Goal: Task Accomplishment & Management: Manage account settings

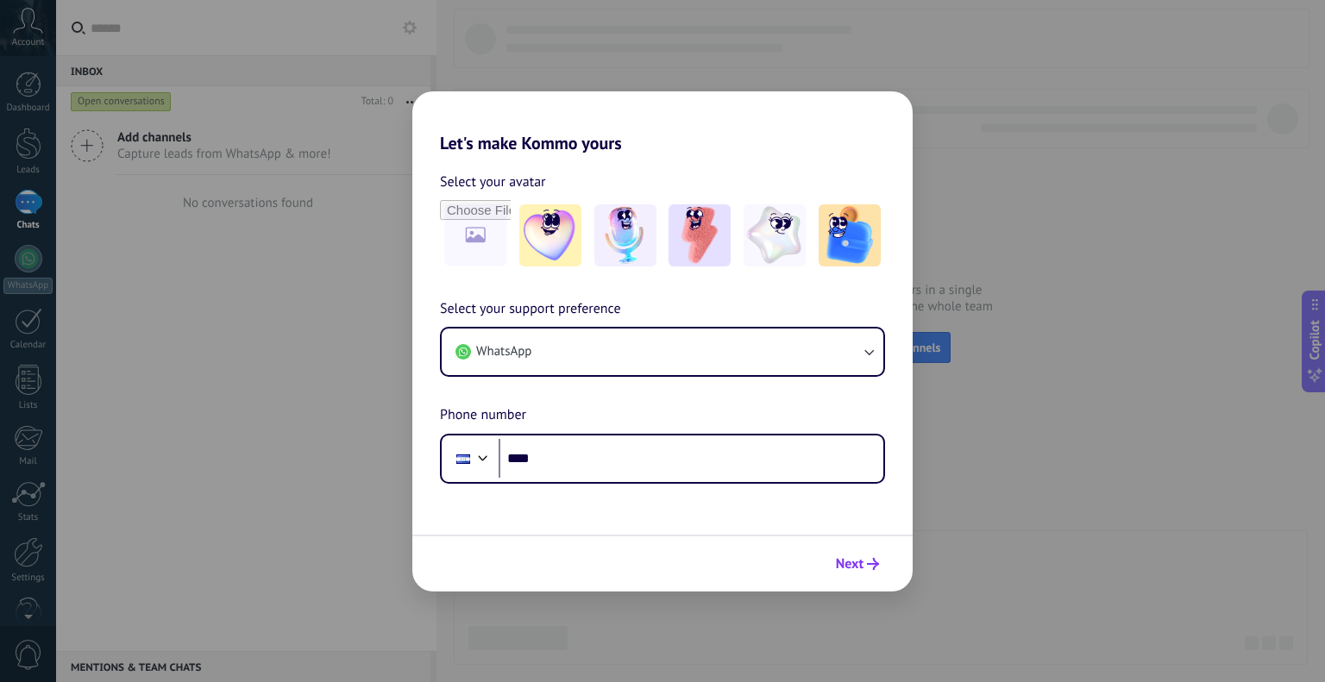
click at [850, 558] on span "Next" at bounding box center [850, 564] width 28 height 12
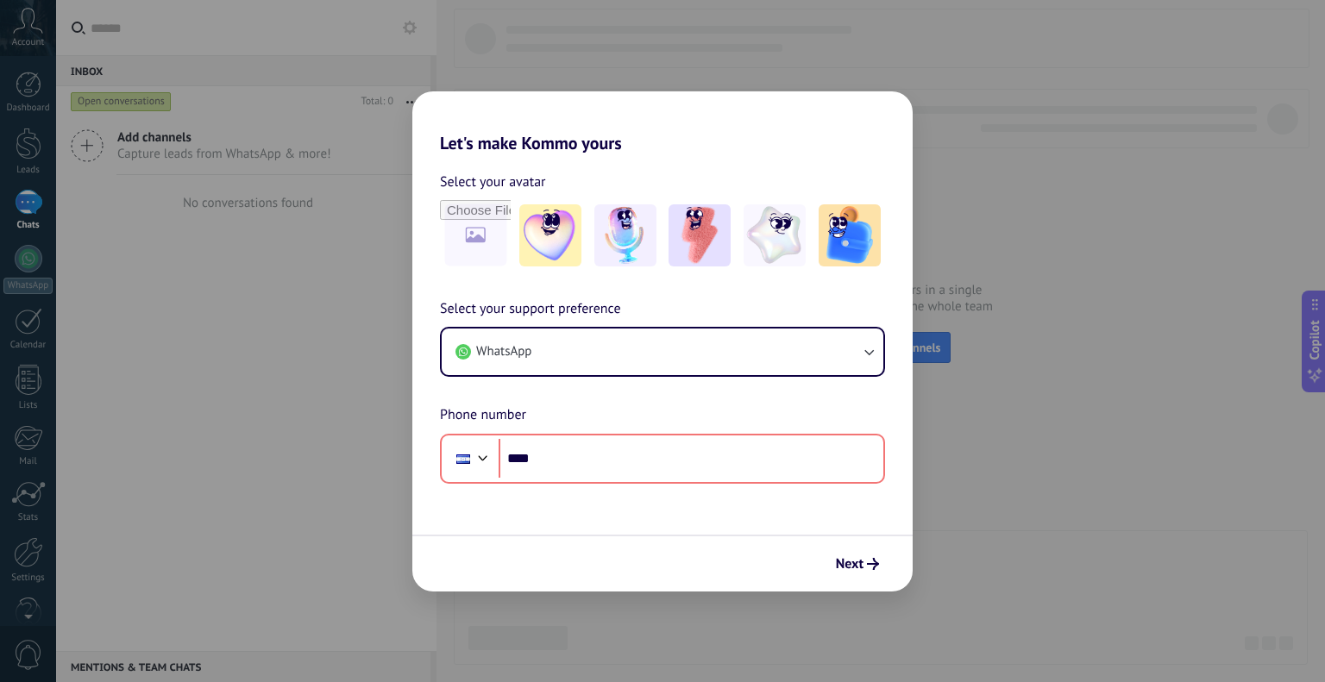
drag, startPoint x: 850, startPoint y: 557, endPoint x: 754, endPoint y: 529, distance: 99.9
click at [754, 529] on form "Select your avatar Select your support preference WhatsApp Phone number Phone *…" at bounding box center [662, 373] width 500 height 438
click at [563, 237] on img at bounding box center [550, 235] width 62 height 62
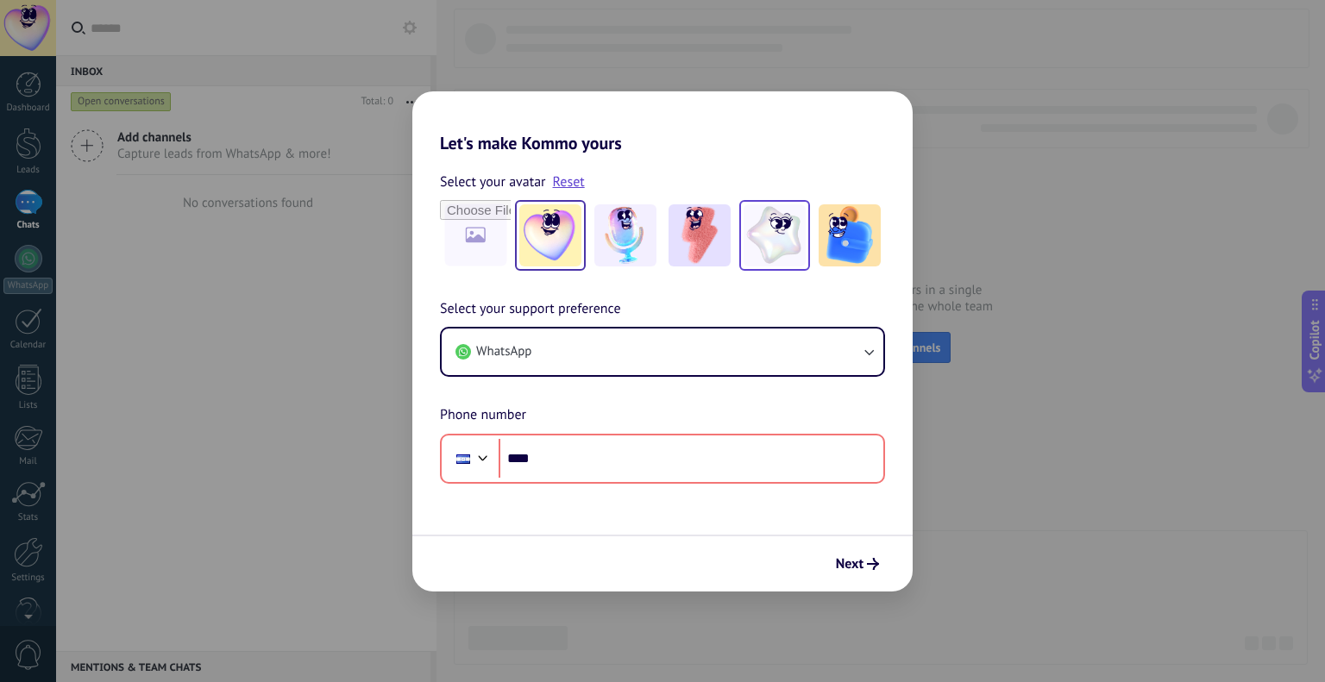
click at [778, 241] on img at bounding box center [775, 235] width 62 height 62
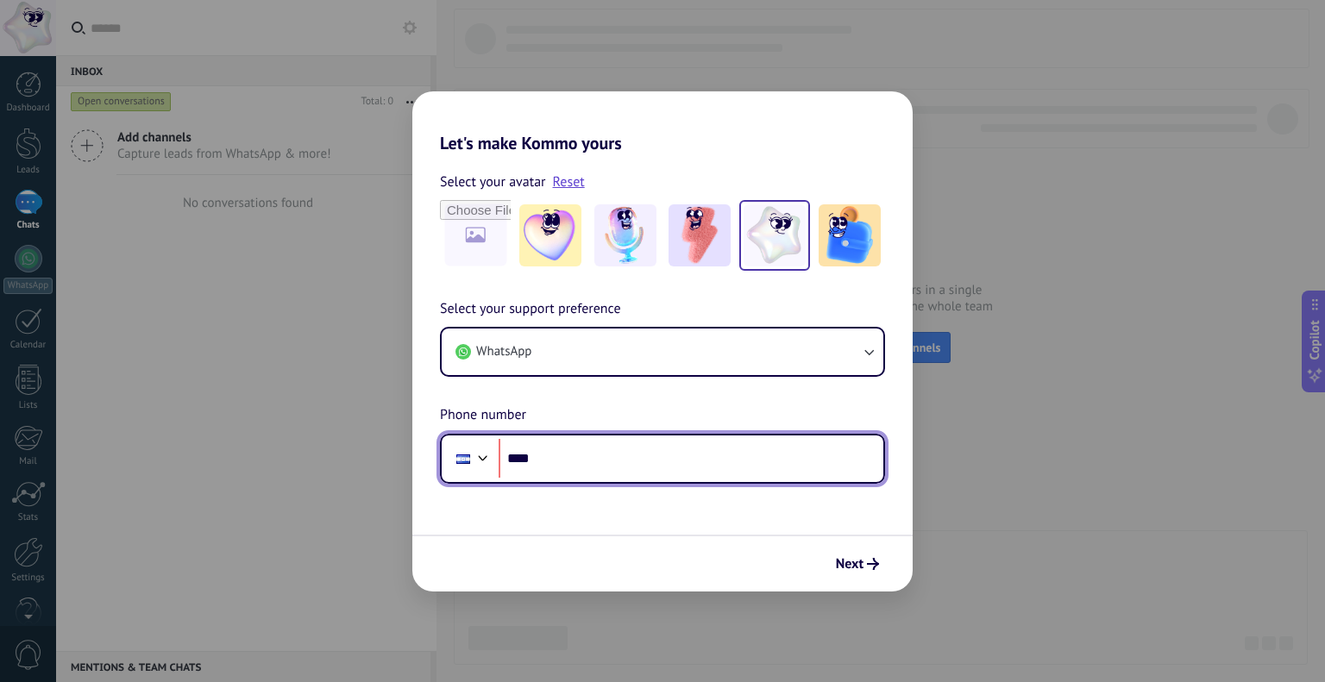
click at [576, 473] on input "****" at bounding box center [691, 459] width 385 height 40
type input "**********"
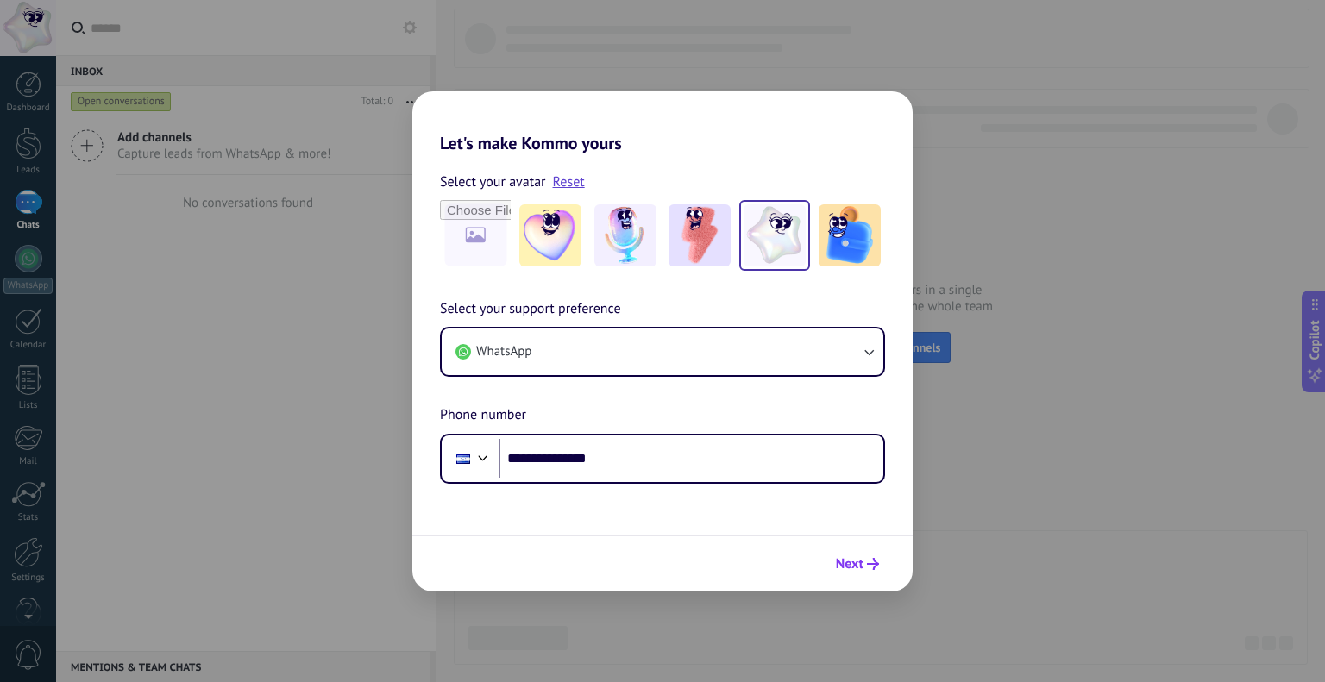
click at [880, 557] on button "Next" at bounding box center [857, 564] width 59 height 29
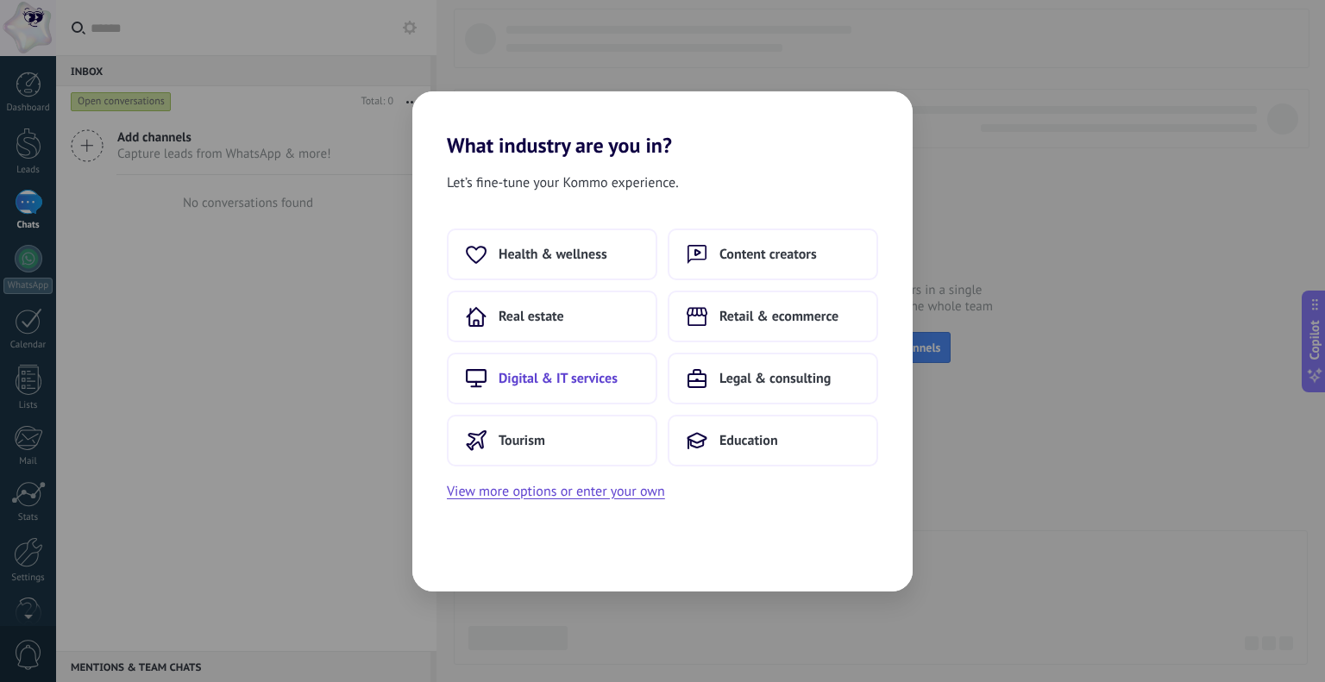
click at [594, 376] on span "Digital & IT services" at bounding box center [558, 378] width 119 height 17
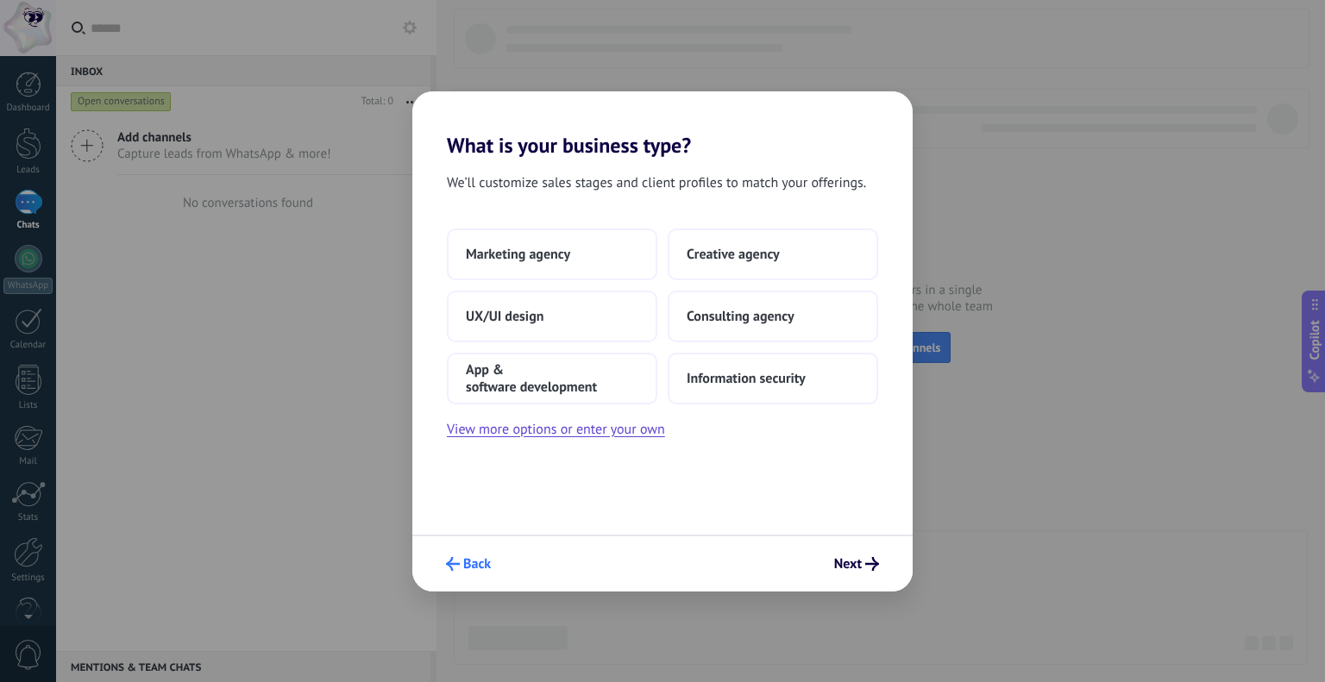
click at [483, 562] on span "Back" at bounding box center [477, 564] width 28 height 12
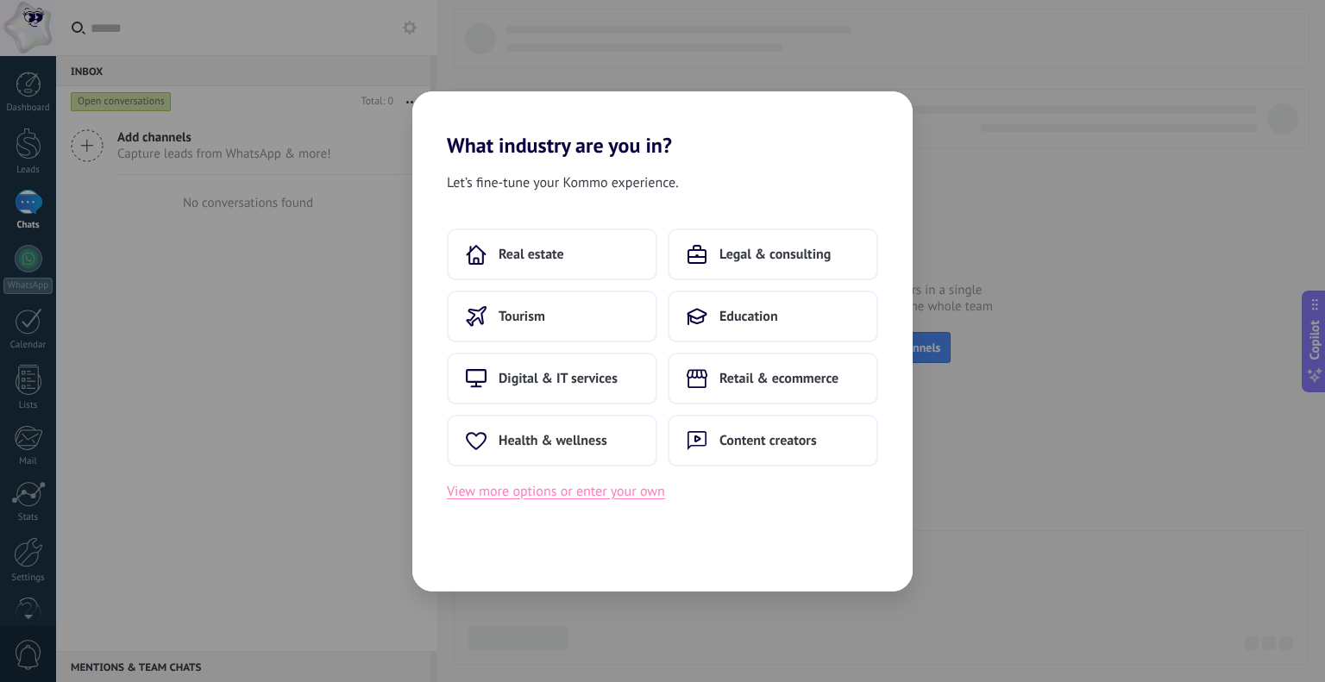
click at [551, 496] on button "View more options or enter your own" at bounding box center [556, 492] width 218 height 22
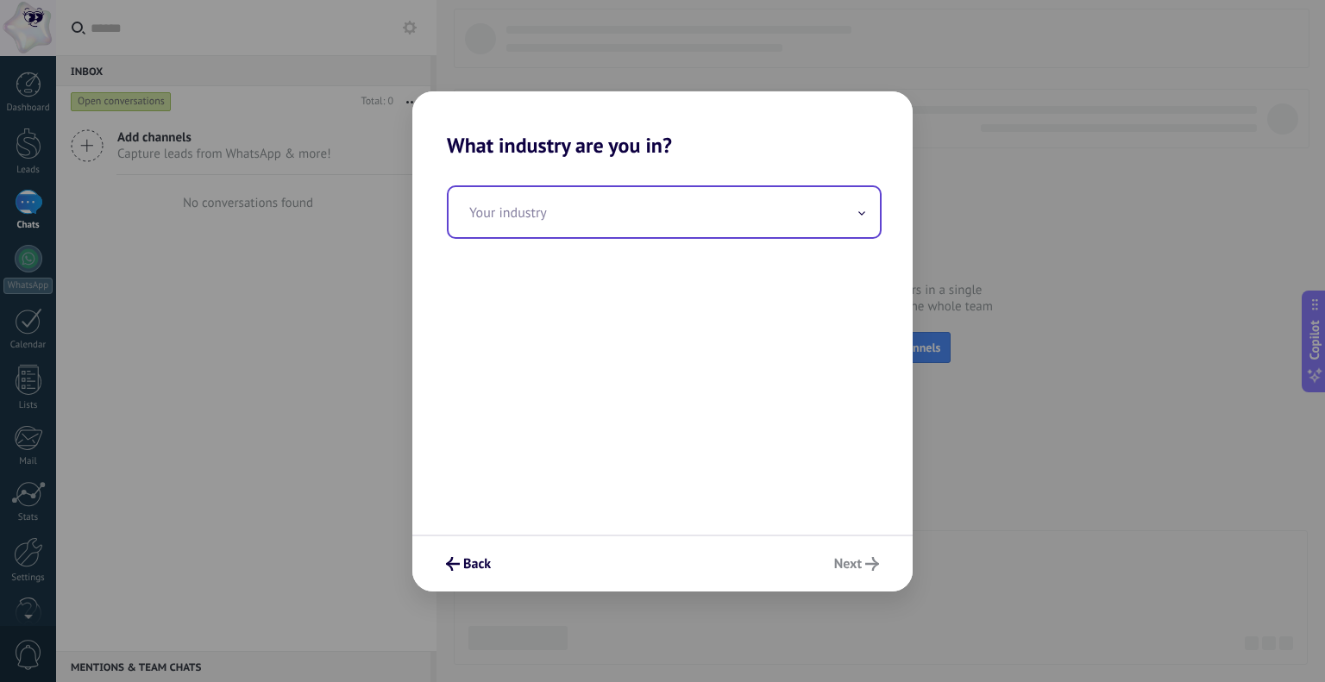
click at [538, 222] on input "text" at bounding box center [664, 212] width 431 height 50
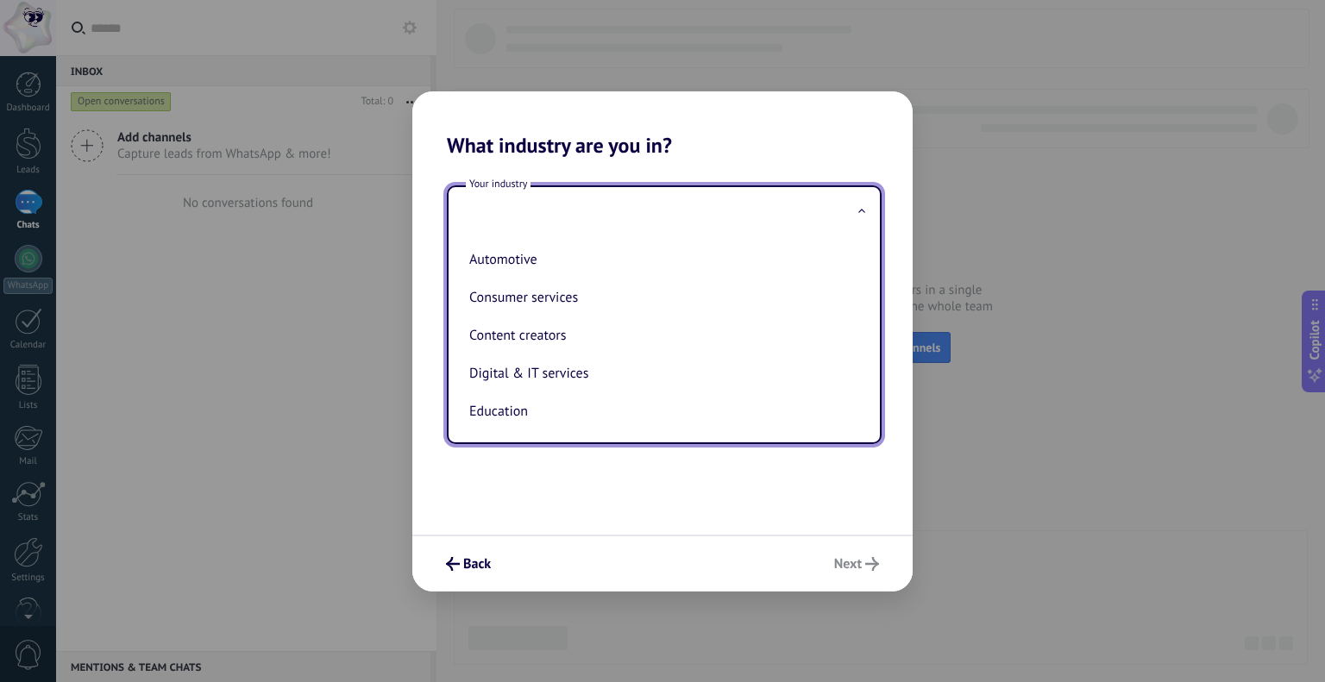
type input "*"
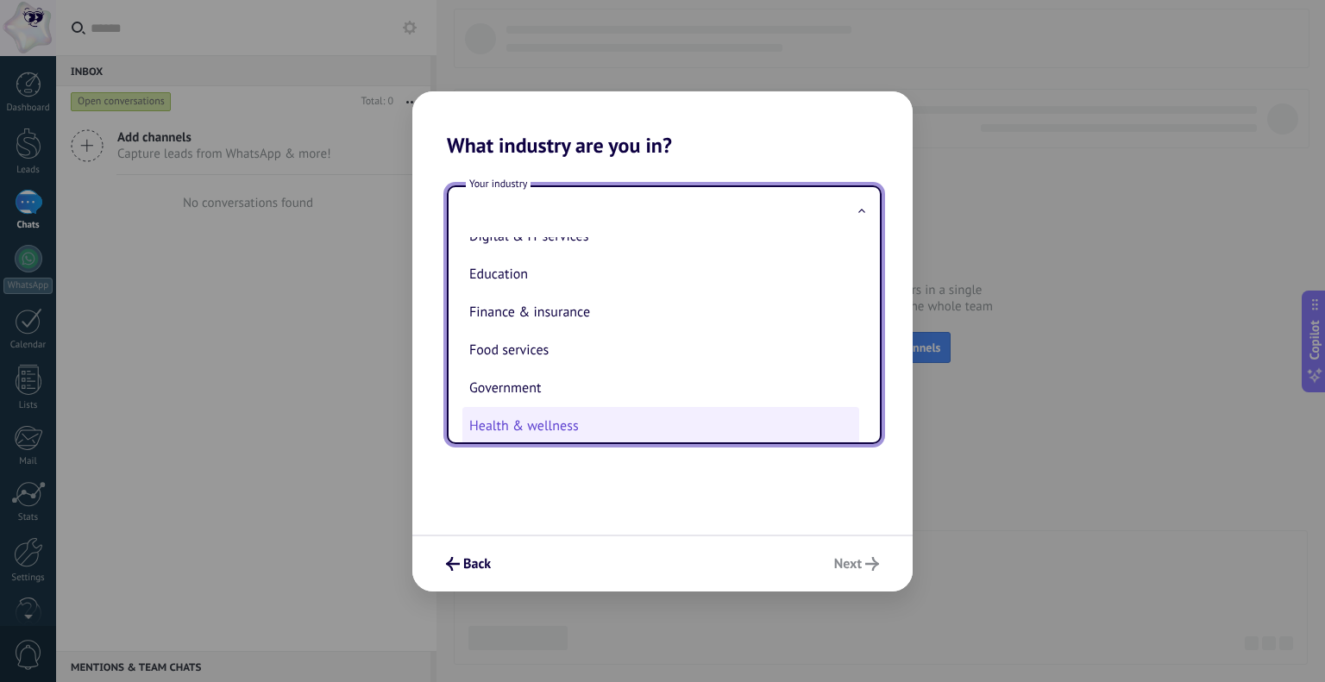
scroll to position [135, 0]
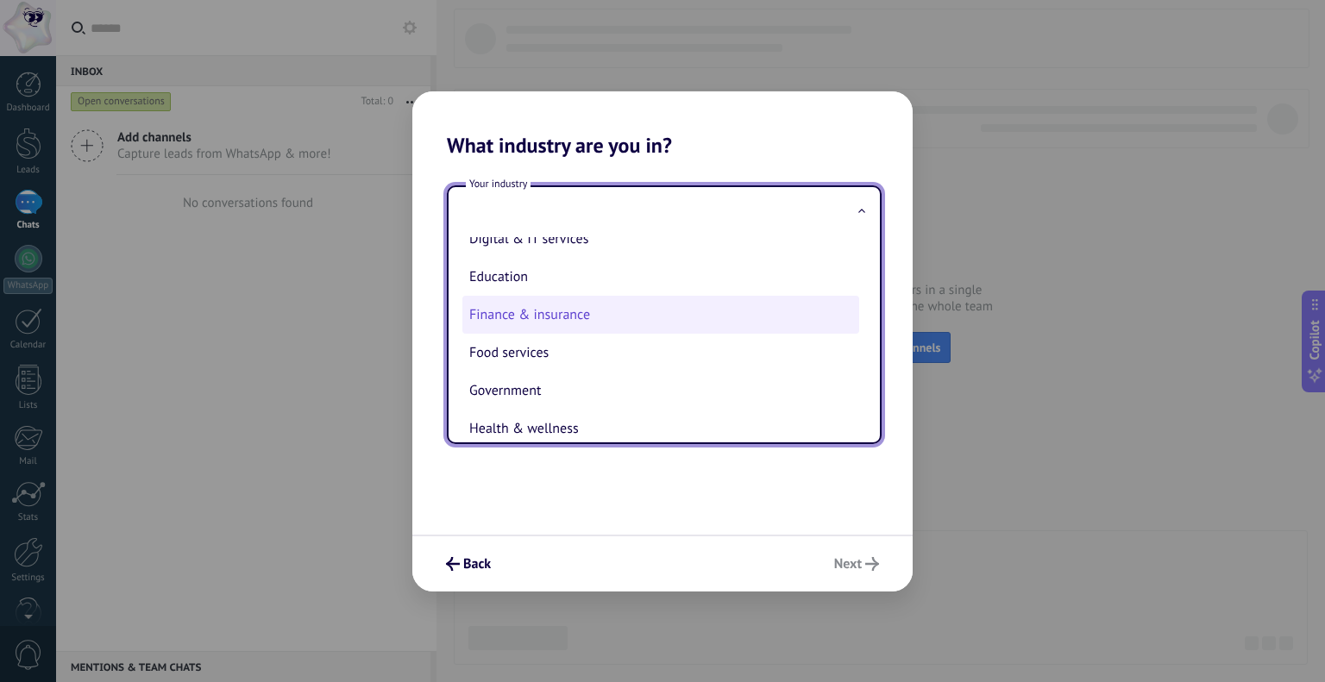
click at [576, 324] on li "Finance & insurance" at bounding box center [660, 315] width 397 height 38
type input "**********"
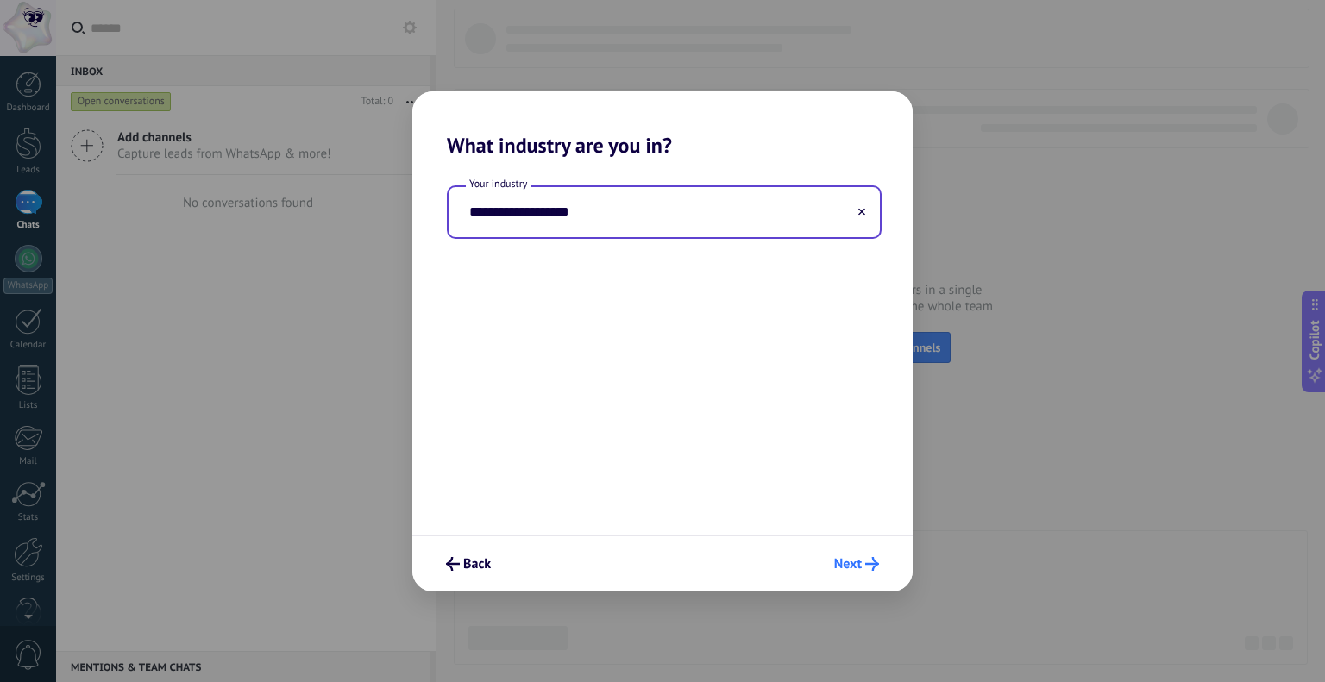
click at [862, 557] on button "Next" at bounding box center [857, 564] width 60 height 29
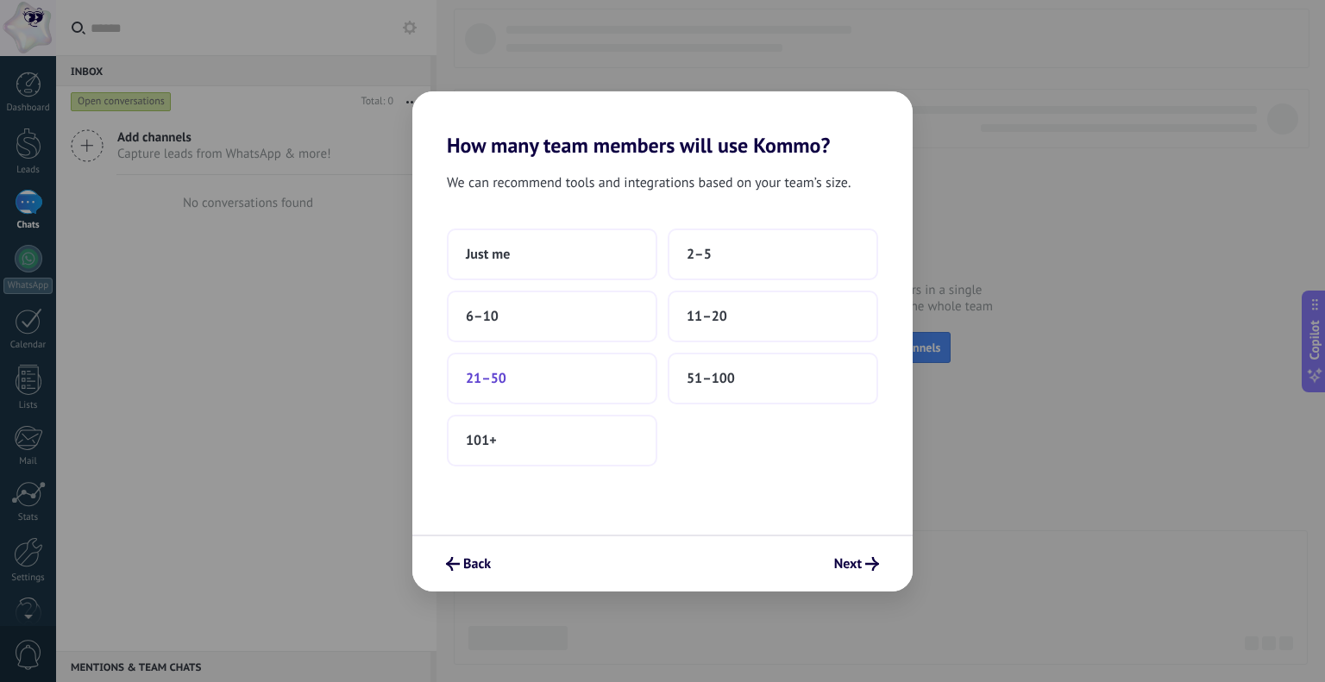
click at [554, 389] on button "21–50" at bounding box center [552, 379] width 211 height 52
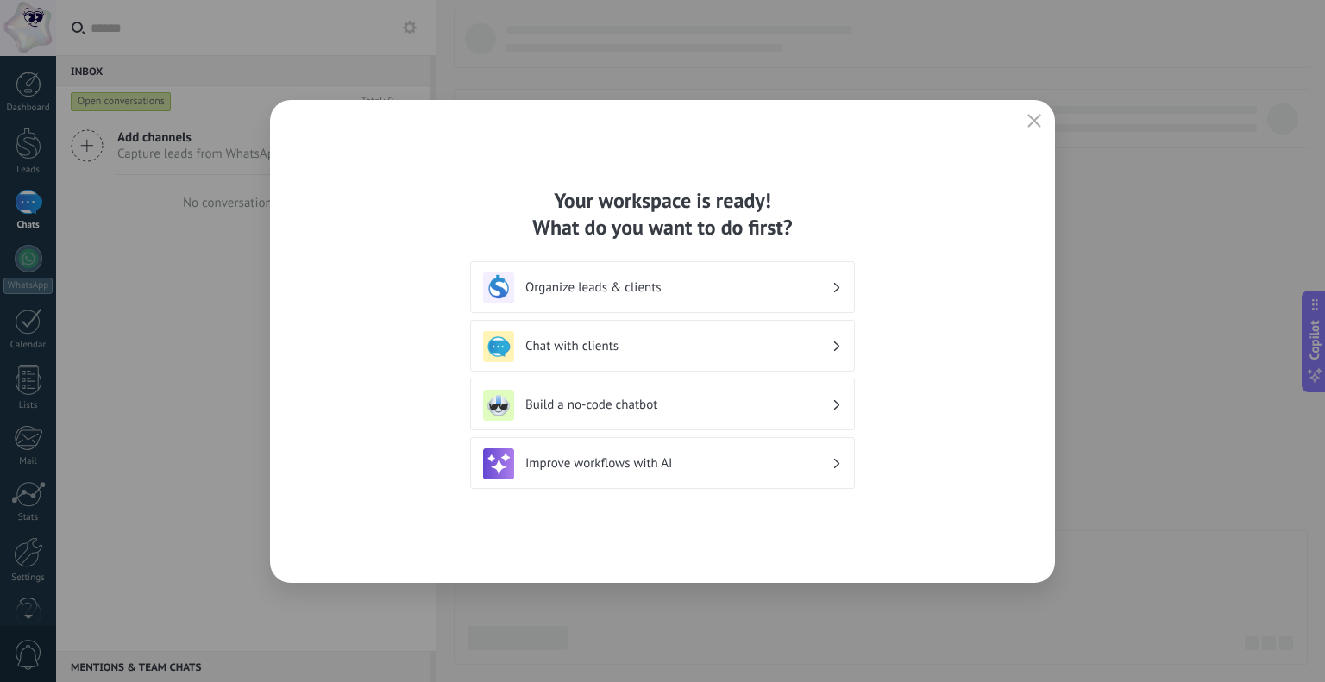
click at [742, 449] on div "Improve workflows with AI" at bounding box center [662, 464] width 359 height 31
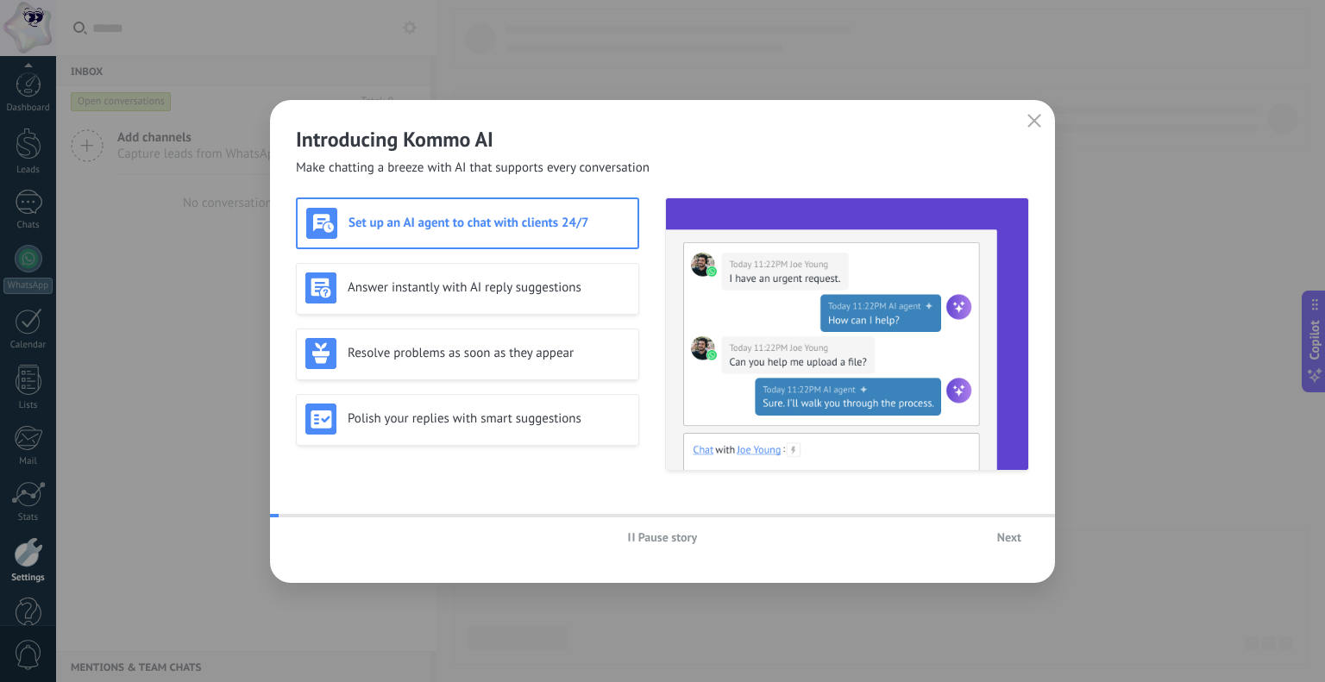
scroll to position [35, 0]
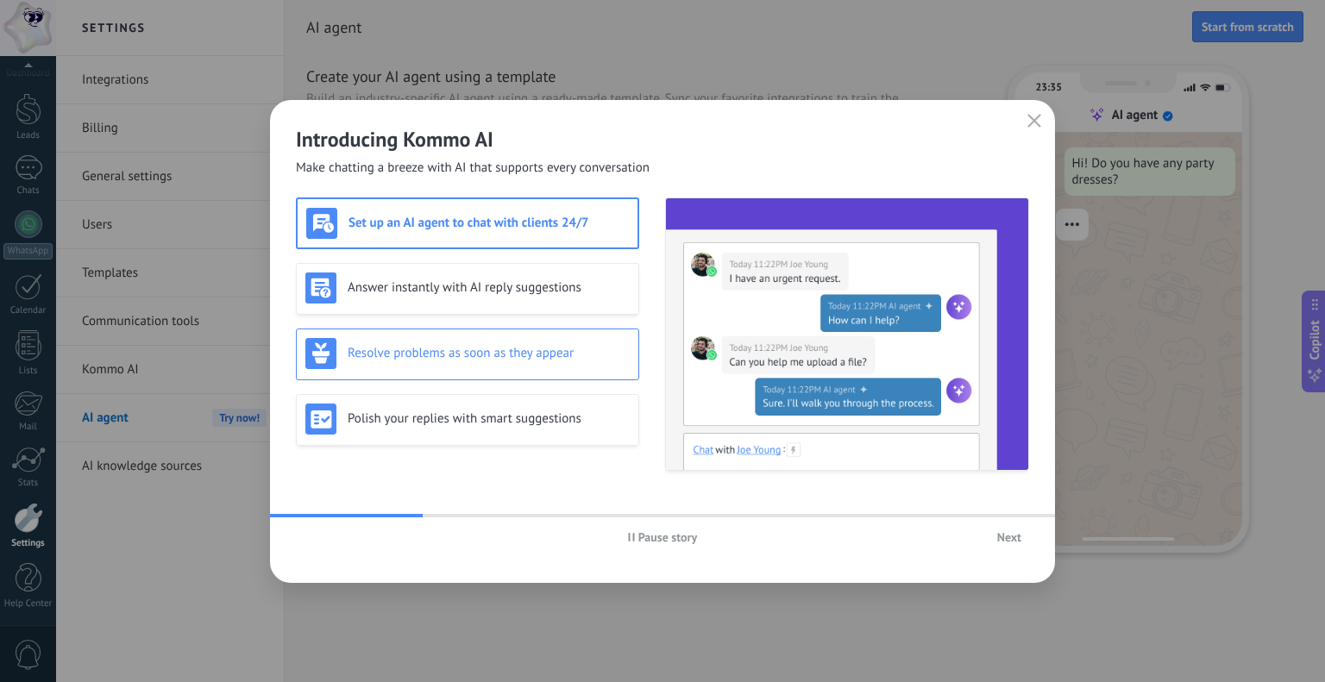
click at [487, 362] on div "Resolve problems as soon as they appear" at bounding box center [467, 353] width 324 height 31
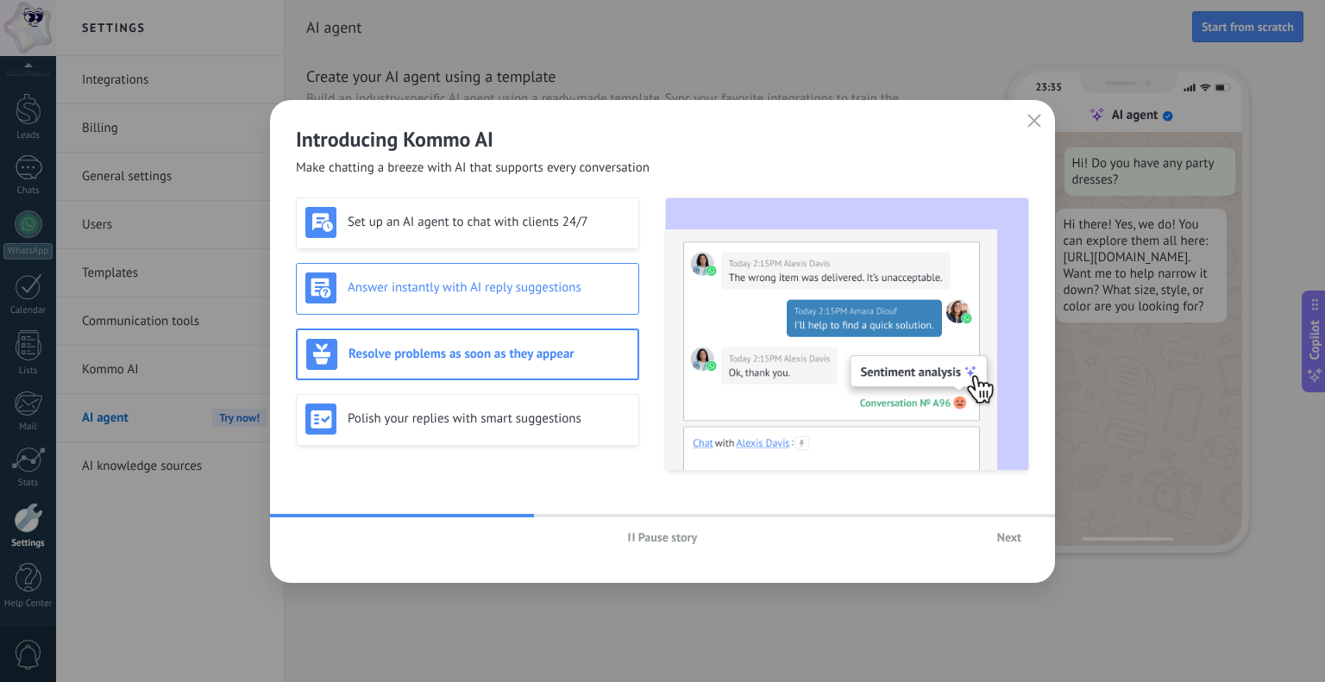
click at [502, 304] on div "Answer instantly with AI reply suggestions" at bounding box center [467, 289] width 343 height 52
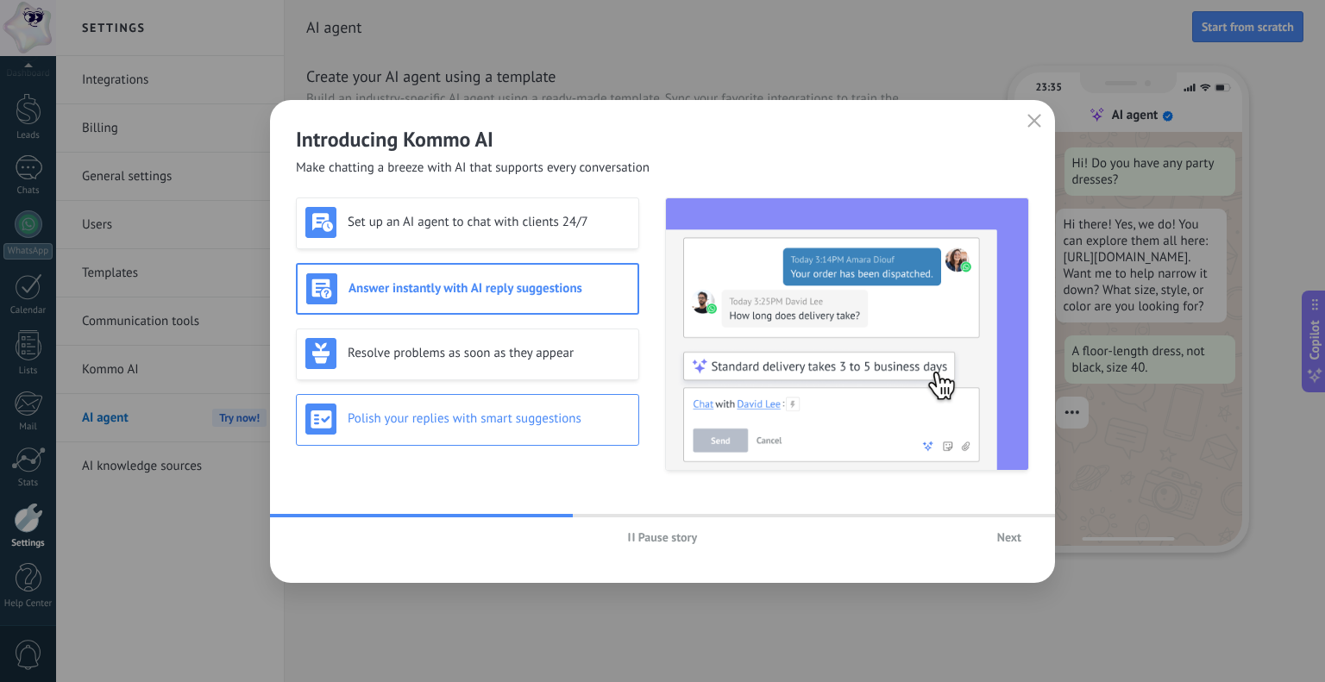
click at [500, 411] on h3 "Polish your replies with smart suggestions" at bounding box center [489, 419] width 282 height 16
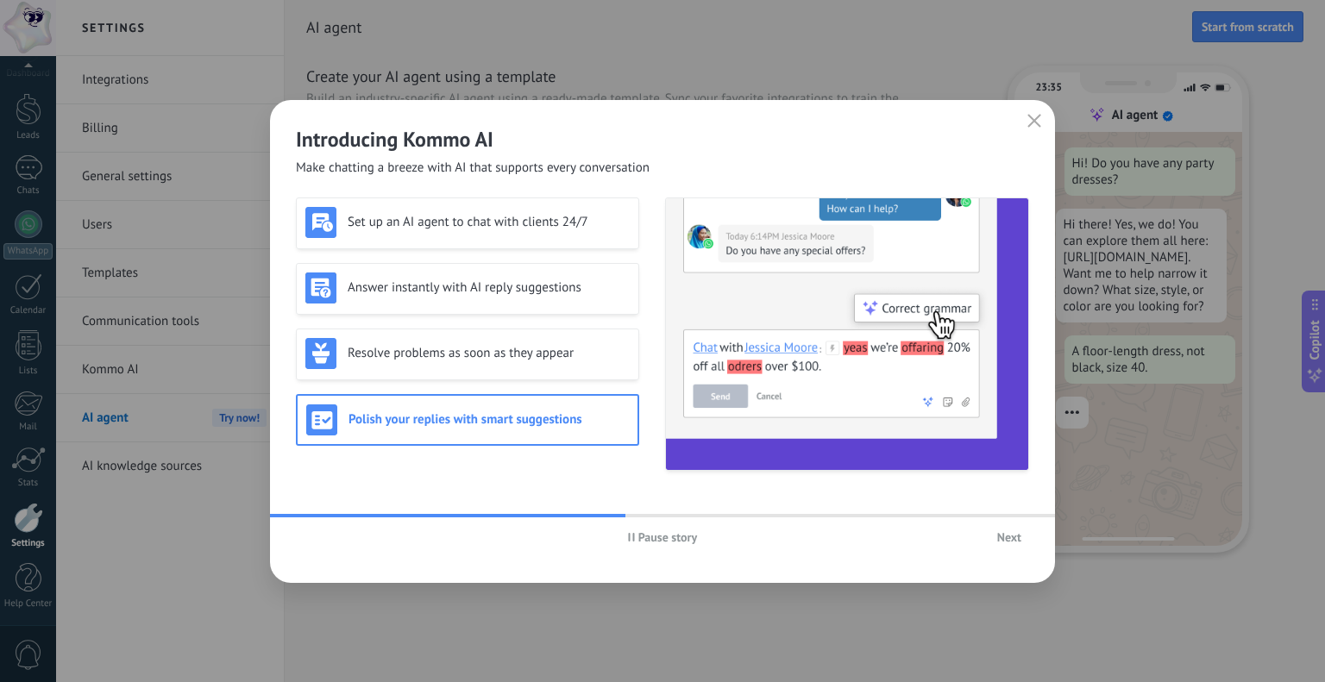
click at [1003, 531] on span "Next" at bounding box center [1009, 537] width 24 height 12
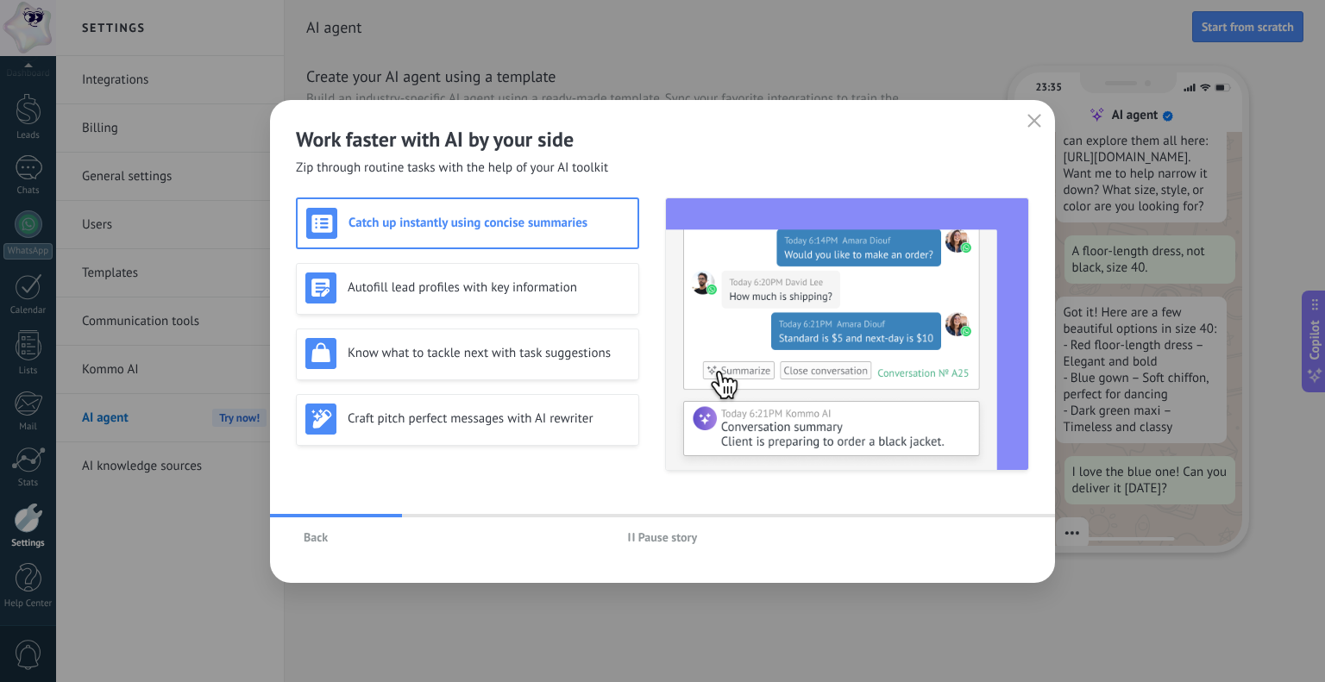
scroll to position [145, 0]
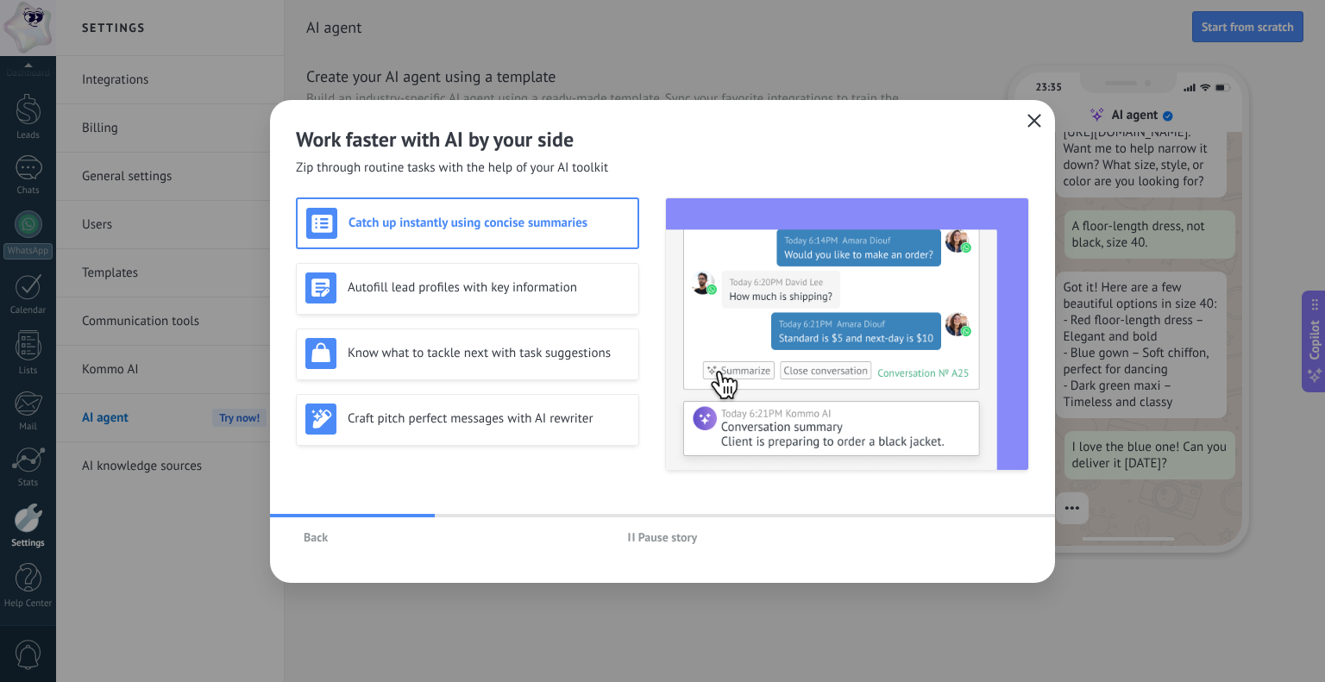
click at [1038, 118] on icon "button" at bounding box center [1035, 121] width 14 height 14
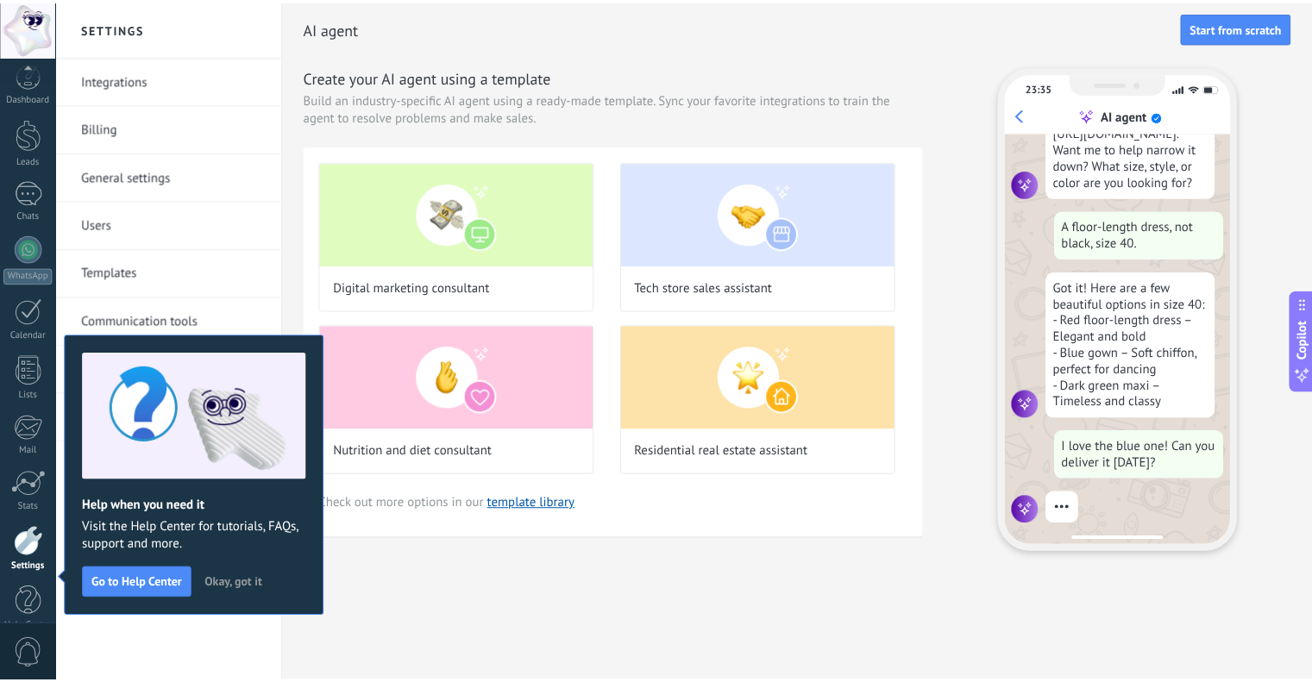
scroll to position [35, 0]
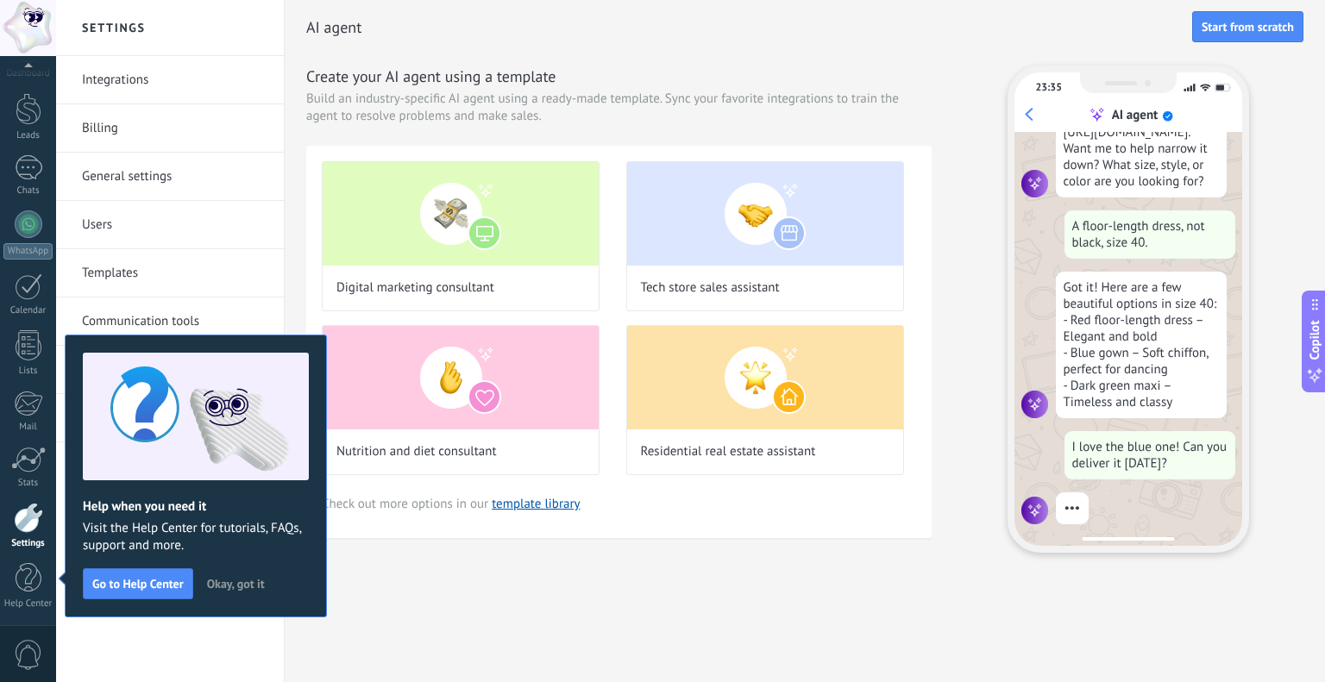
click at [34, 538] on div "Settings" at bounding box center [28, 543] width 50 height 11
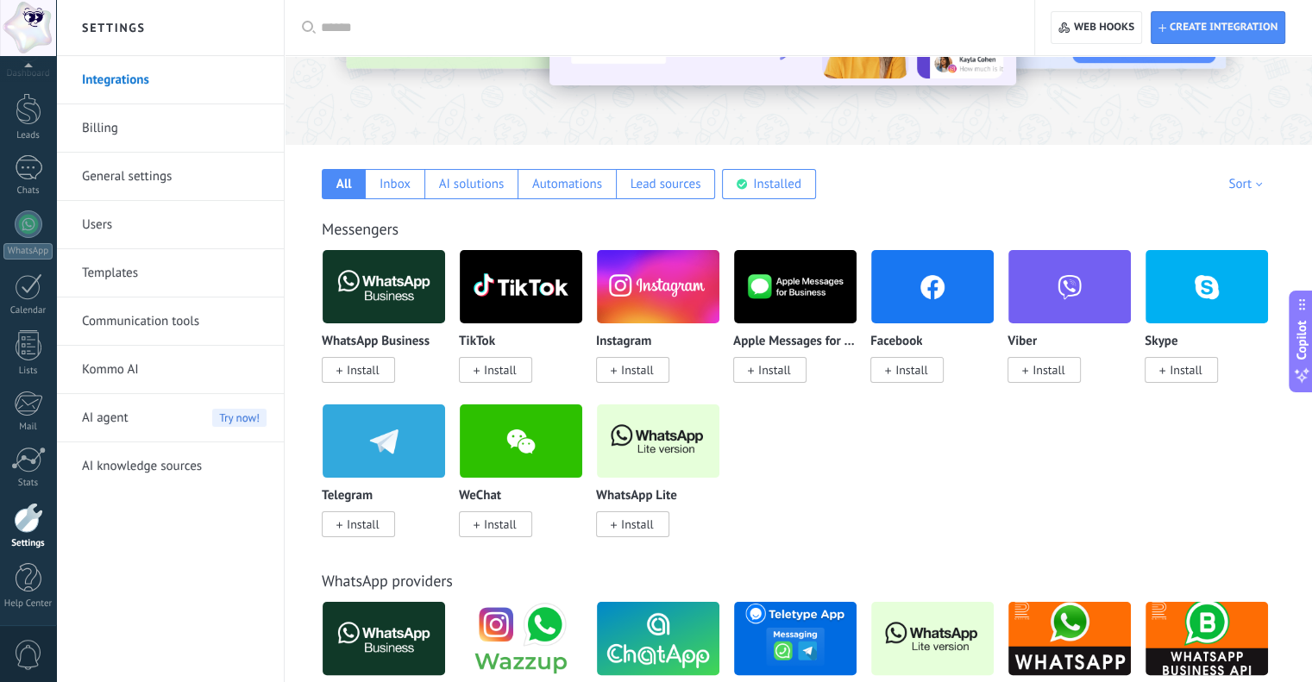
scroll to position [193, 0]
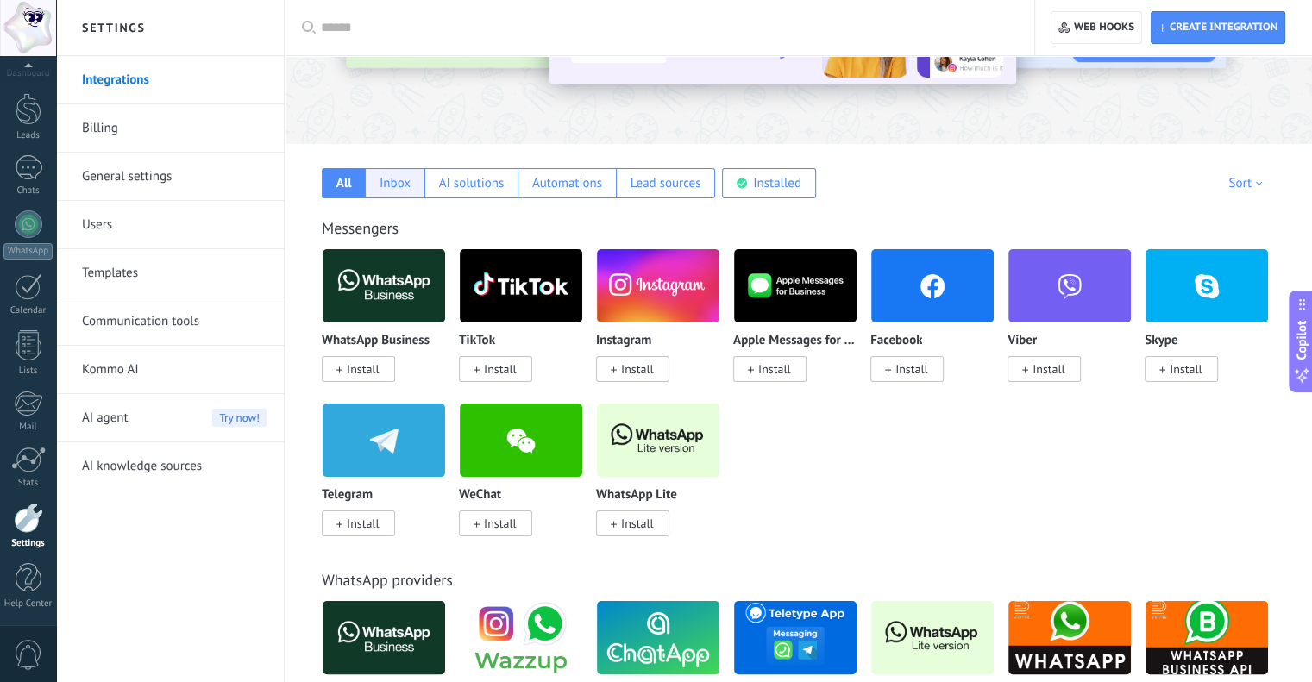
click at [397, 182] on div "Inbox" at bounding box center [395, 183] width 31 height 16
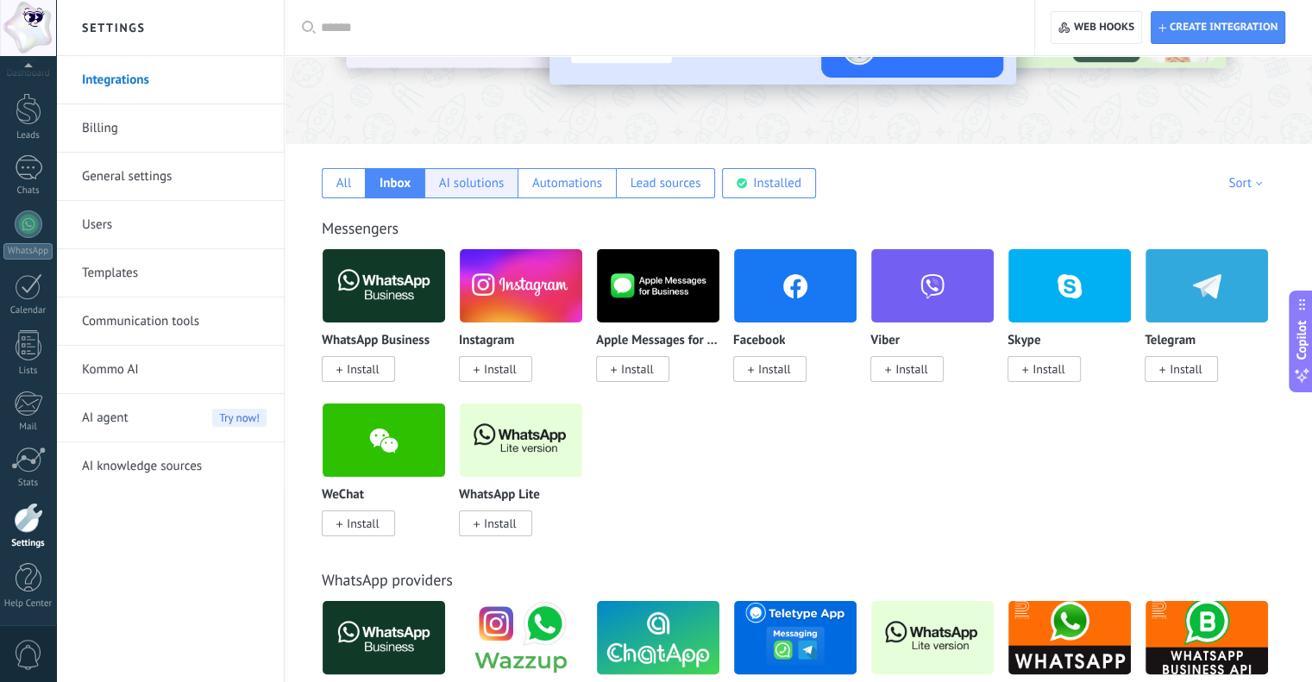
click at [450, 177] on div "AI solutions" at bounding box center [472, 183] width 66 height 16
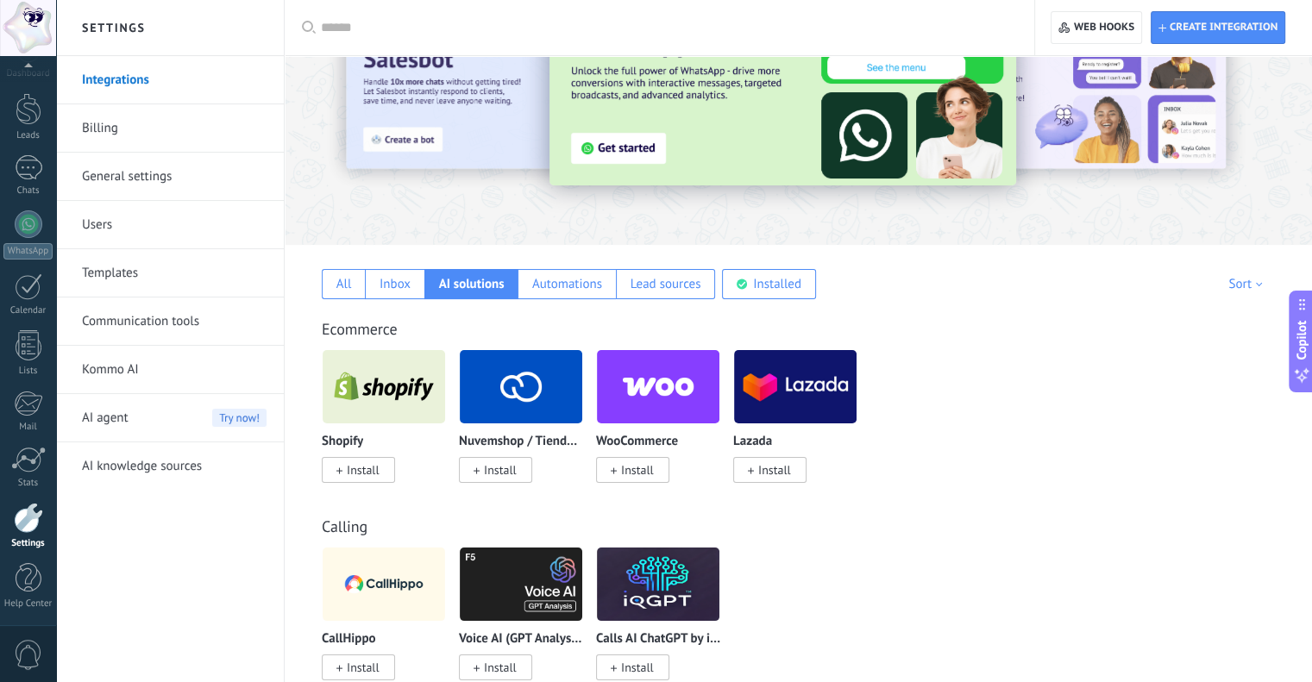
scroll to position [91, 0]
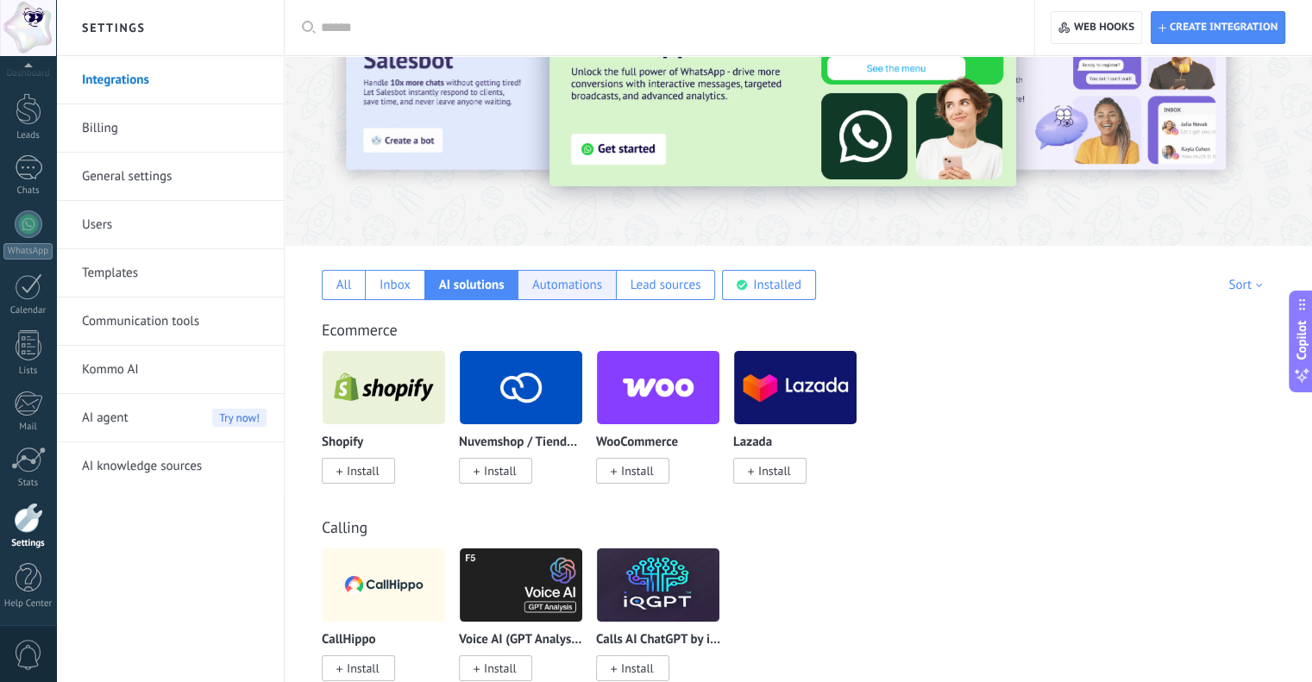
click at [566, 286] on div "Automations" at bounding box center [567, 285] width 70 height 16
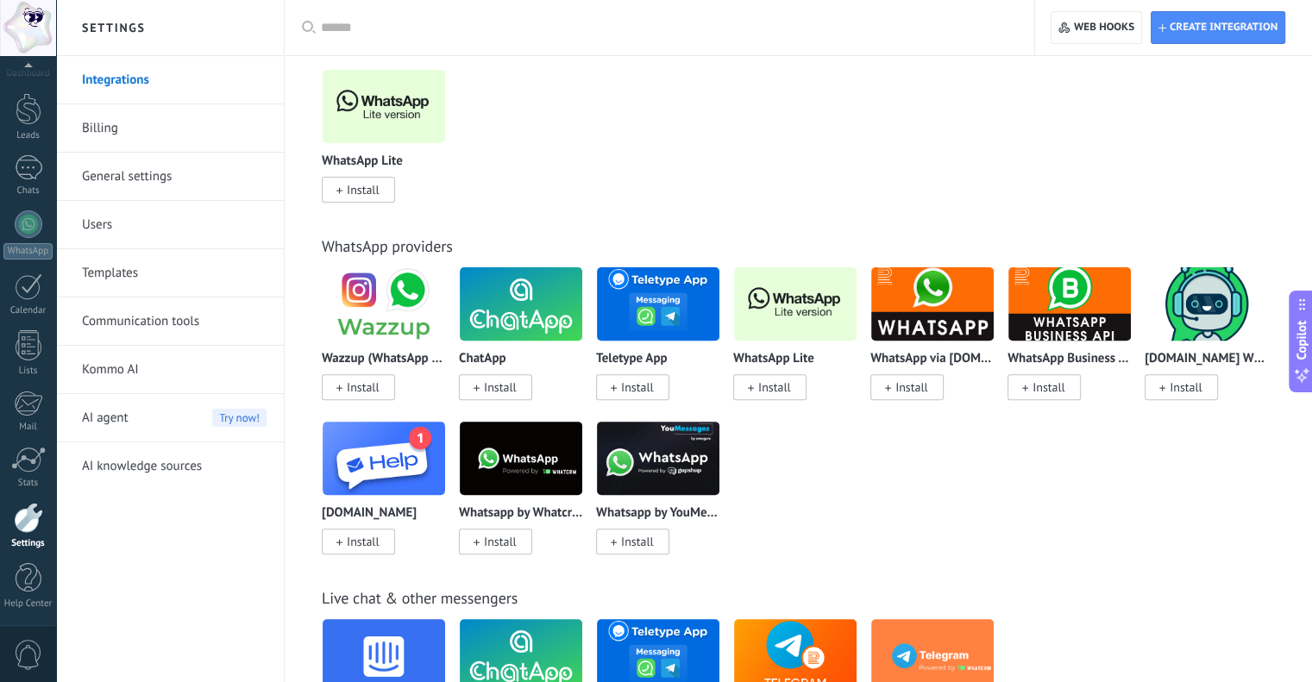
scroll to position [528, 0]
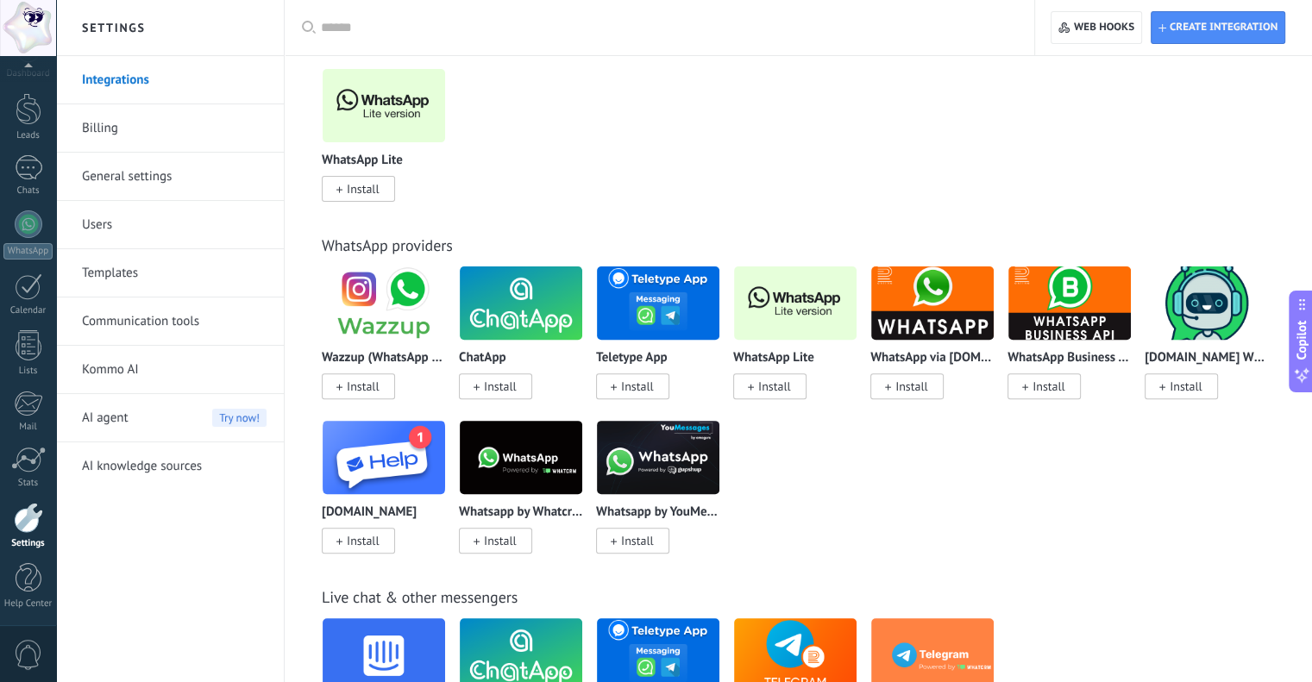
click at [762, 316] on img at bounding box center [795, 303] width 123 height 84
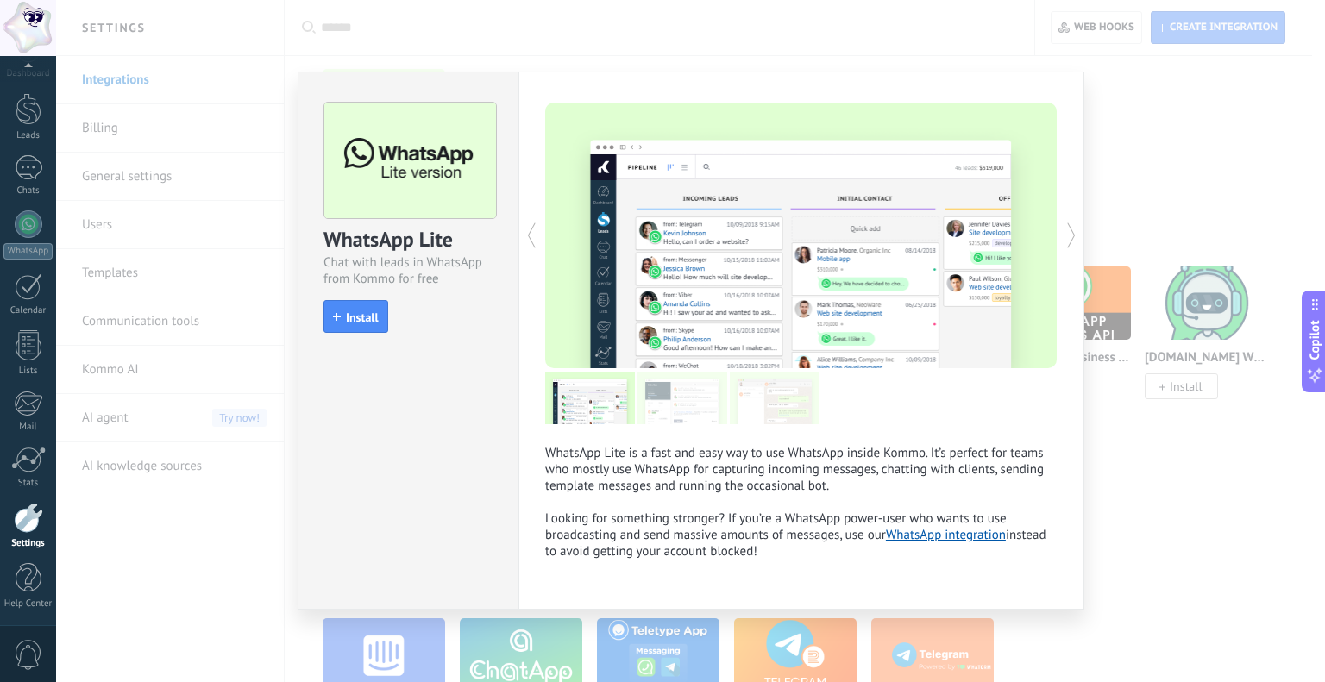
click at [1079, 451] on div "WhatsApp Lite is a fast and easy way to use WhatsApp inside Kommo. It’s perfect…" at bounding box center [802, 341] width 566 height 538
click at [1115, 450] on div "WhatsApp Lite Chat with leads in WhatsApp from Kommo for free install Install W…" at bounding box center [690, 341] width 1269 height 682
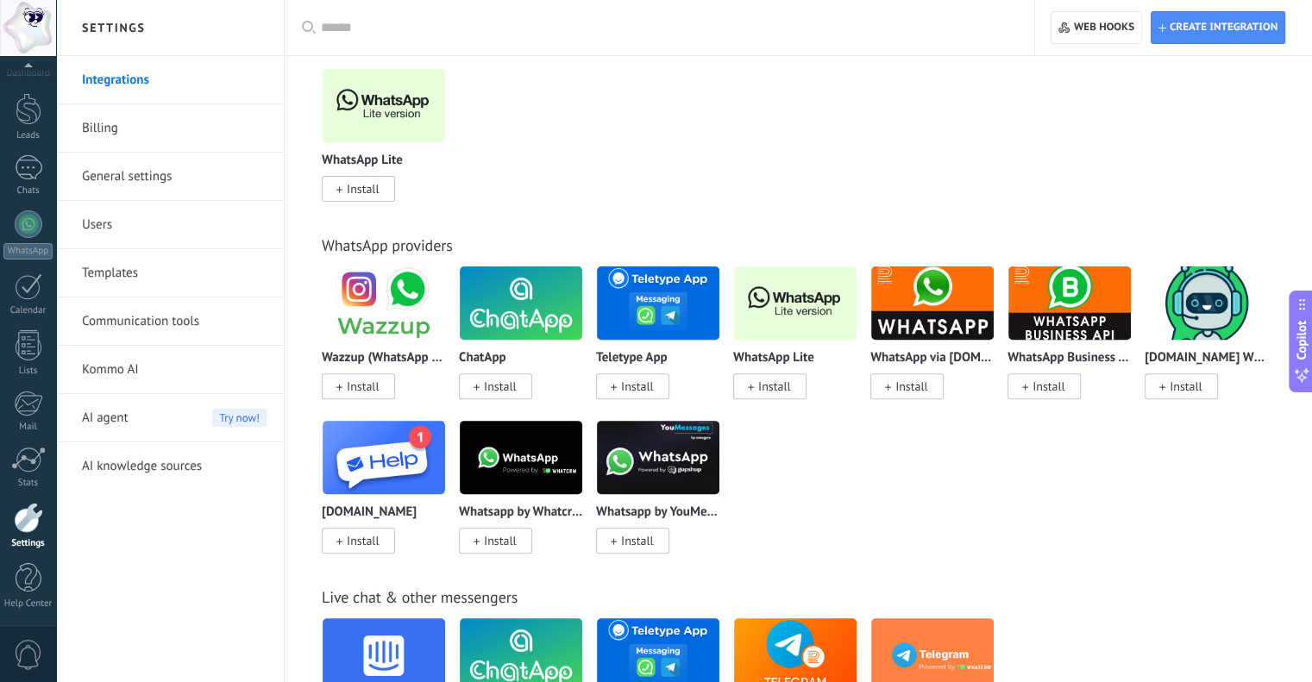
click at [95, 217] on link "Users" at bounding box center [174, 225] width 185 height 48
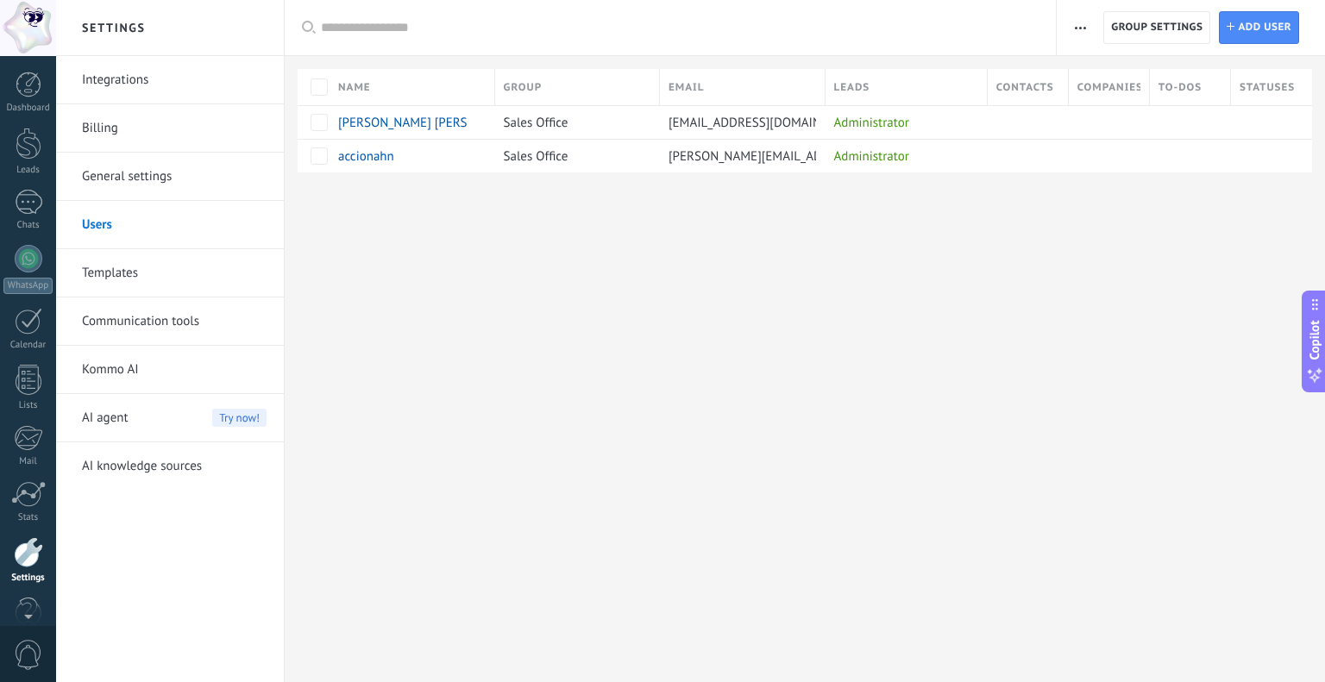
click at [27, 30] on div at bounding box center [28, 28] width 56 height 56
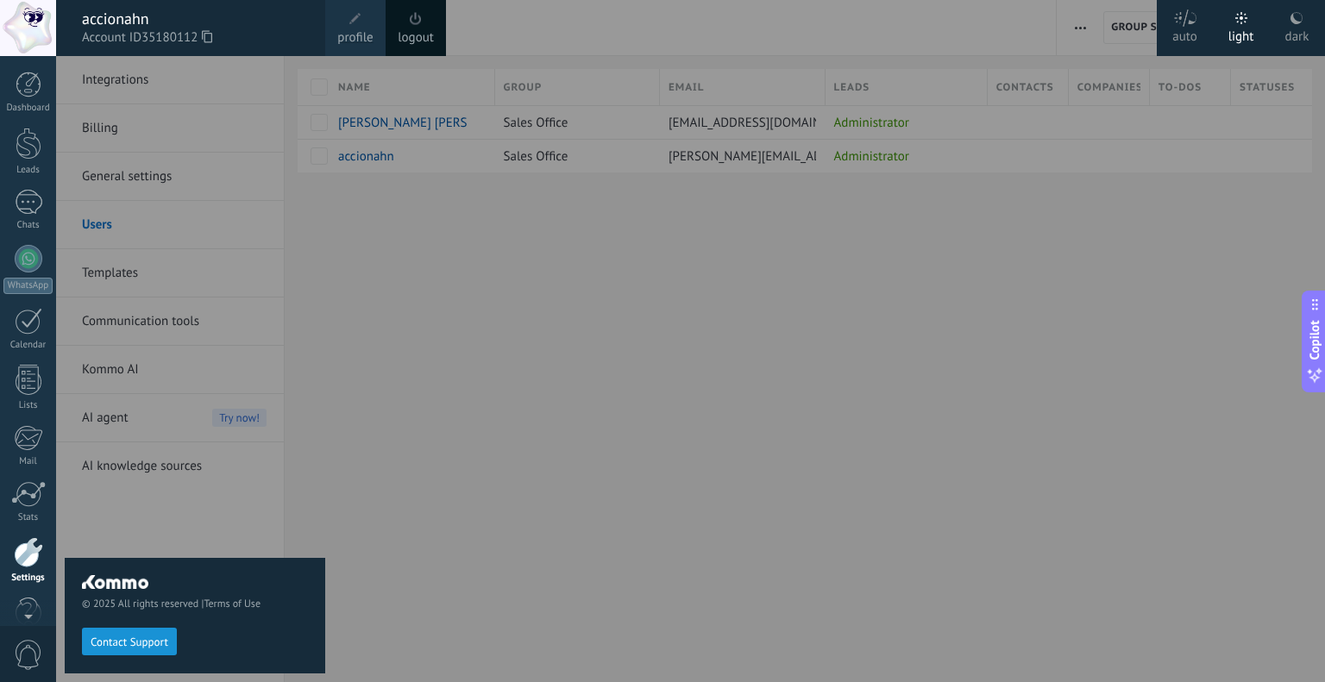
click at [359, 22] on span at bounding box center [355, 19] width 12 height 12
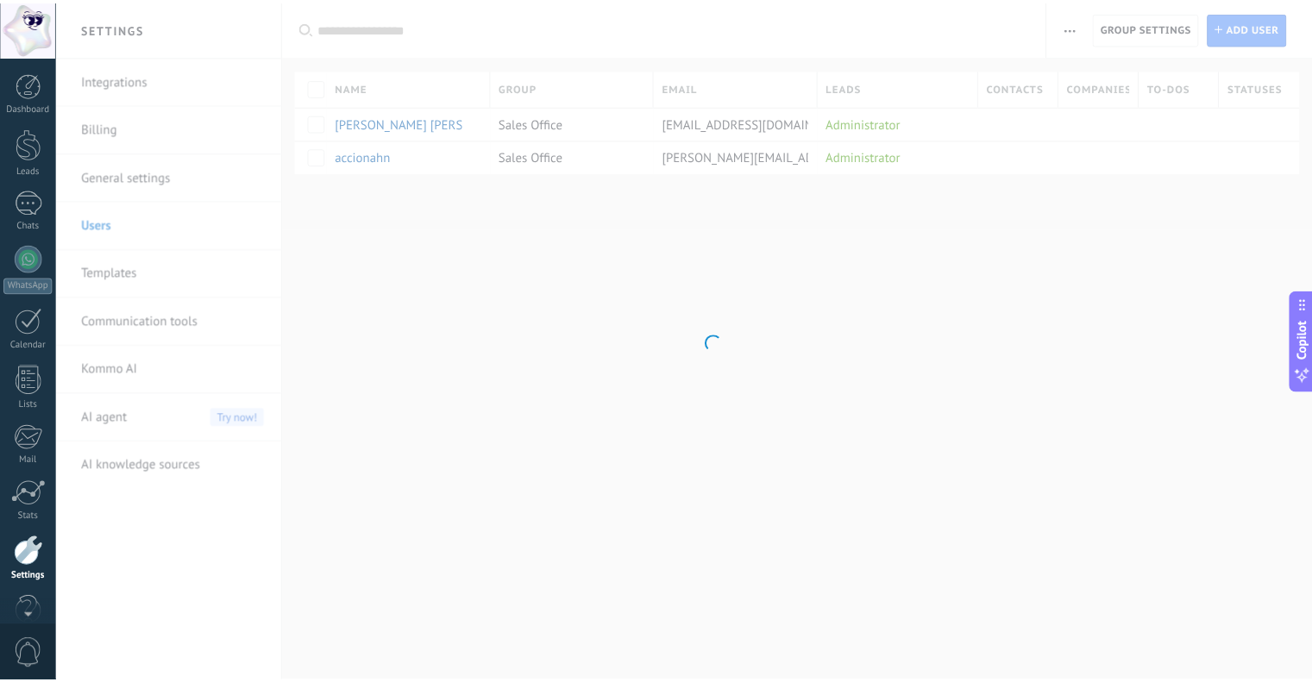
scroll to position [35, 0]
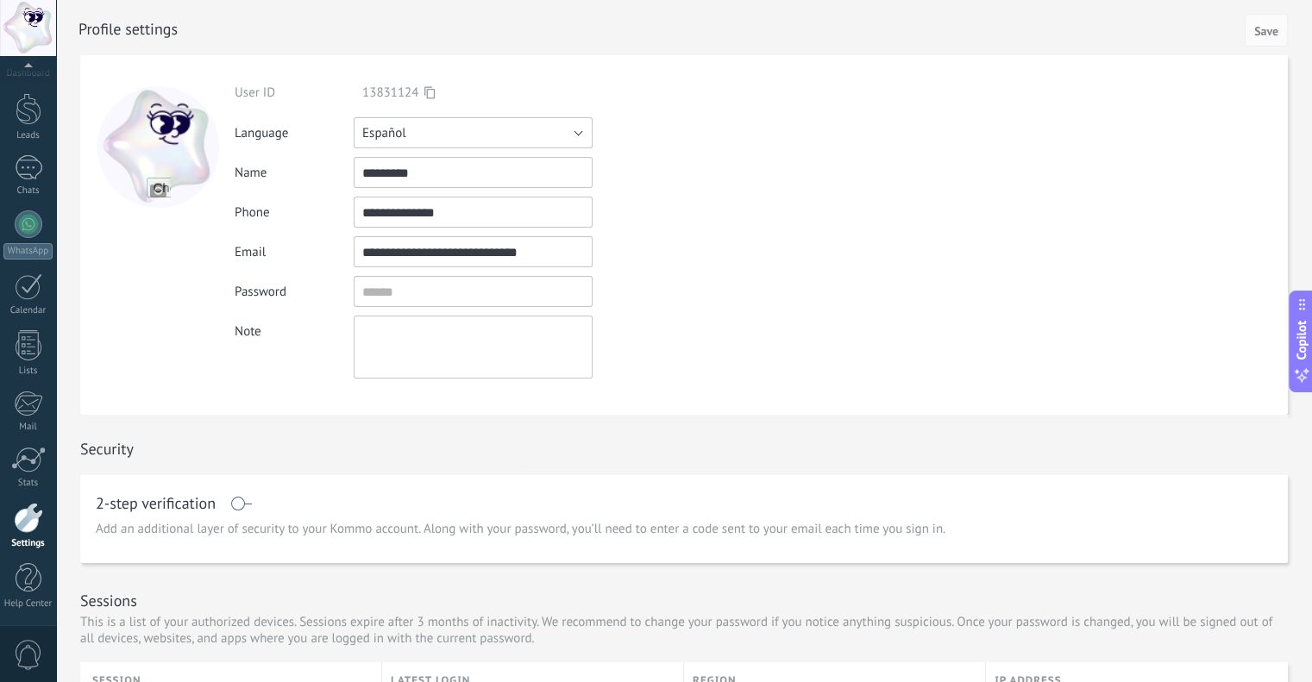
click at [519, 134] on button "Español" at bounding box center [473, 132] width 239 height 31
click at [411, 199] on span "Español" at bounding box center [464, 192] width 243 height 16
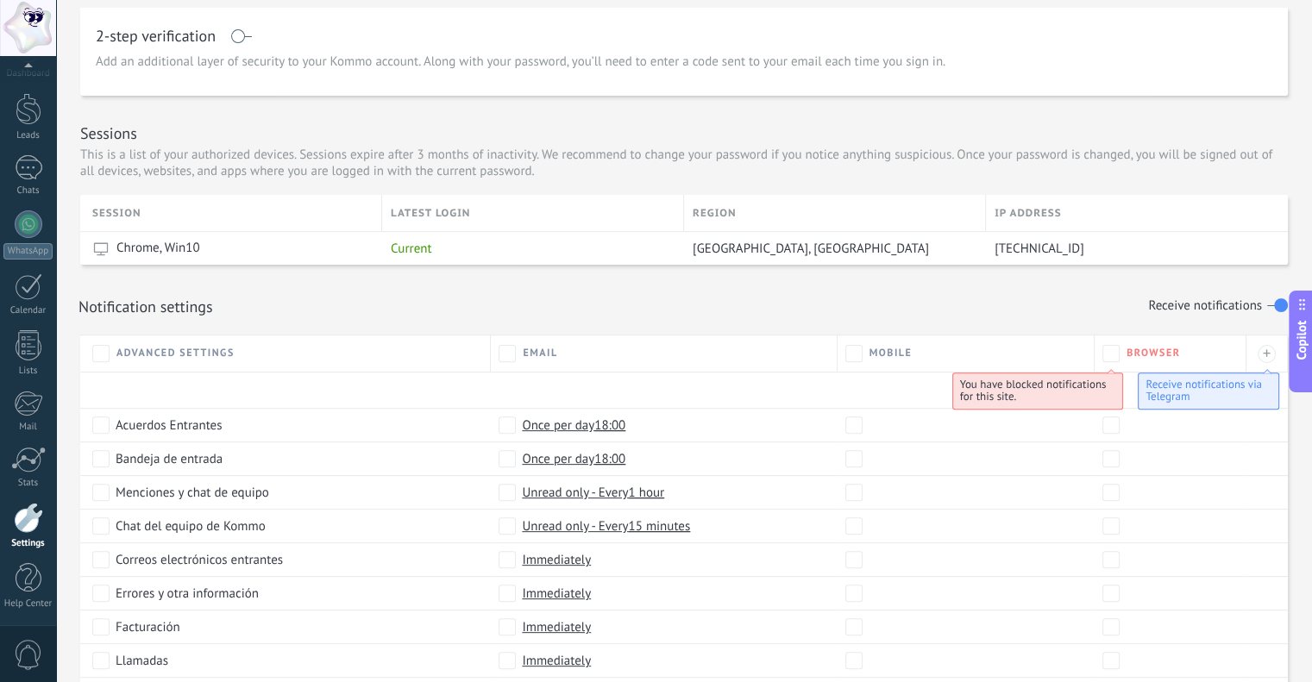
scroll to position [469, 0]
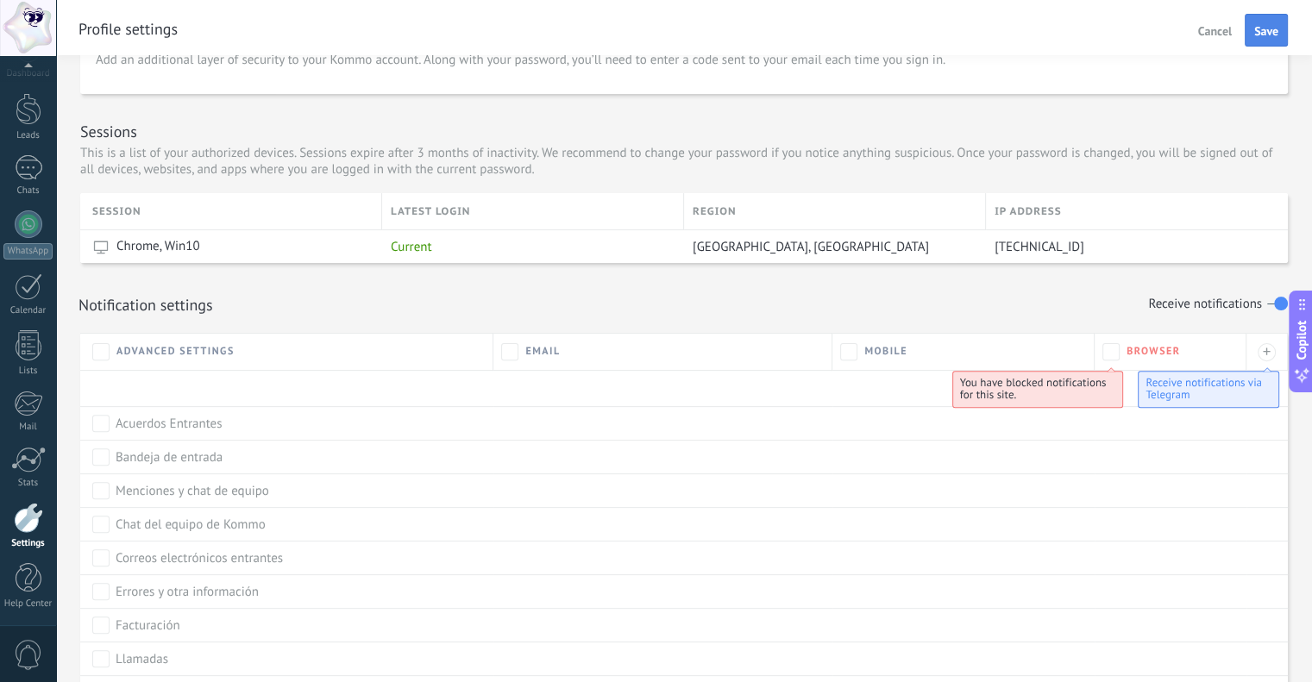
click at [1265, 19] on button "Save" at bounding box center [1266, 30] width 43 height 33
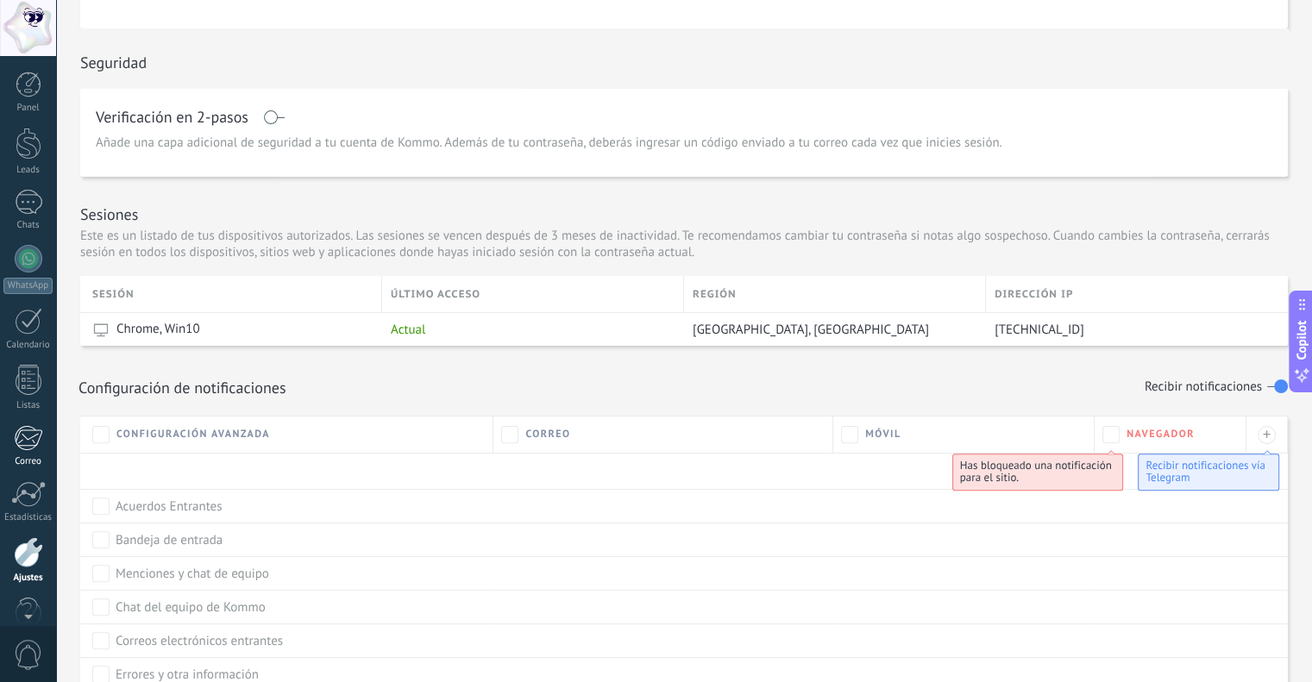
scroll to position [35, 0]
click at [12, 530] on link "Ajustes" at bounding box center [28, 526] width 56 height 47
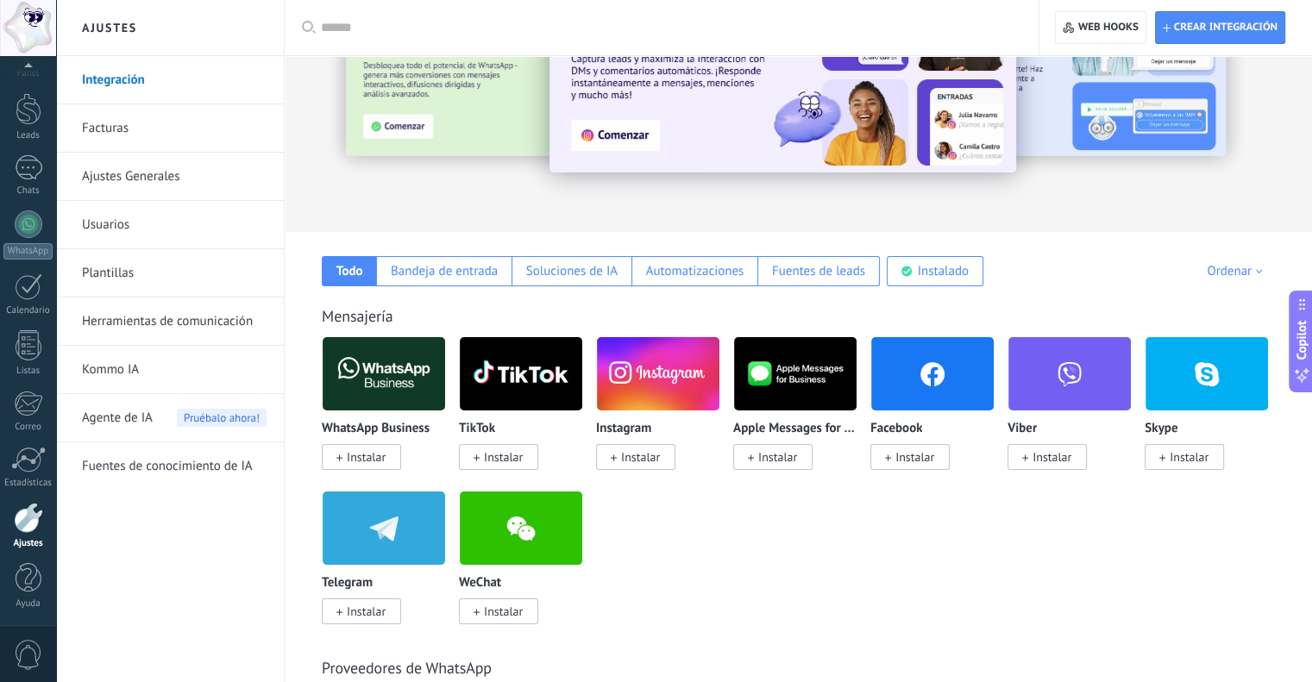
scroll to position [106, 0]
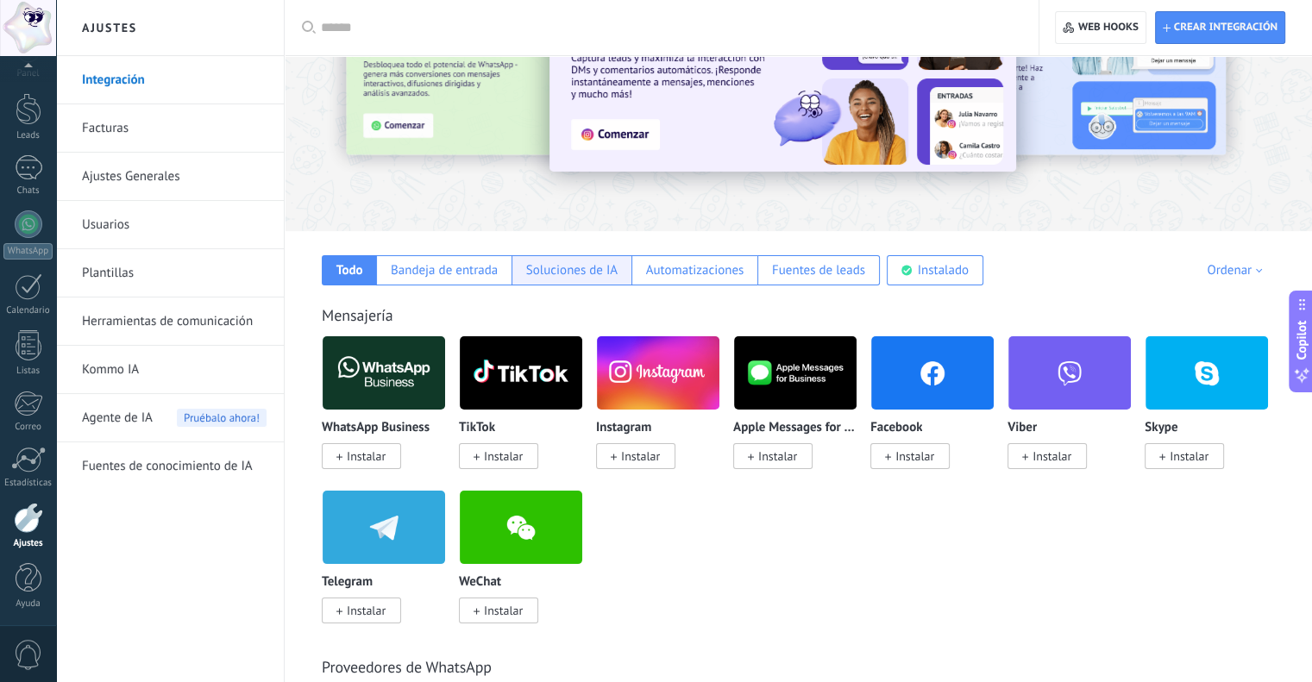
click at [587, 268] on div "Soluciones de IA" at bounding box center [571, 270] width 91 height 16
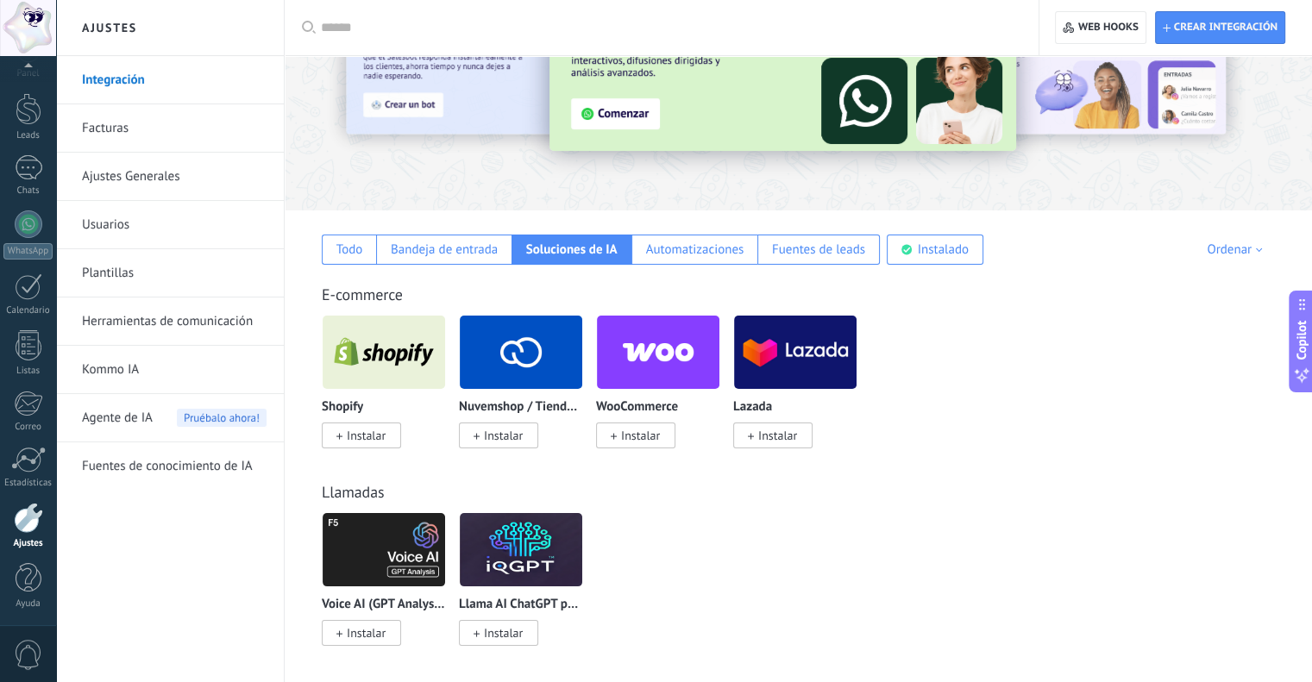
scroll to position [126, 0]
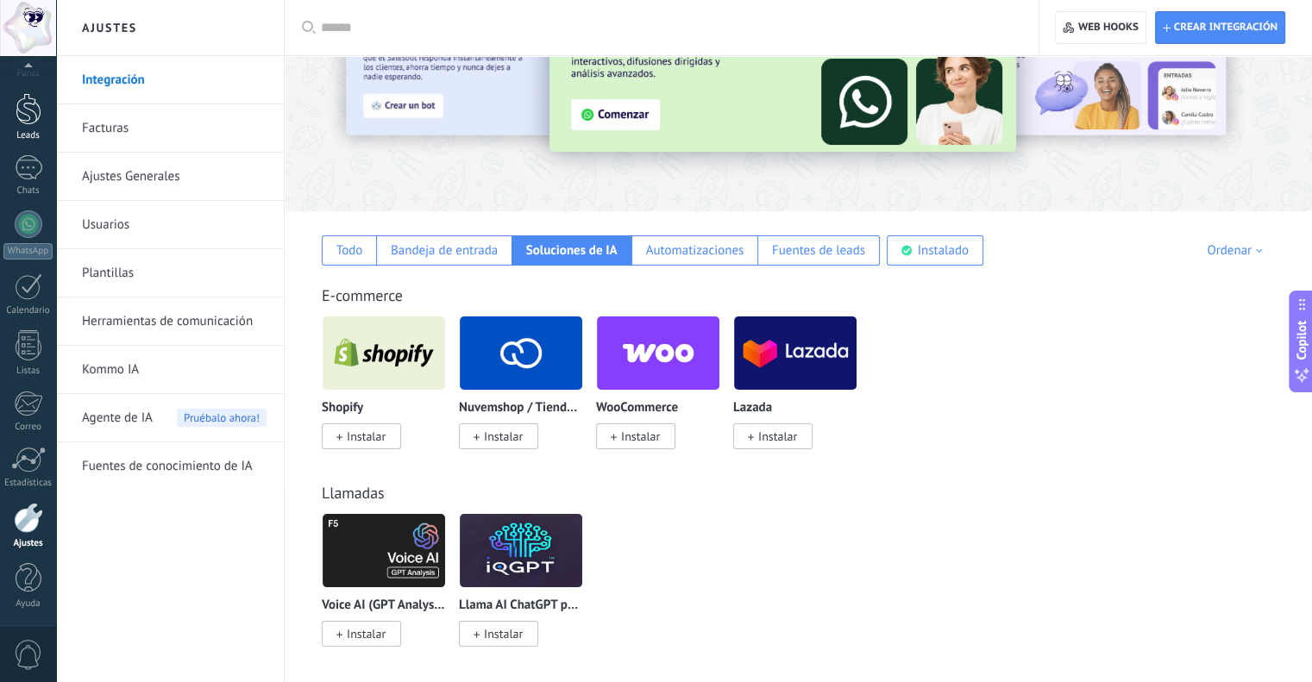
click at [24, 114] on div at bounding box center [29, 109] width 26 height 32
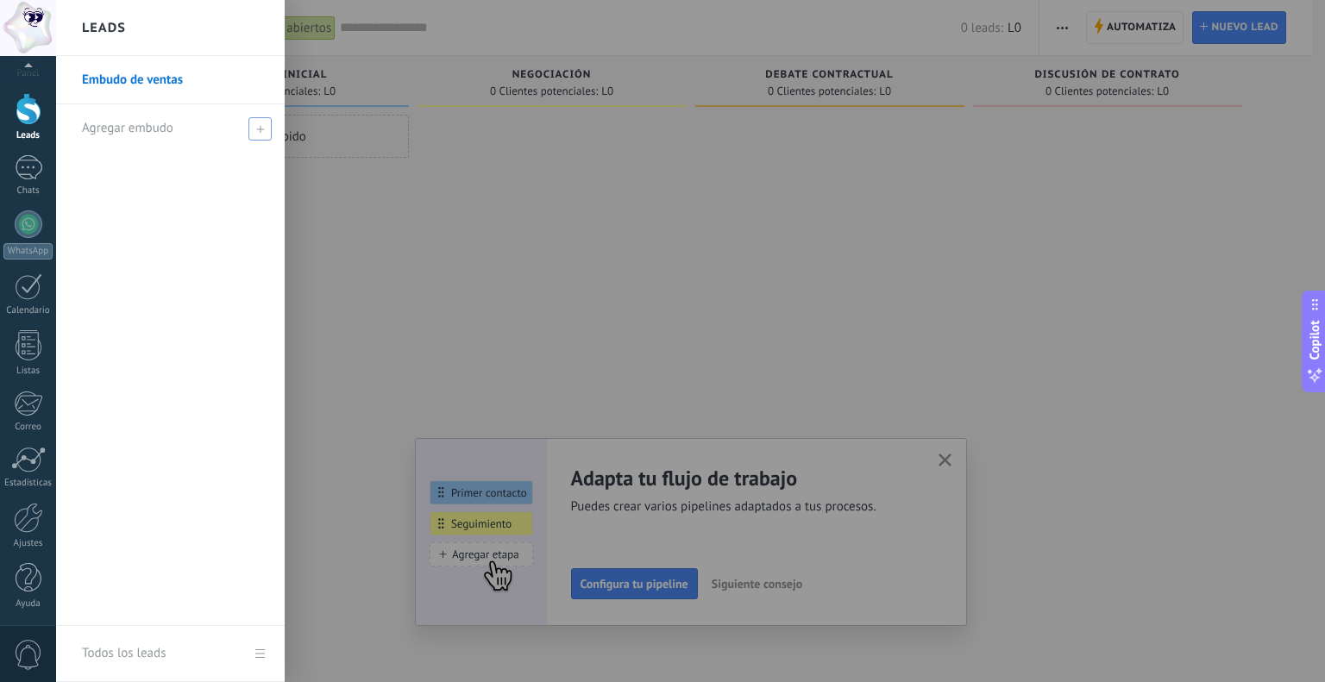
click at [221, 127] on div "Agregar embudo" at bounding box center [175, 127] width 186 height 47
click at [189, 130] on input "text" at bounding box center [163, 129] width 162 height 28
type input "********"
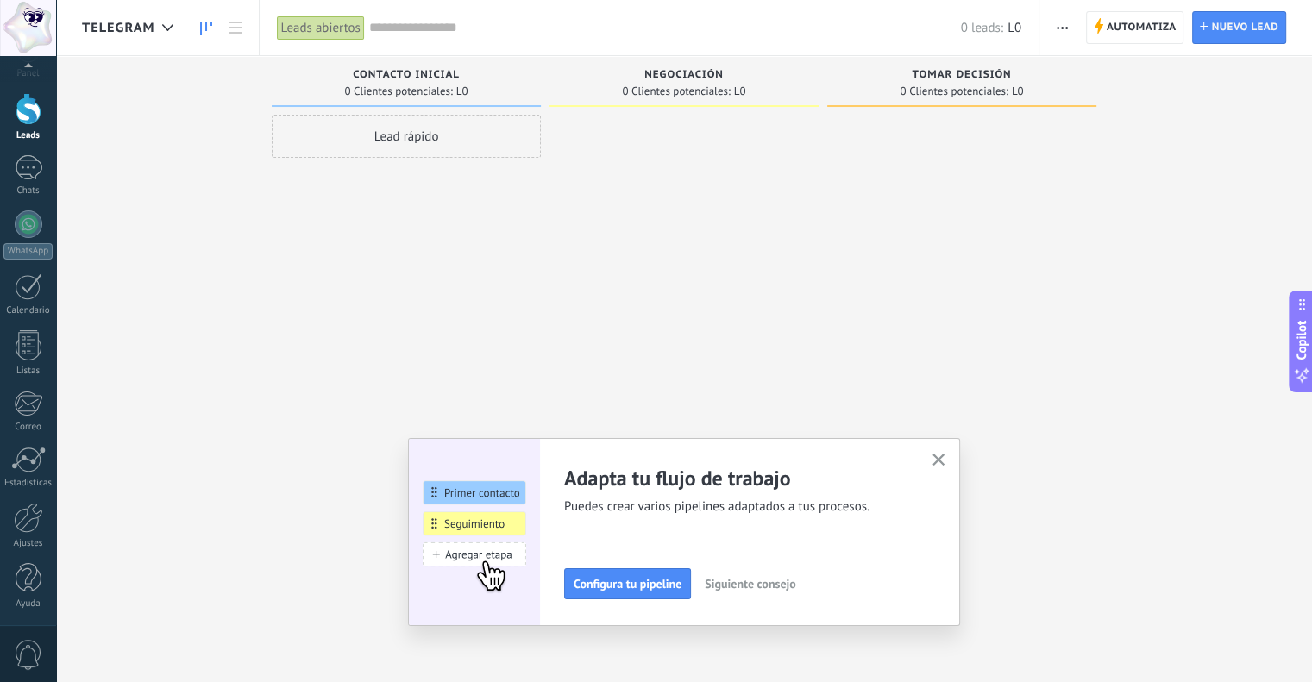
click at [735, 582] on span "Siguiente consejo" at bounding box center [750, 584] width 91 height 12
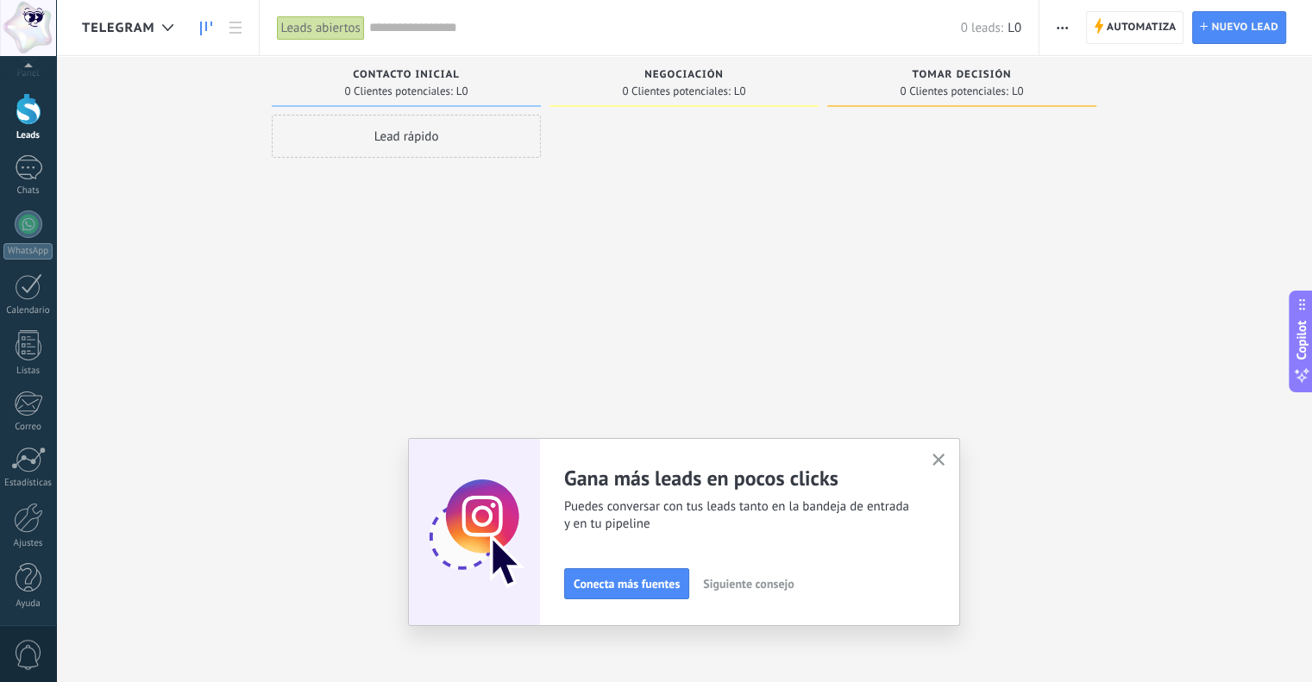
click at [763, 583] on span "Siguiente consejo" at bounding box center [748, 584] width 91 height 12
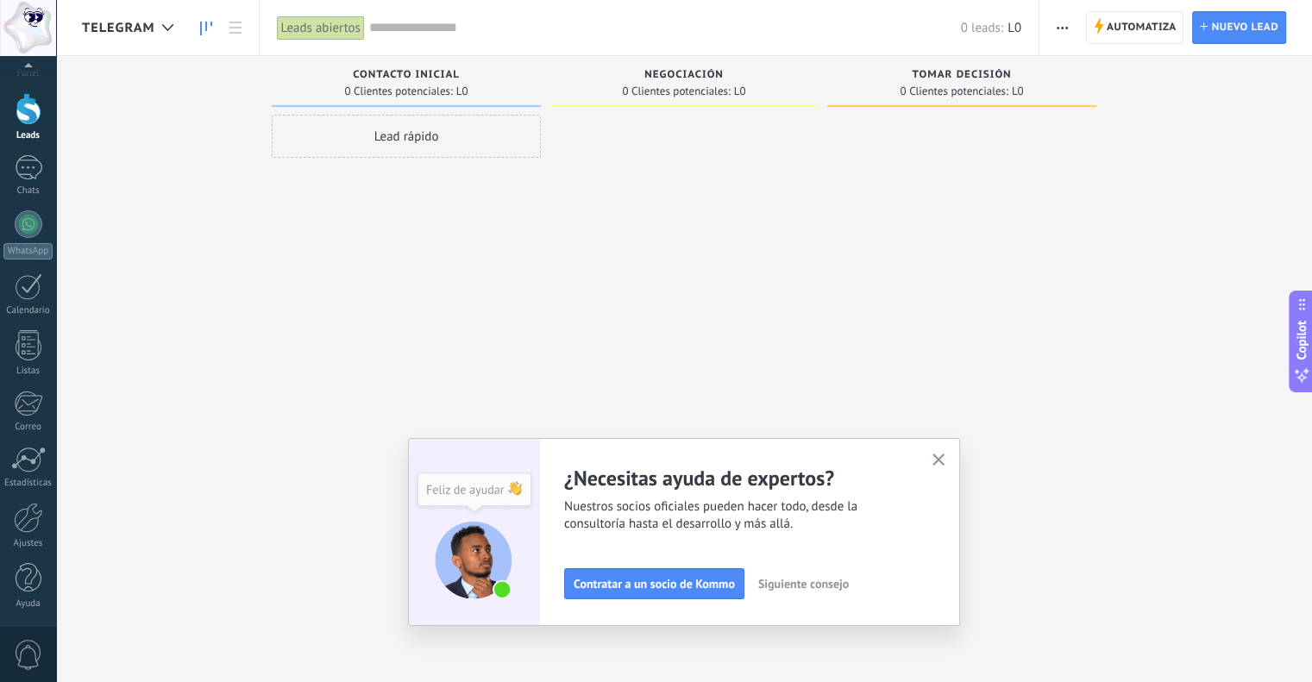
click at [803, 586] on span "Siguiente consejo" at bounding box center [803, 584] width 91 height 12
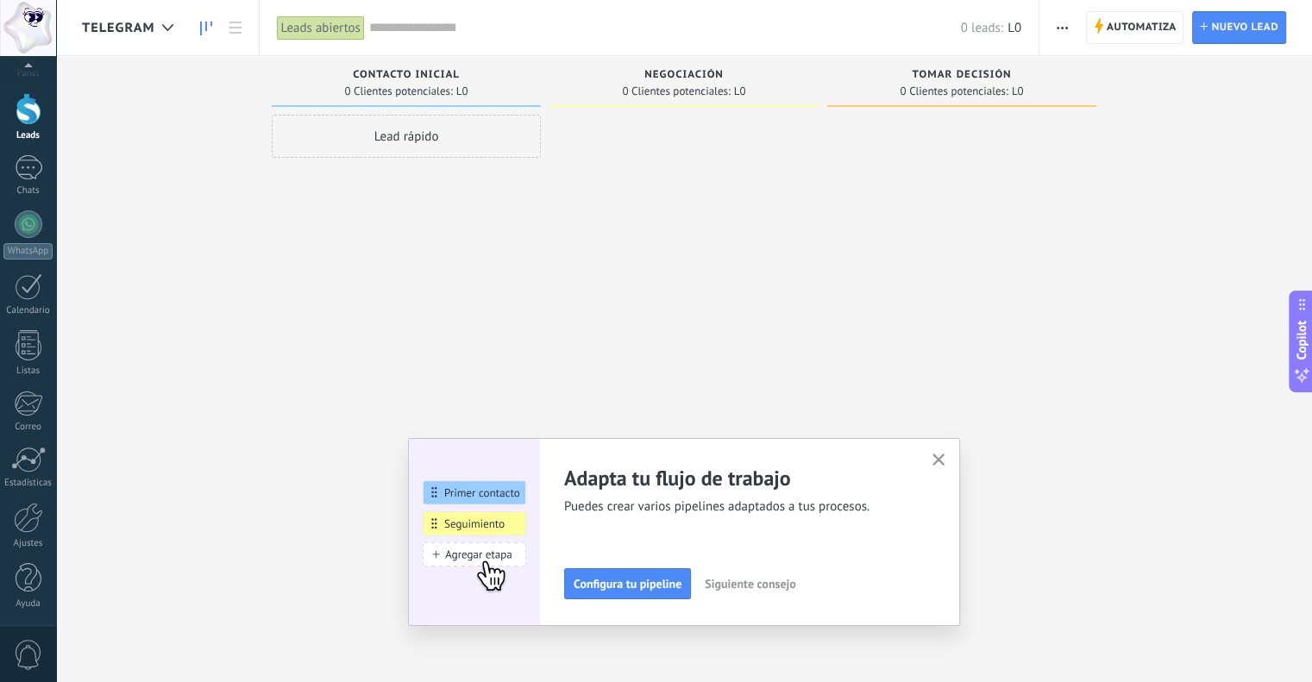
click at [803, 586] on button "Siguiente consejo" at bounding box center [750, 584] width 106 height 26
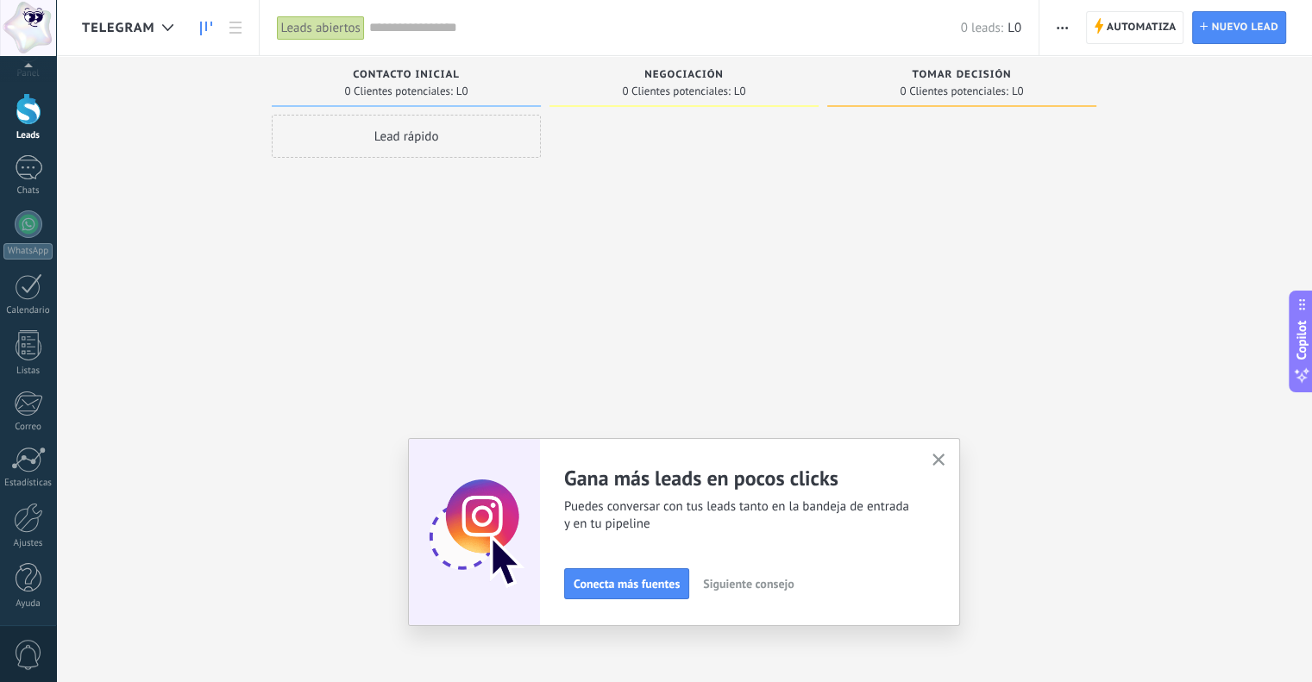
click at [802, 586] on button "Siguiente consejo" at bounding box center [748, 584] width 106 height 26
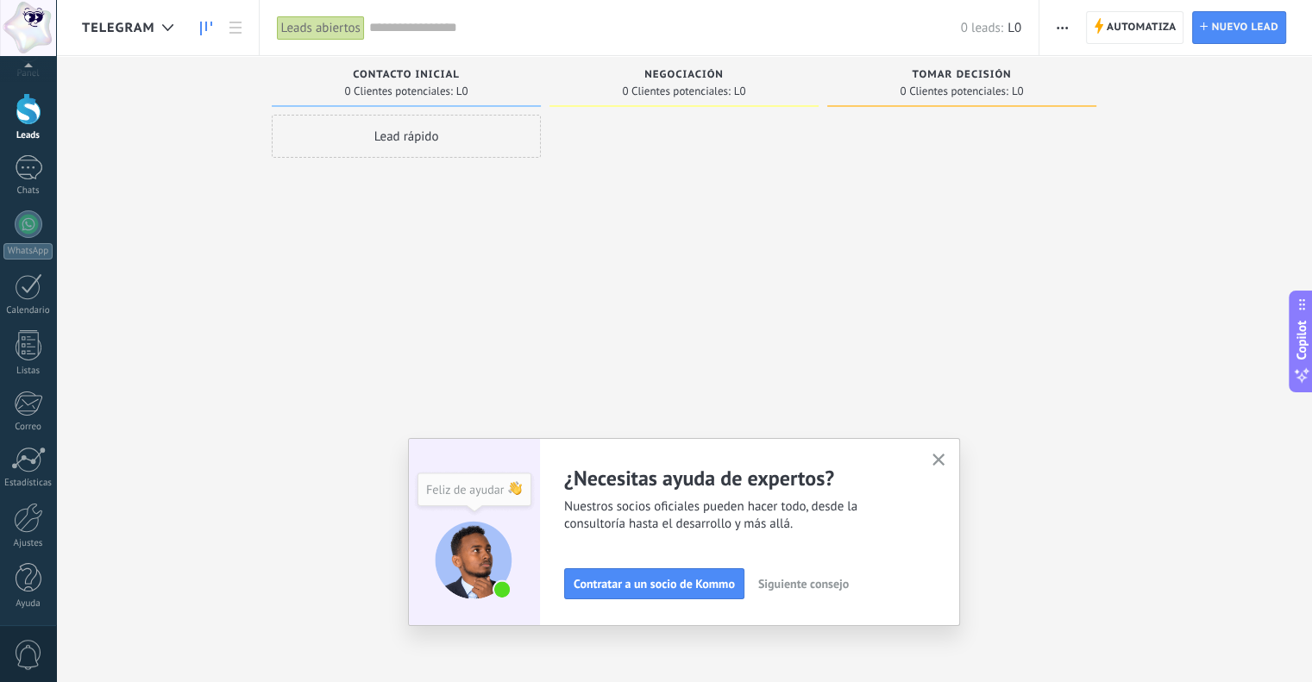
click at [803, 586] on span "Siguiente consejo" at bounding box center [803, 584] width 91 height 12
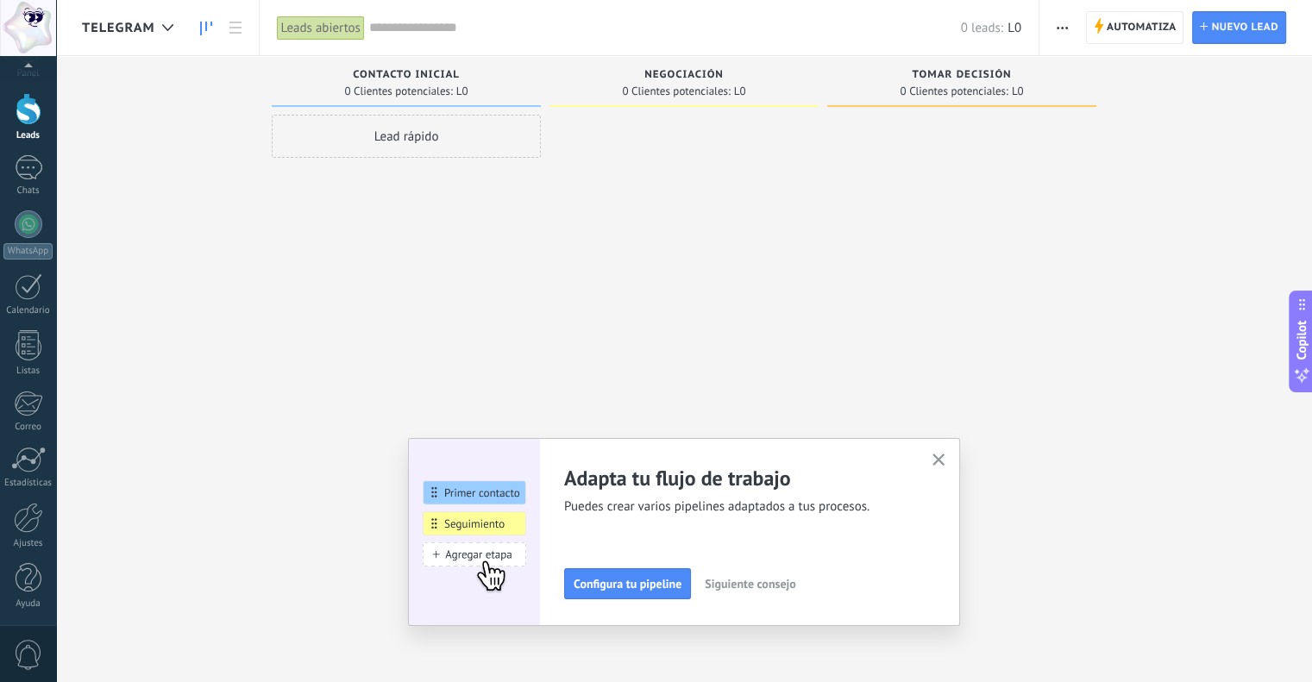
click at [946, 458] on icon "button" at bounding box center [939, 460] width 13 height 13
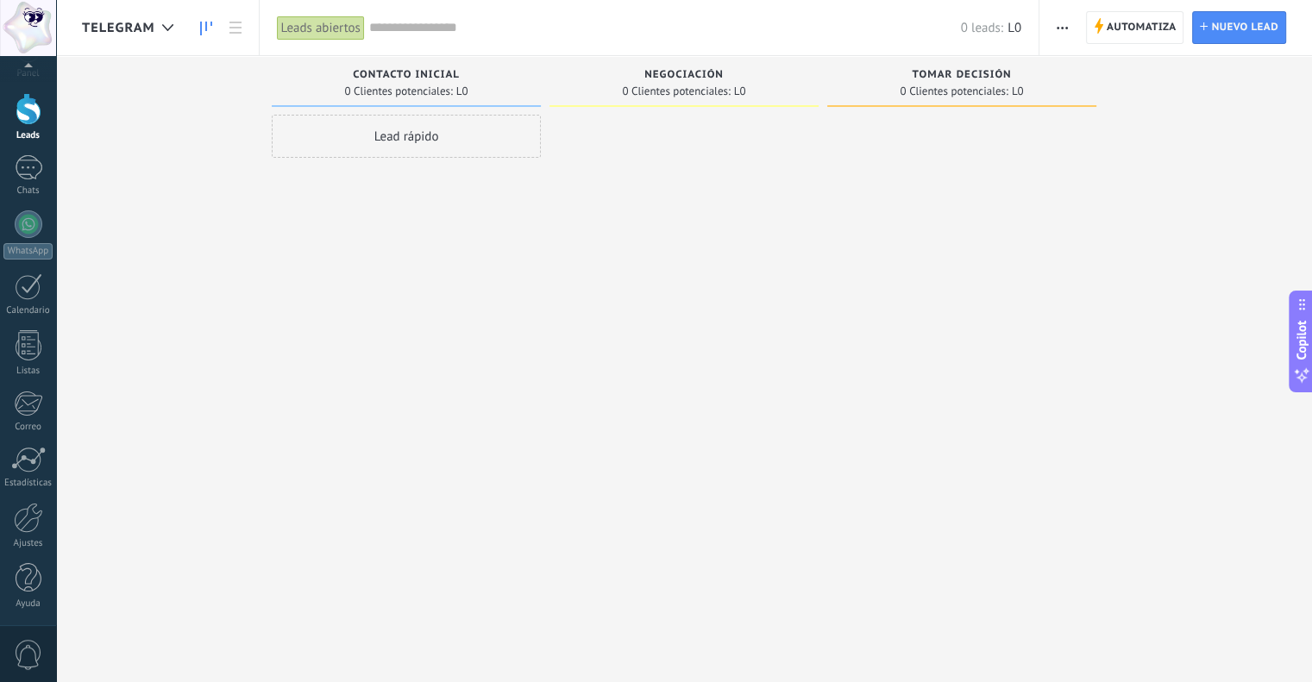
click at [376, 82] on div "Contacto inicial" at bounding box center [406, 76] width 252 height 15
click at [1301, 349] on span "Copilot" at bounding box center [1301, 340] width 17 height 40
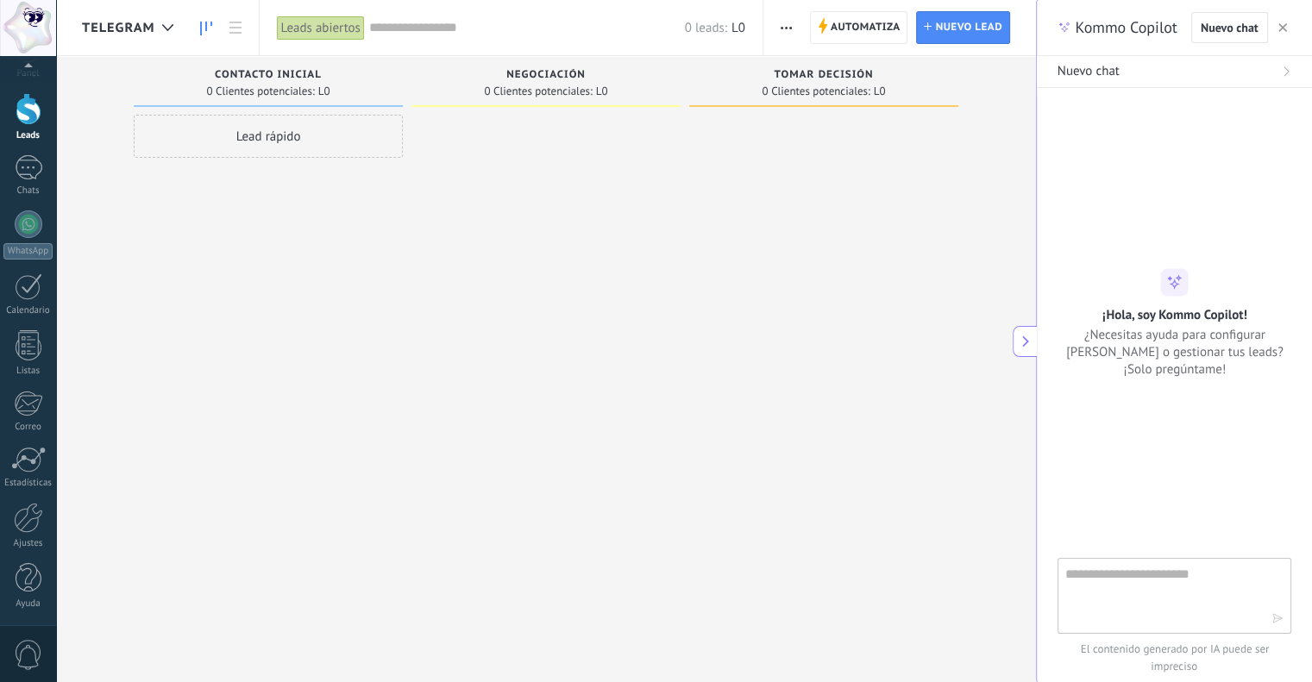
click at [1144, 590] on textarea at bounding box center [1163, 595] width 194 height 62
type textarea "*"
type textarea "**********"
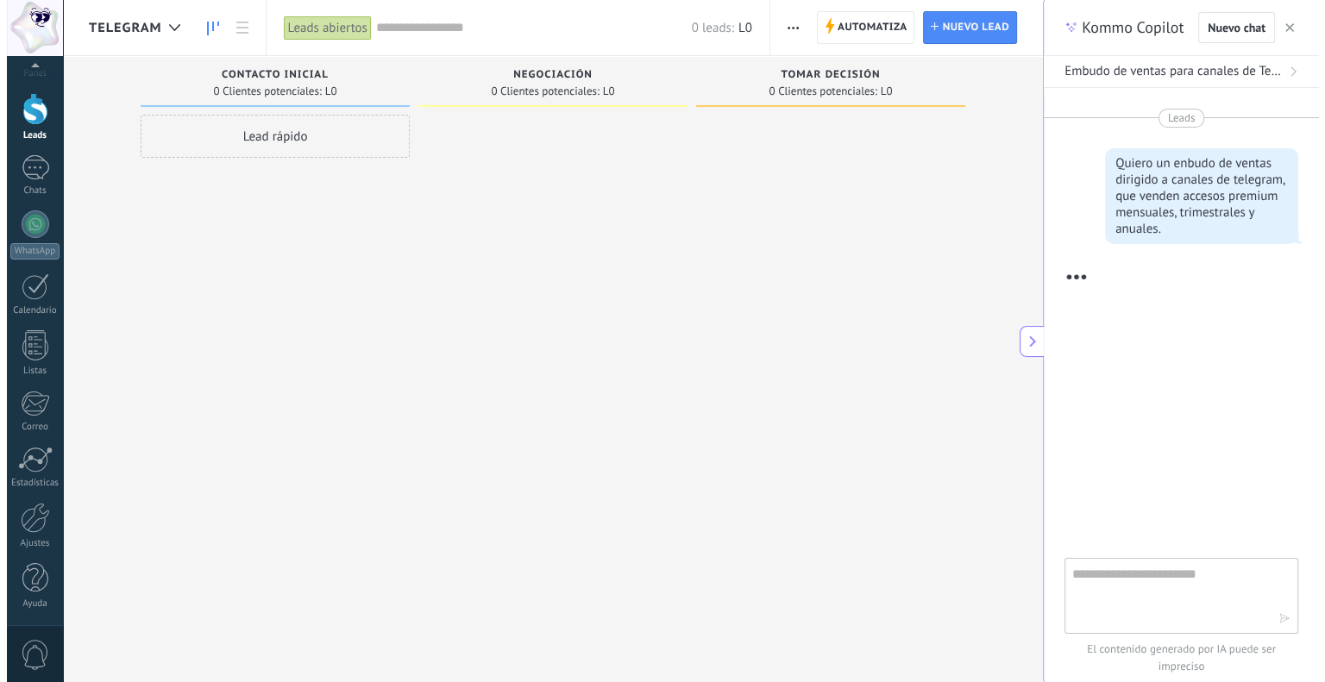
scroll to position [31, 0]
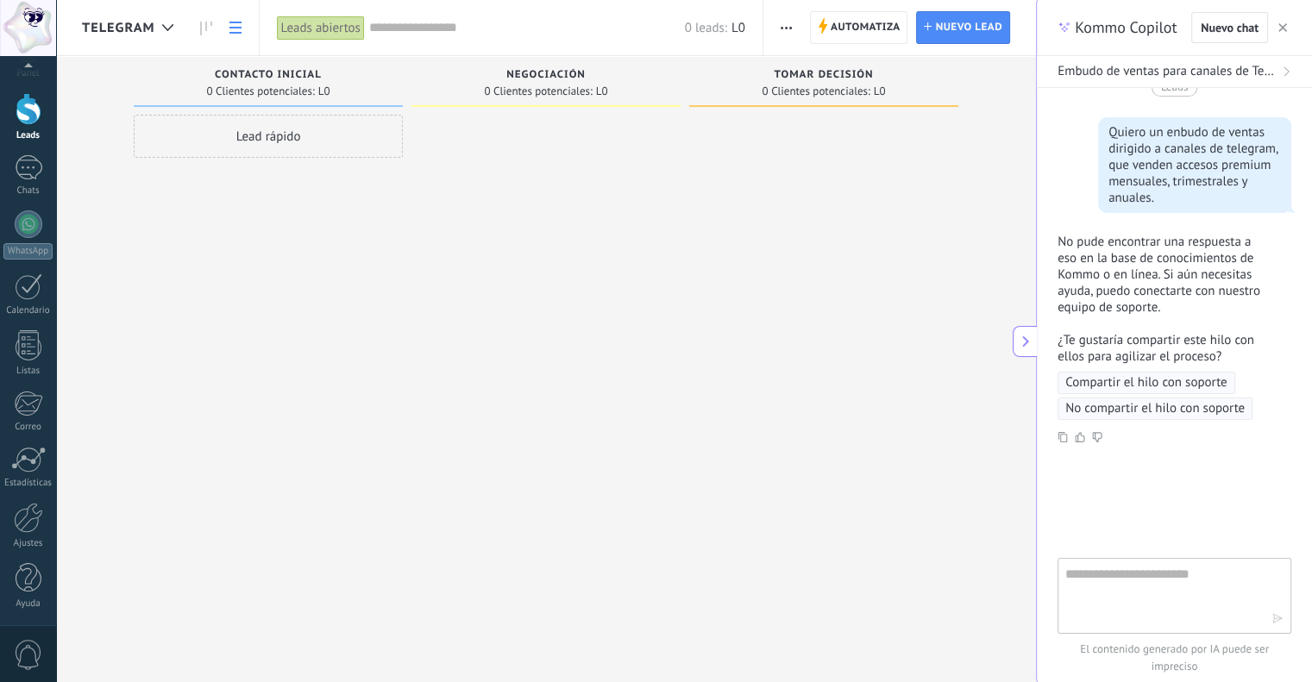
click at [229, 37] on link at bounding box center [235, 28] width 29 height 34
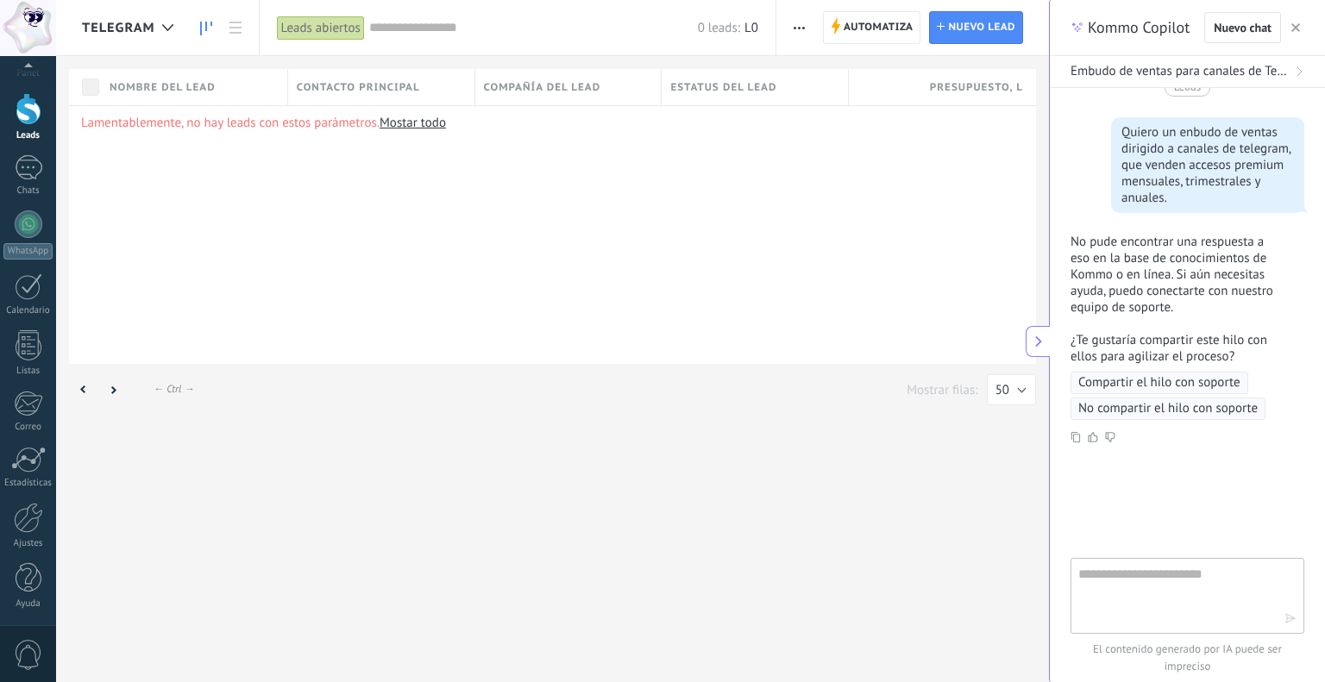
click at [205, 28] on use at bounding box center [206, 29] width 12 height 14
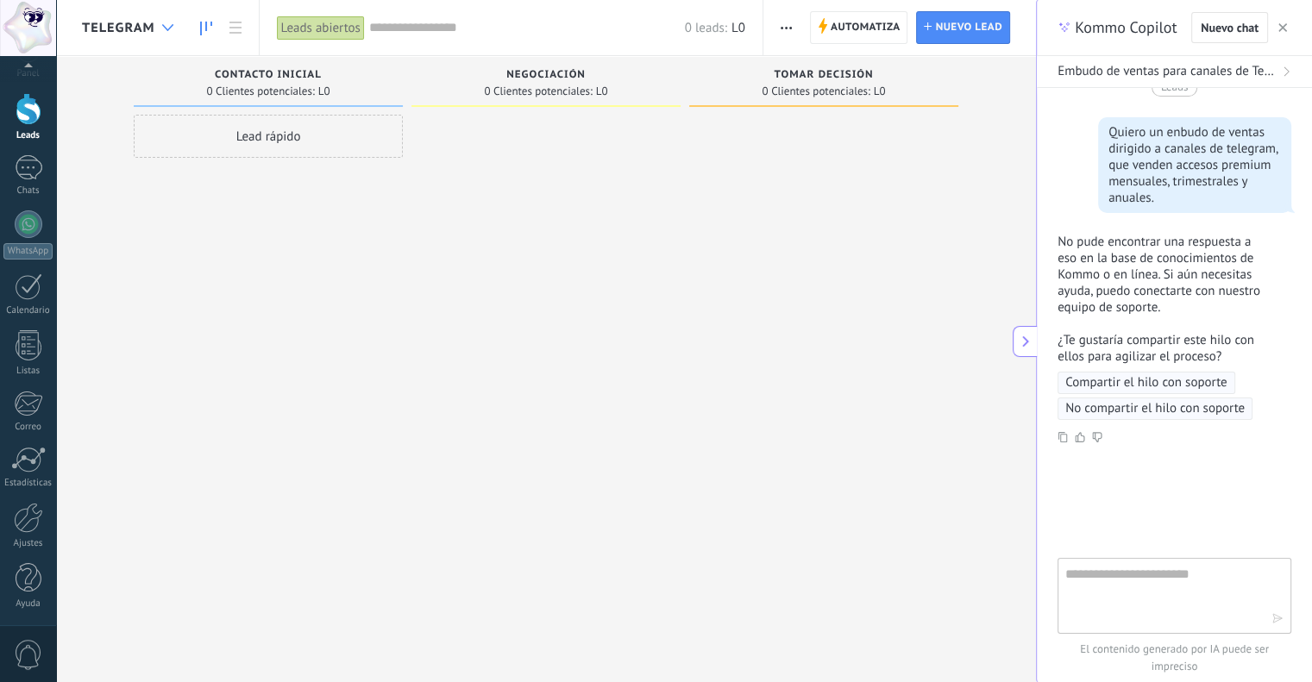
click at [159, 24] on div at bounding box center [168, 28] width 28 height 34
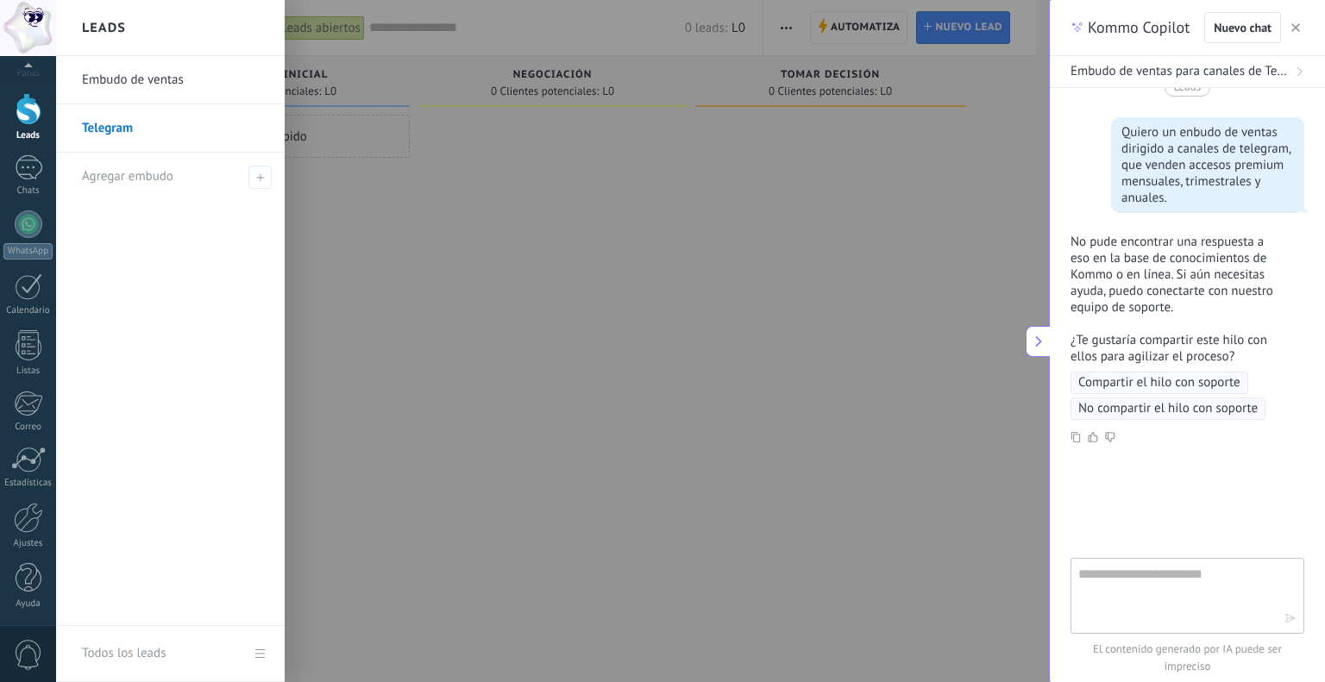
click at [121, 129] on link "Telegram" at bounding box center [175, 128] width 186 height 48
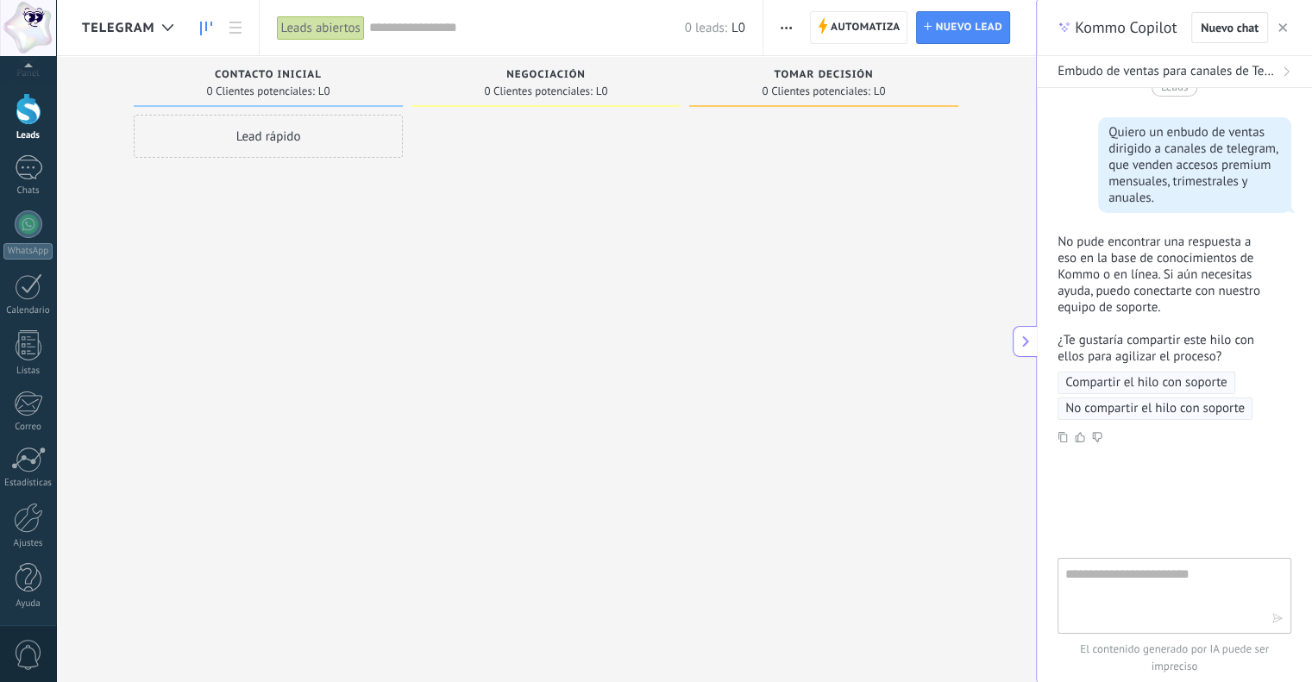
click at [815, 94] on span "0 Clientes potenciales:" at bounding box center [816, 91] width 108 height 10
click at [783, 22] on span "button" at bounding box center [786, 27] width 11 height 33
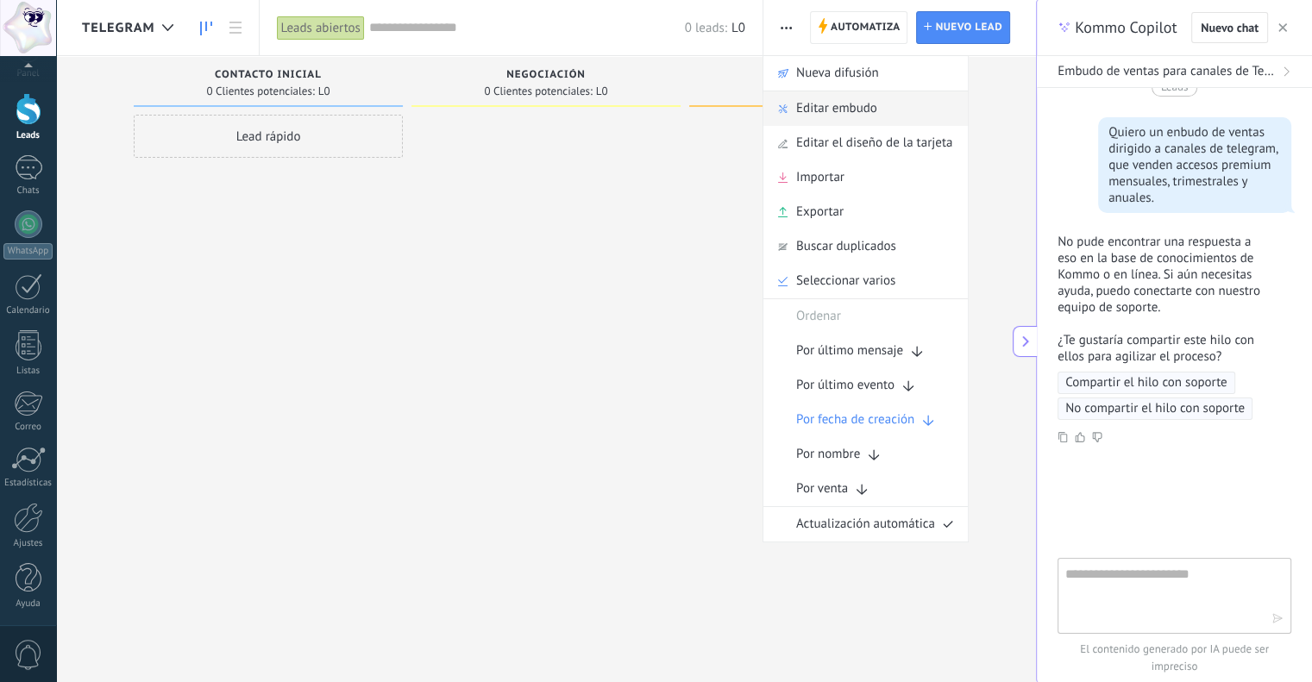
click at [813, 110] on span "Editar embudo" at bounding box center [836, 108] width 81 height 35
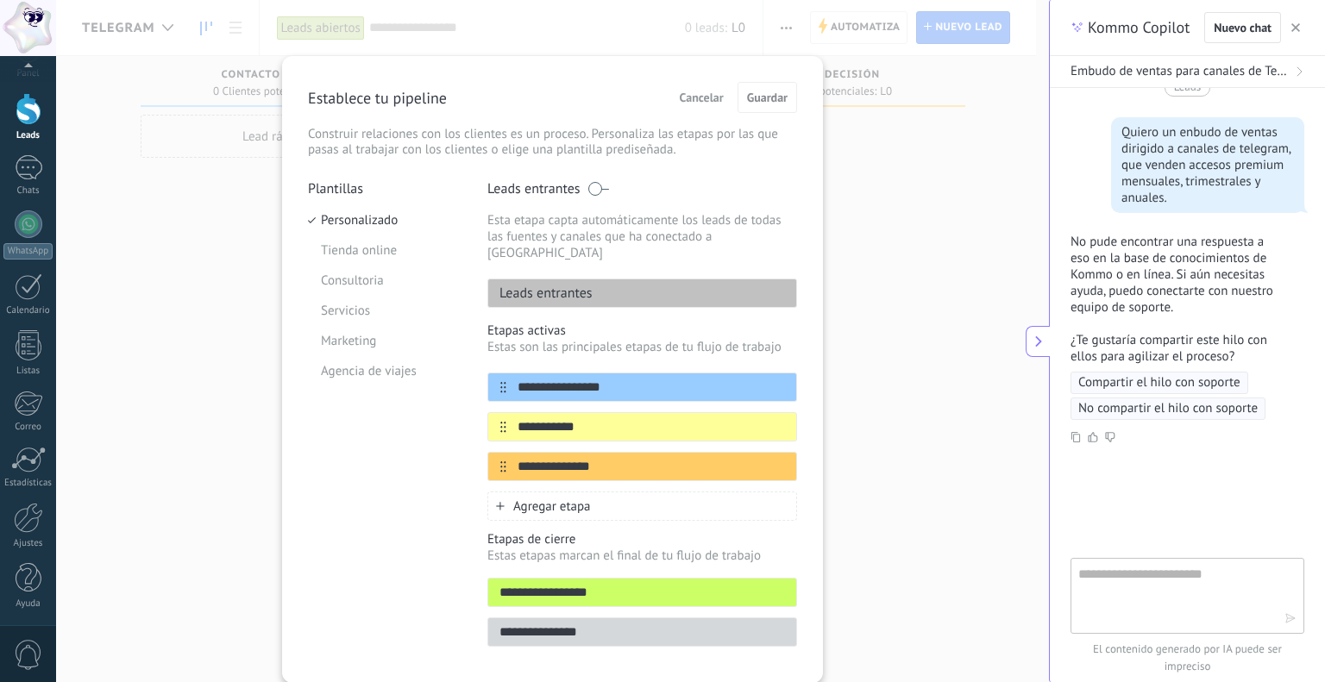
scroll to position [39, 0]
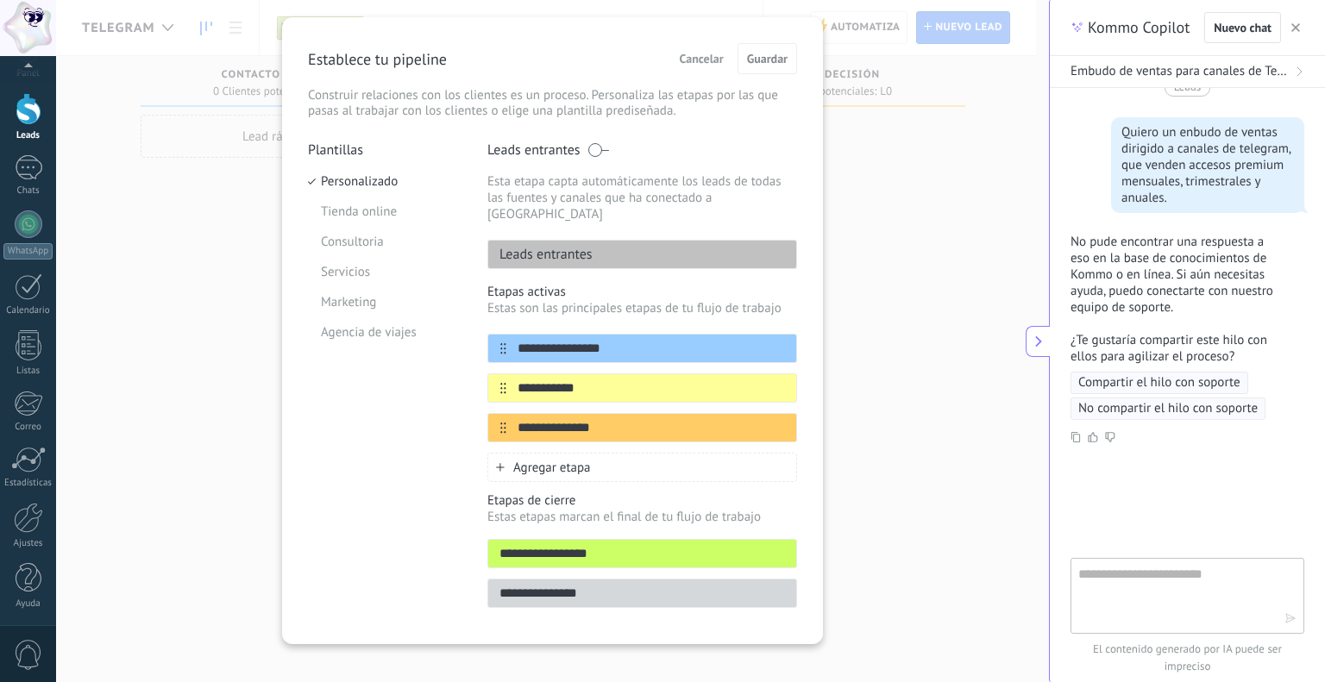
click at [852, 309] on div "**********" at bounding box center [552, 341] width 993 height 682
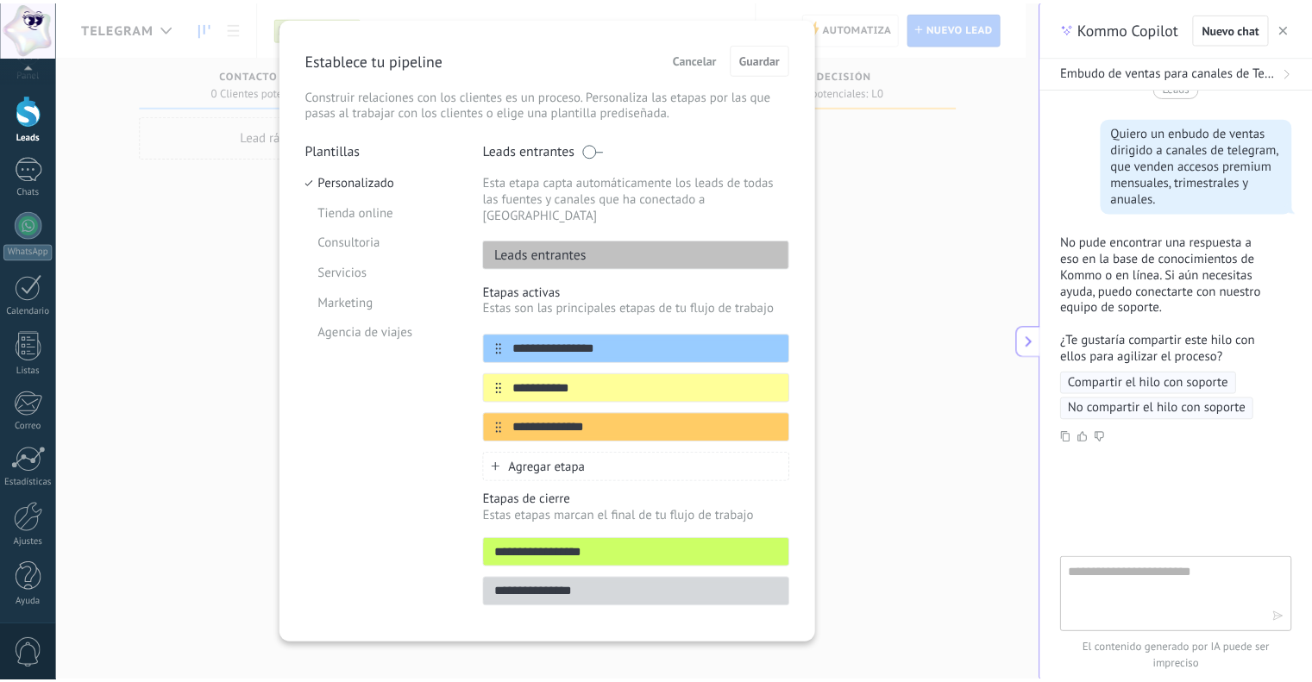
scroll to position [0, 0]
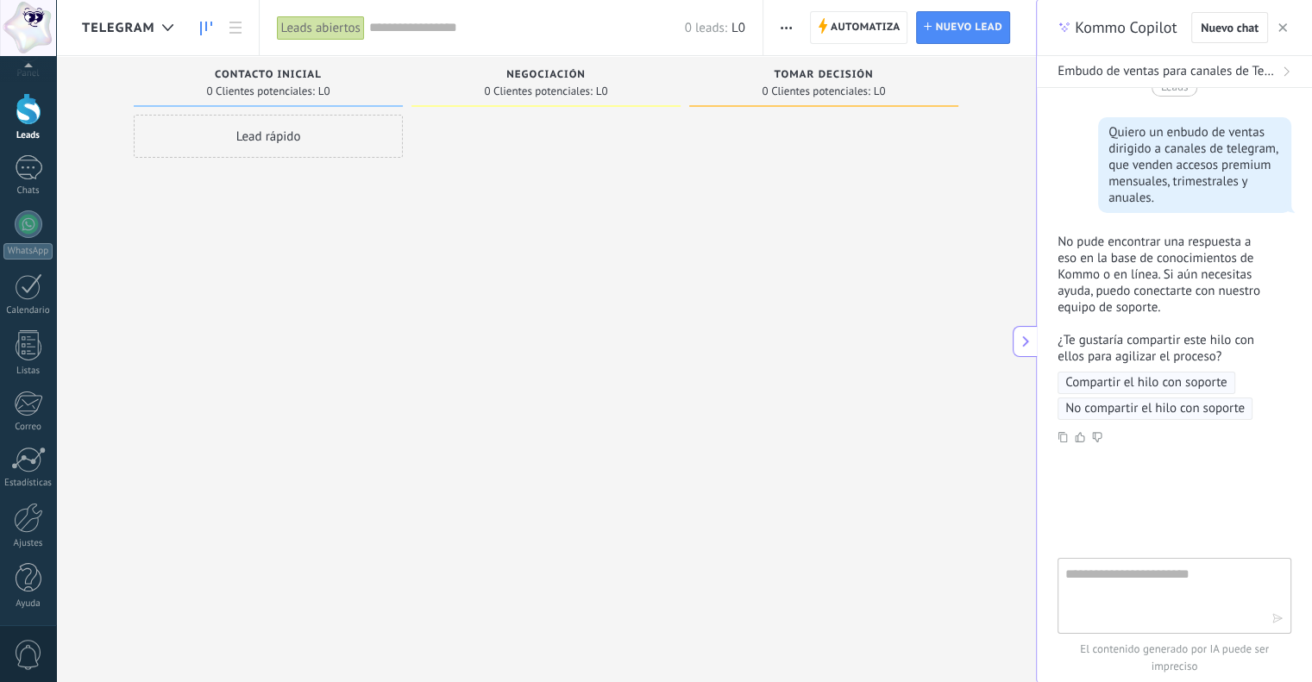
click at [305, 134] on div "Lead rápido" at bounding box center [268, 136] width 269 height 43
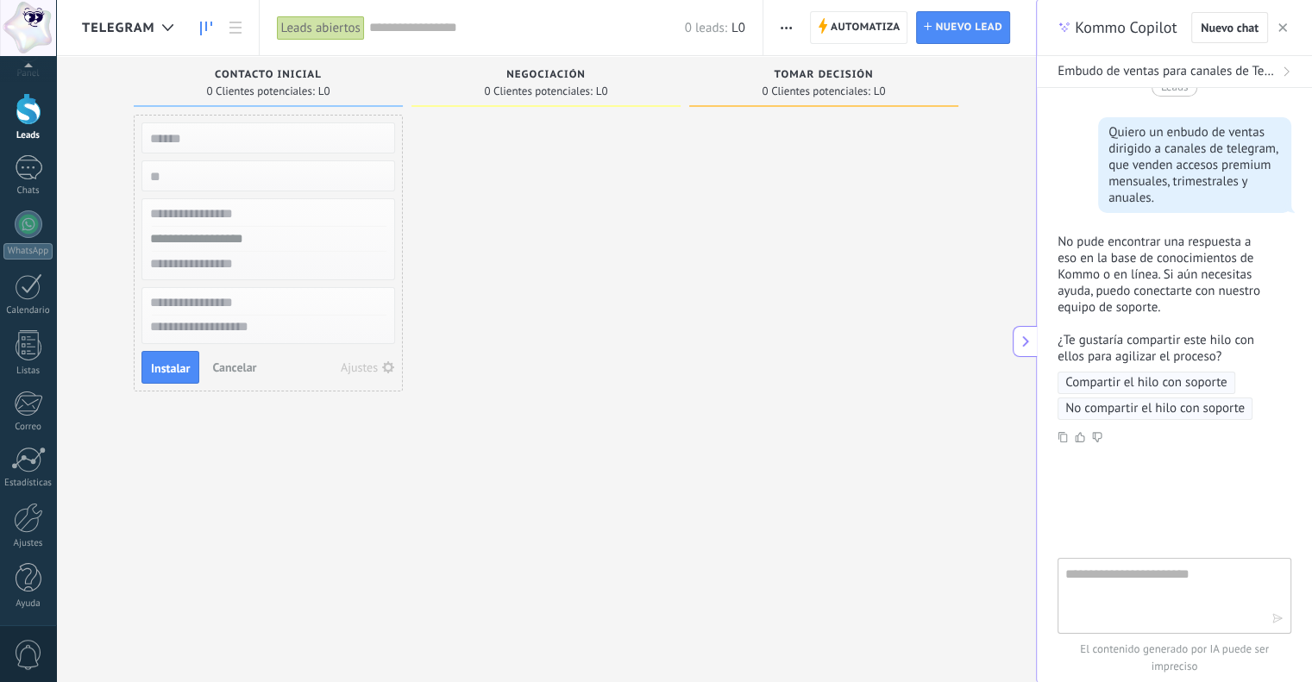
click at [353, 363] on div "Ajustes" at bounding box center [359, 368] width 37 height 12
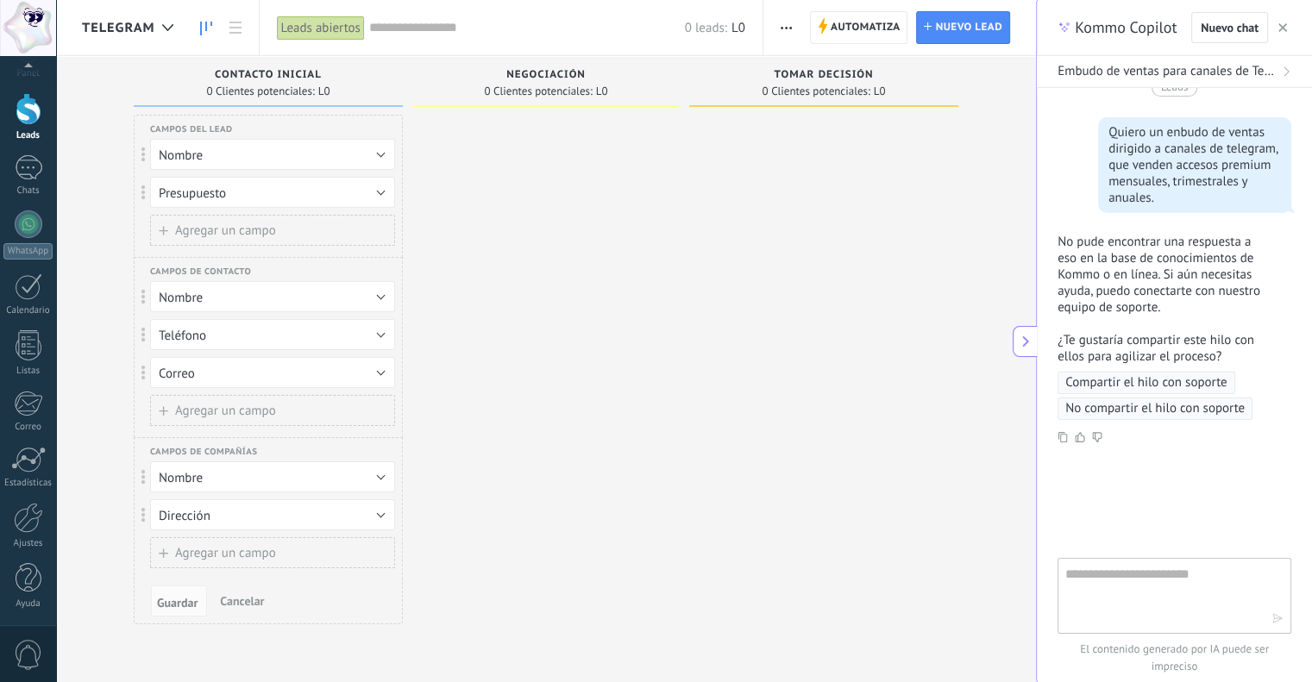
scroll to position [29, 0]
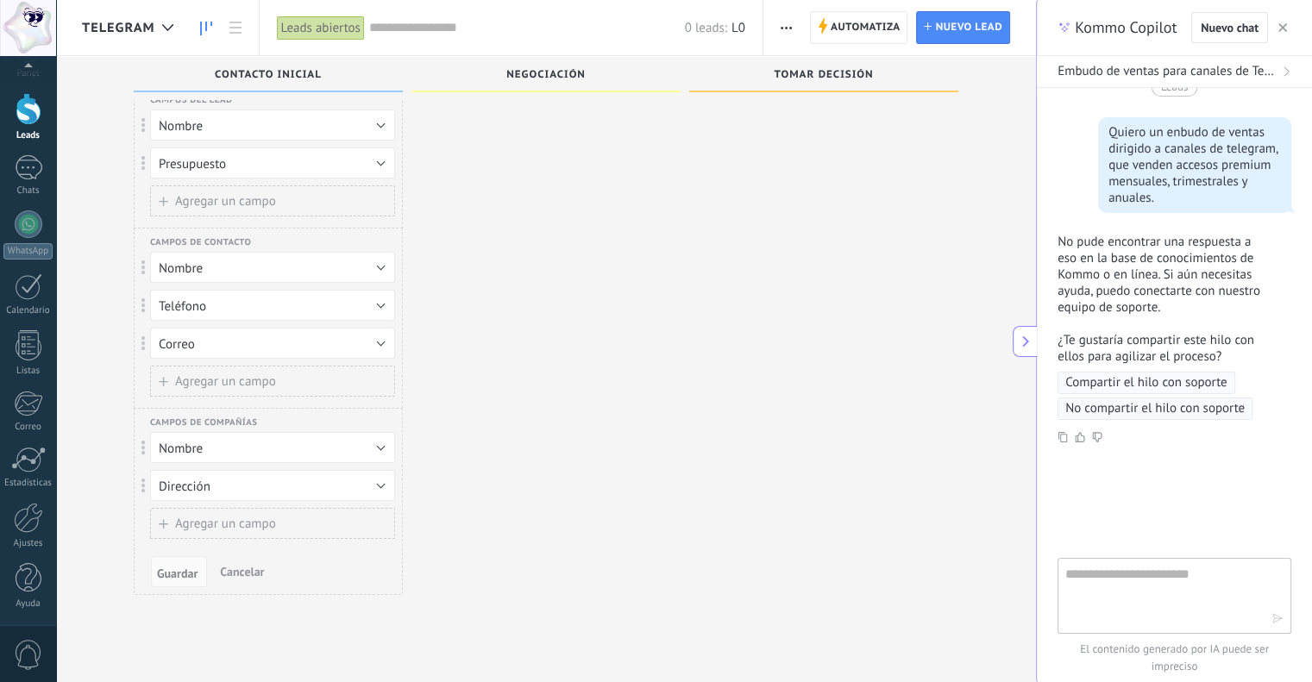
click at [496, 351] on div at bounding box center [546, 346] width 269 height 522
click at [236, 344] on button "Correo" at bounding box center [272, 343] width 245 height 31
click at [224, 431] on span "Eliminar campo" at bounding box center [203, 432] width 86 height 16
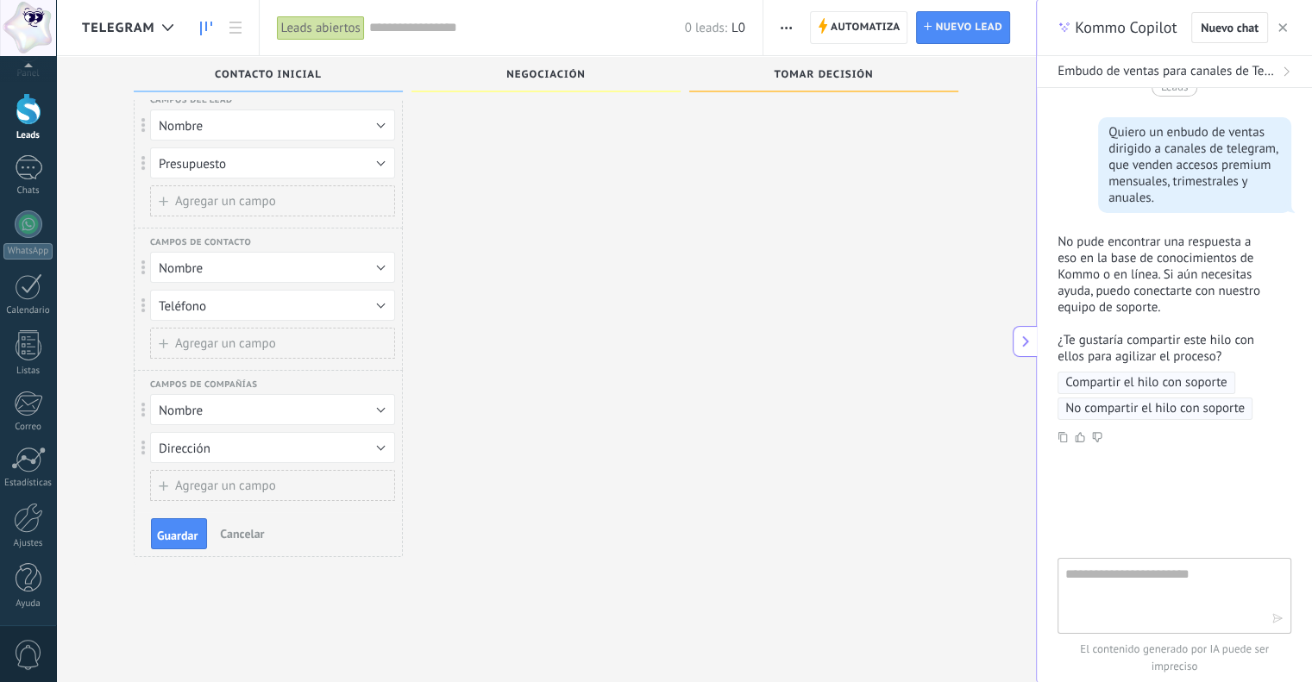
scroll to position [0, 0]
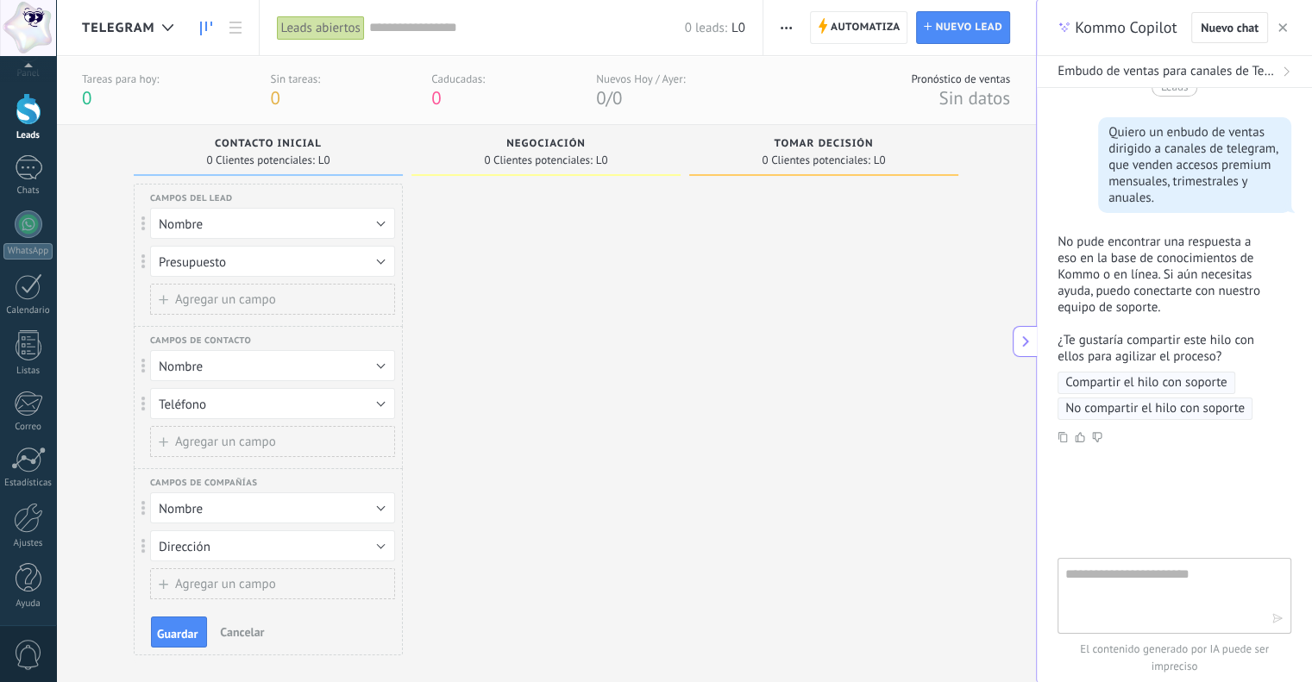
click at [227, 431] on button "Agregar un campo" at bounding box center [272, 441] width 245 height 31
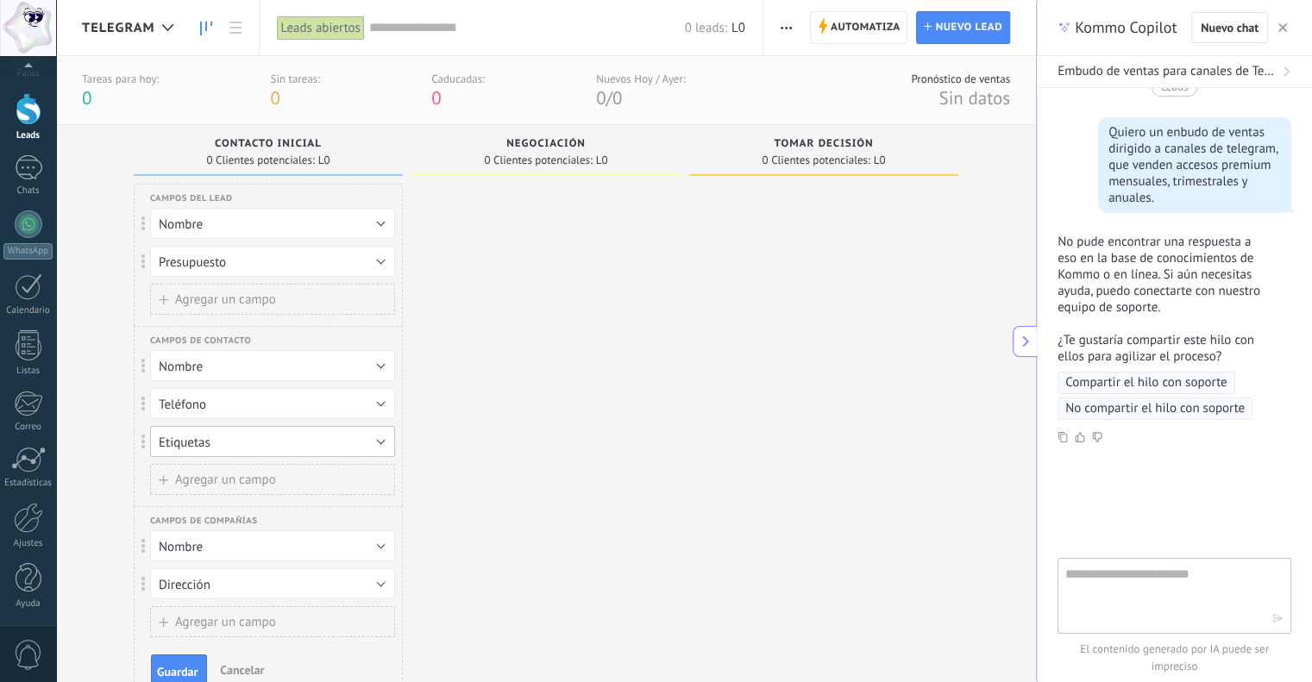
click at [217, 443] on button "Etiquetas" at bounding box center [272, 441] width 245 height 31
click at [231, 533] on span "Eliminar campo" at bounding box center [203, 530] width 86 height 16
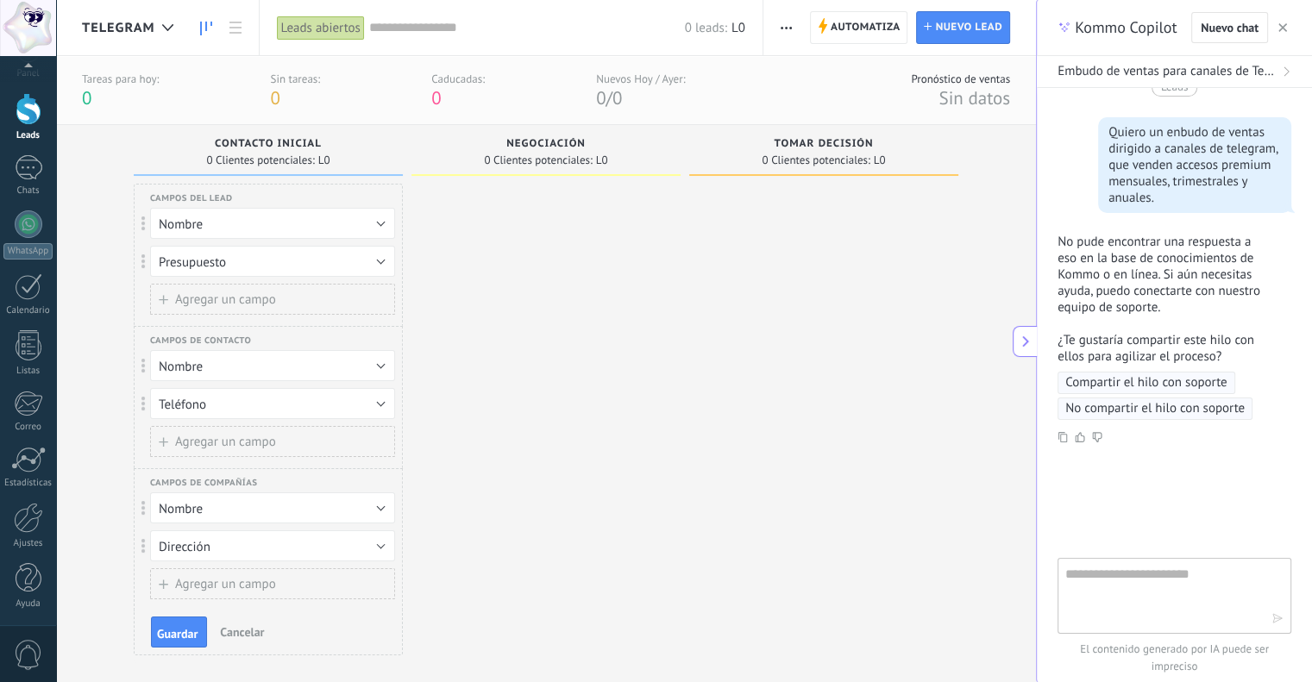
click at [272, 451] on button "Agregar un campo" at bounding box center [272, 441] width 245 height 31
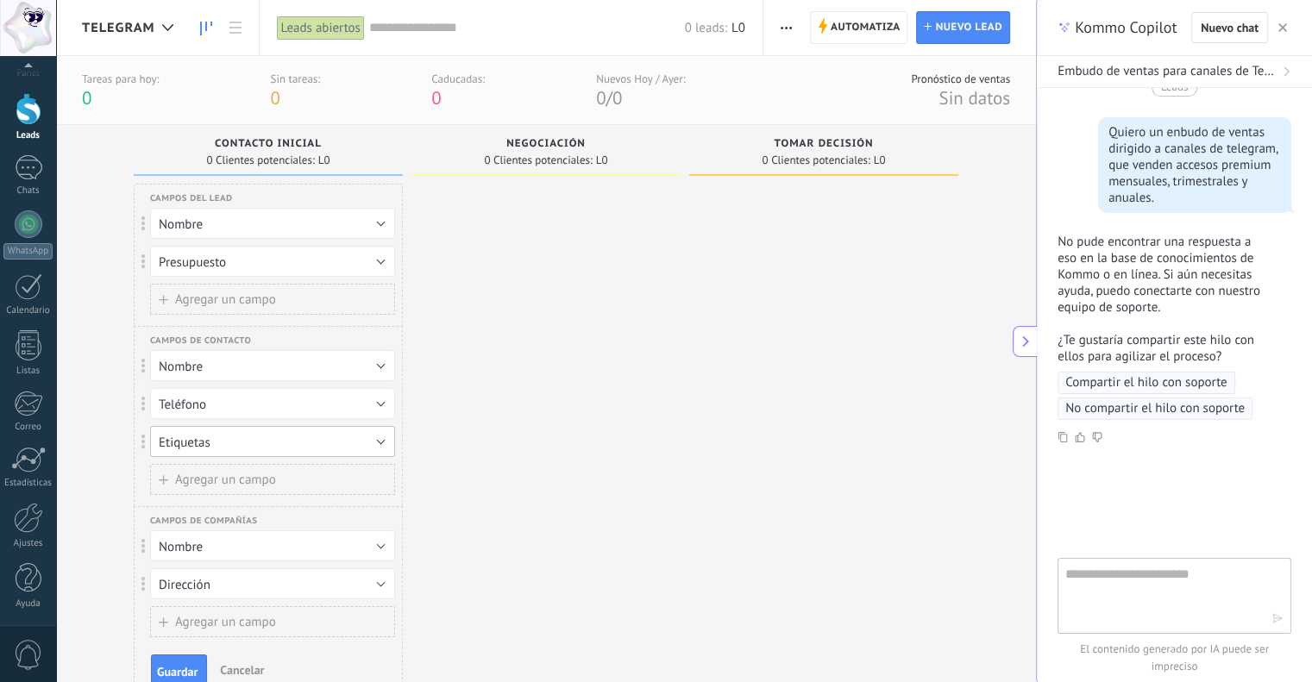
click at [242, 444] on button "Etiquetas" at bounding box center [272, 441] width 245 height 31
click at [227, 445] on span "Cargo" at bounding box center [264, 442] width 249 height 16
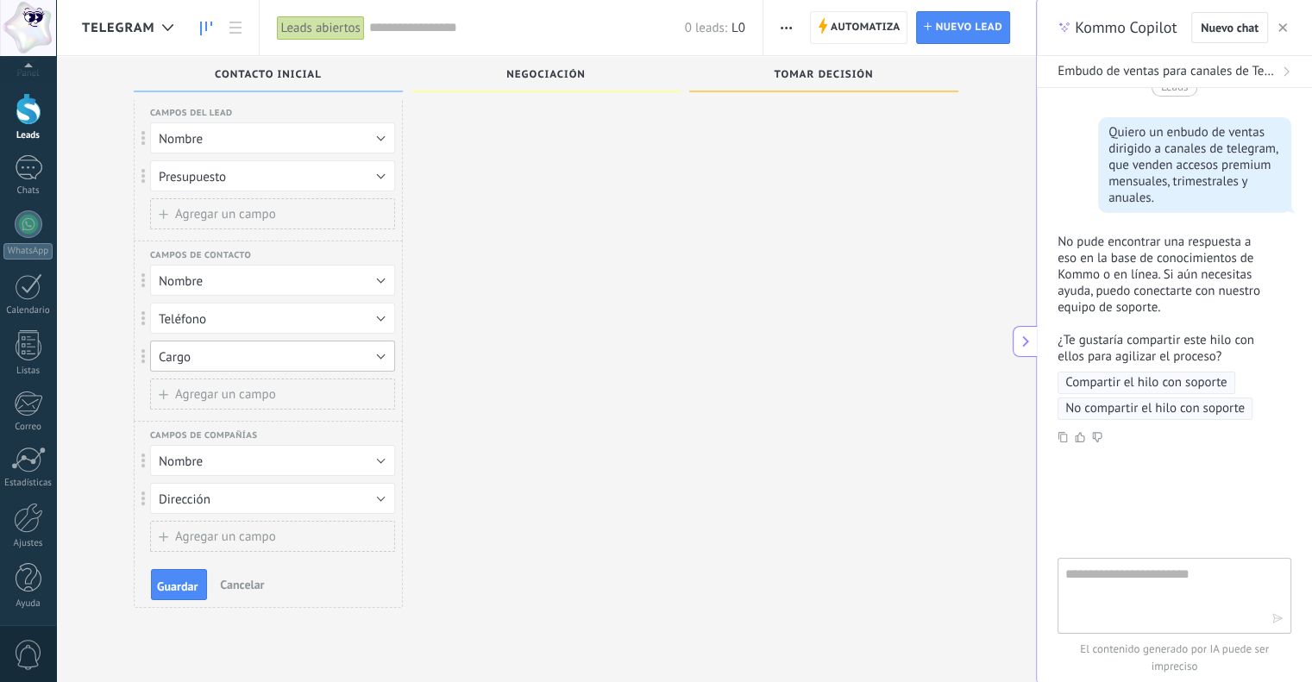
scroll to position [16, 0]
click at [172, 582] on span "Guardar" at bounding box center [177, 587] width 41 height 12
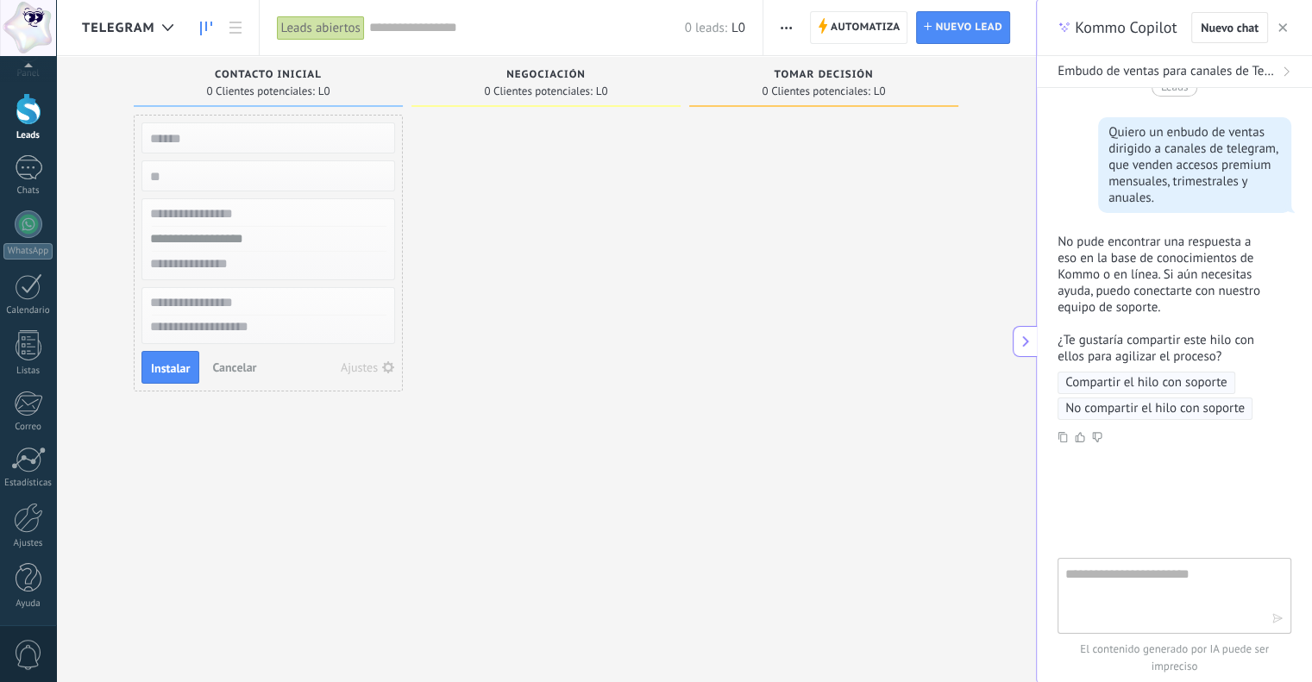
scroll to position [0, 0]
click at [523, 71] on span "Negociación" at bounding box center [545, 75] width 79 height 12
click at [287, 129] on input "text" at bounding box center [267, 138] width 252 height 24
type input "**********"
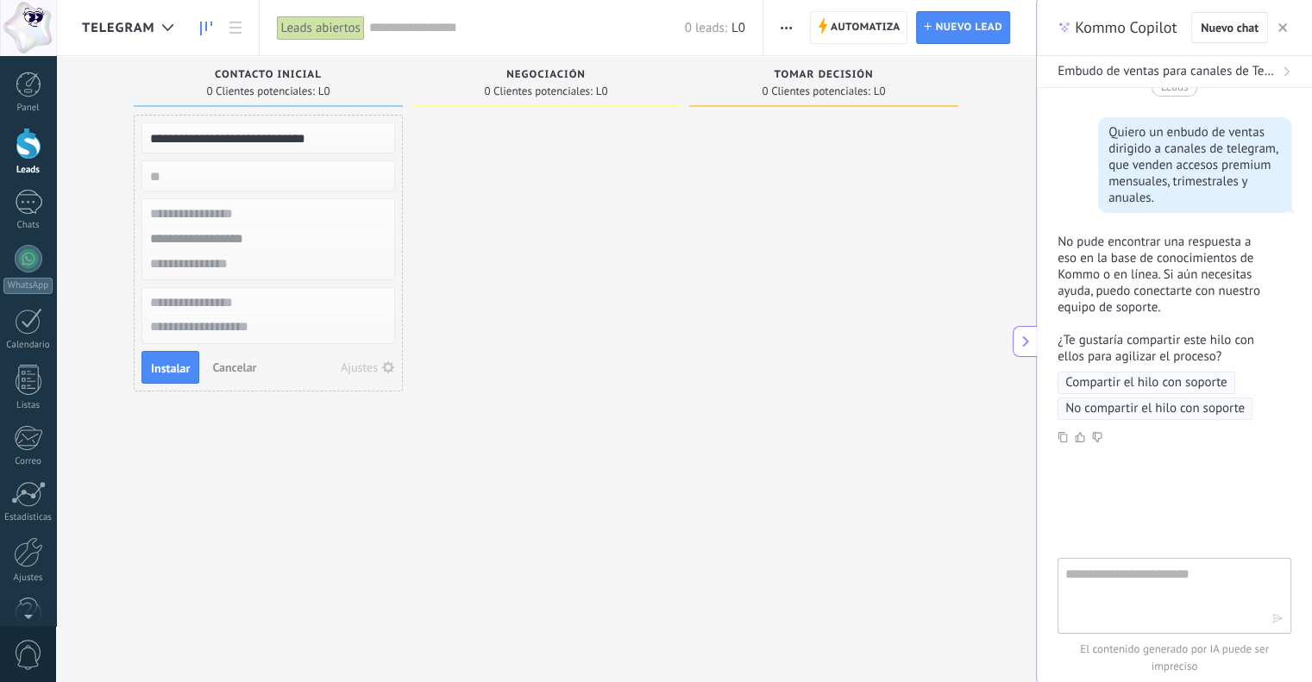
click at [16, 23] on div at bounding box center [28, 28] width 56 height 56
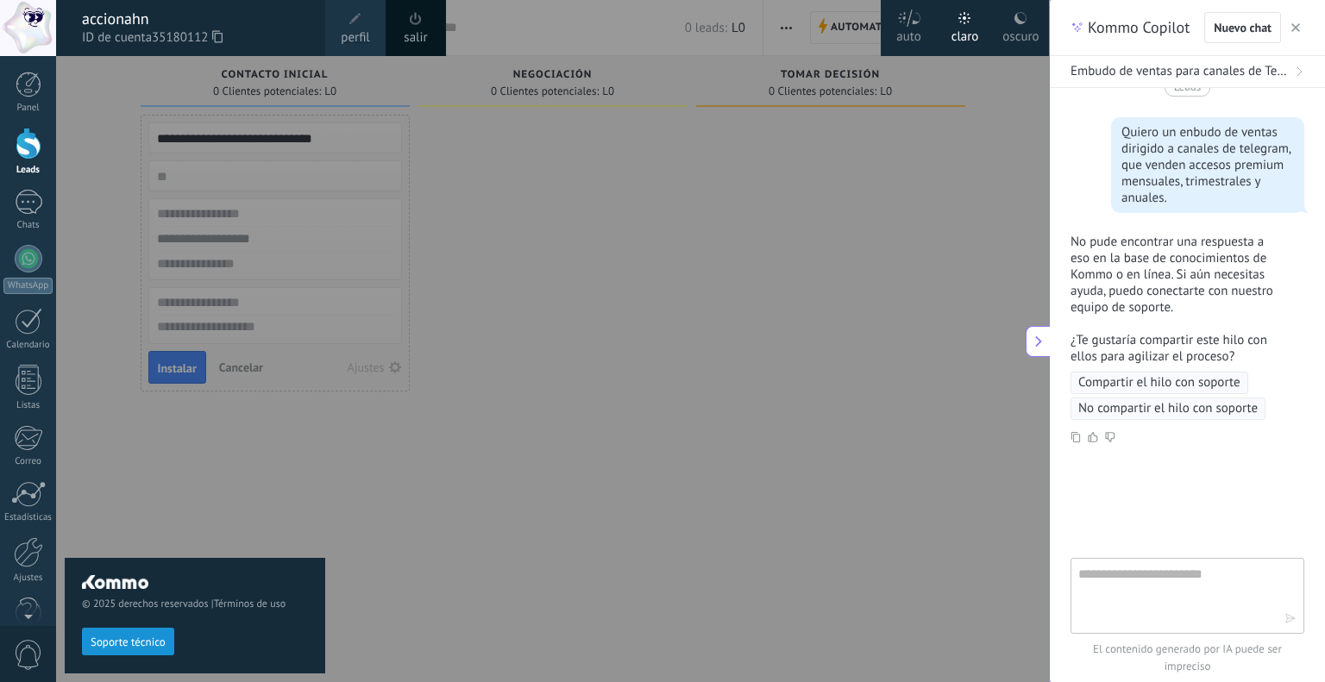
click at [221, 34] on icon at bounding box center [217, 36] width 10 height 13
